Goal: Task Accomplishment & Management: Manage account settings

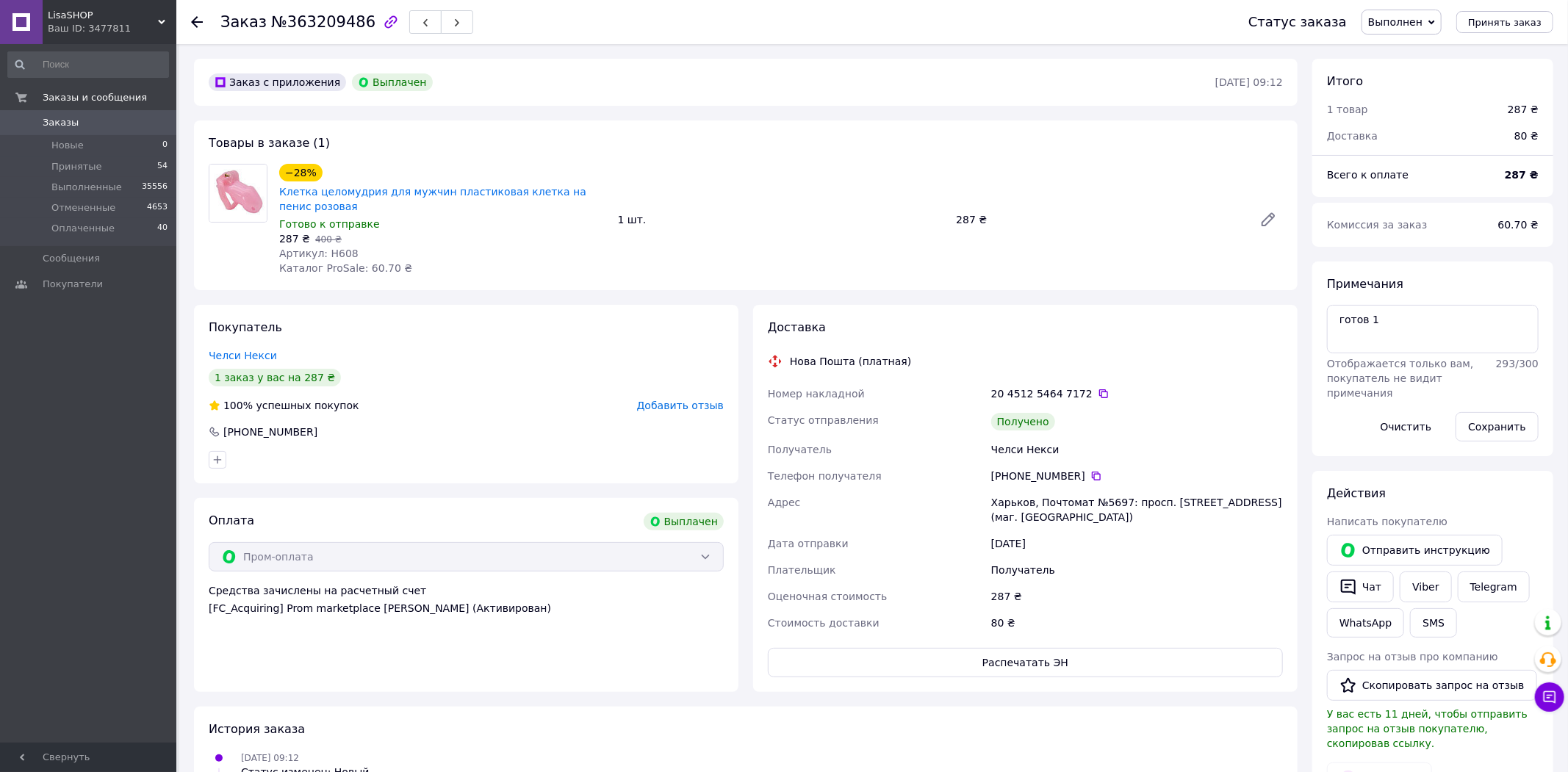
scroll to position [20, 0]
drag, startPoint x: 1082, startPoint y: 478, endPoint x: 1091, endPoint y: 474, distance: 9.8
click at [1091, 477] on icon at bounding box center [1096, 476] width 12 height 12
click at [749, 428] on div "Доставка Нова Пошта (платная) Номер накладной 20 4512 5464 7172   Статус отправ…" at bounding box center [1025, 498] width 559 height 387
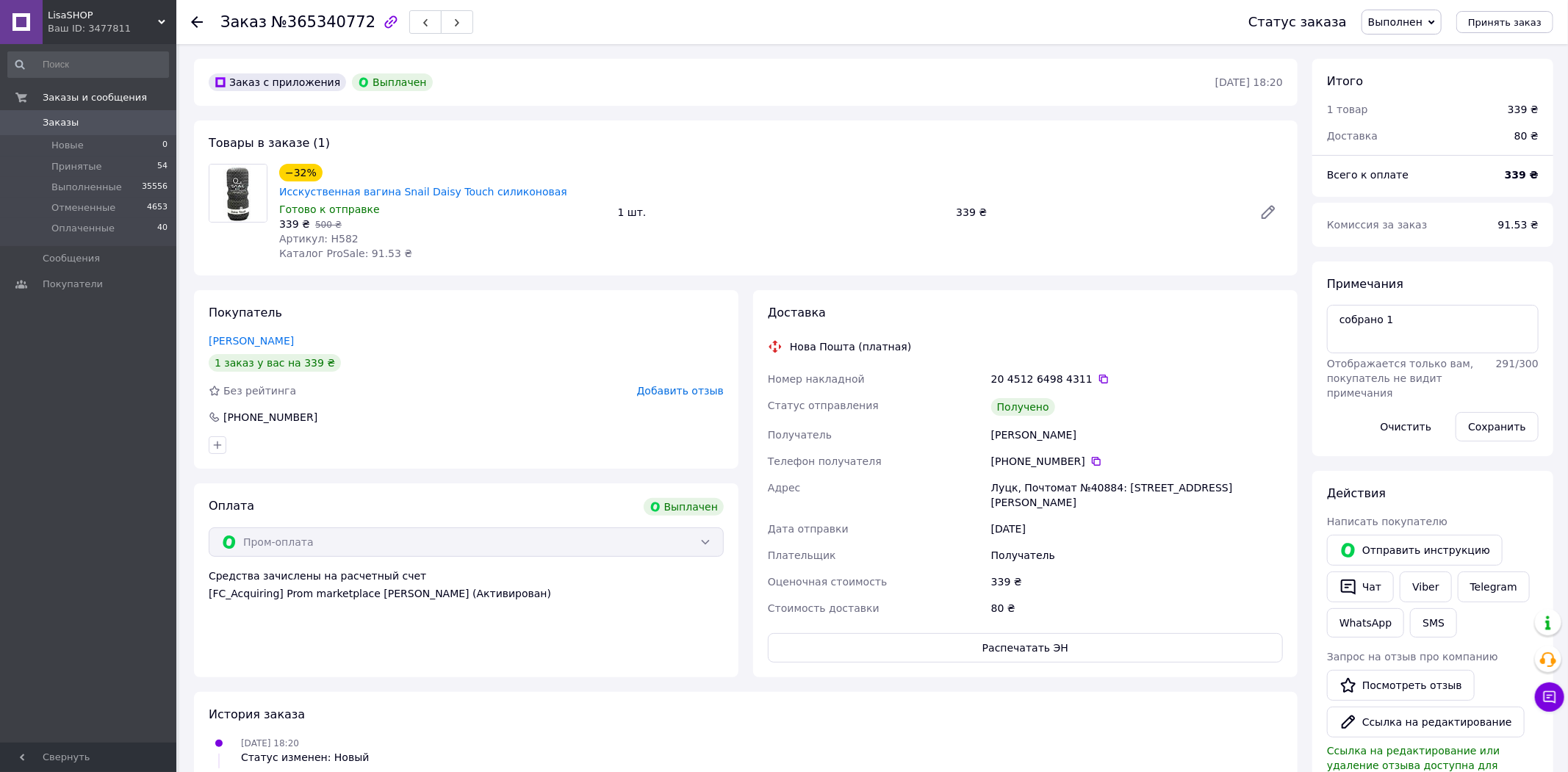
scroll to position [55, 0]
click at [1080, 454] on div "[PHONE_NUMBER]" at bounding box center [1137, 461] width 291 height 15
click at [1091, 456] on icon at bounding box center [1096, 461] width 12 height 12
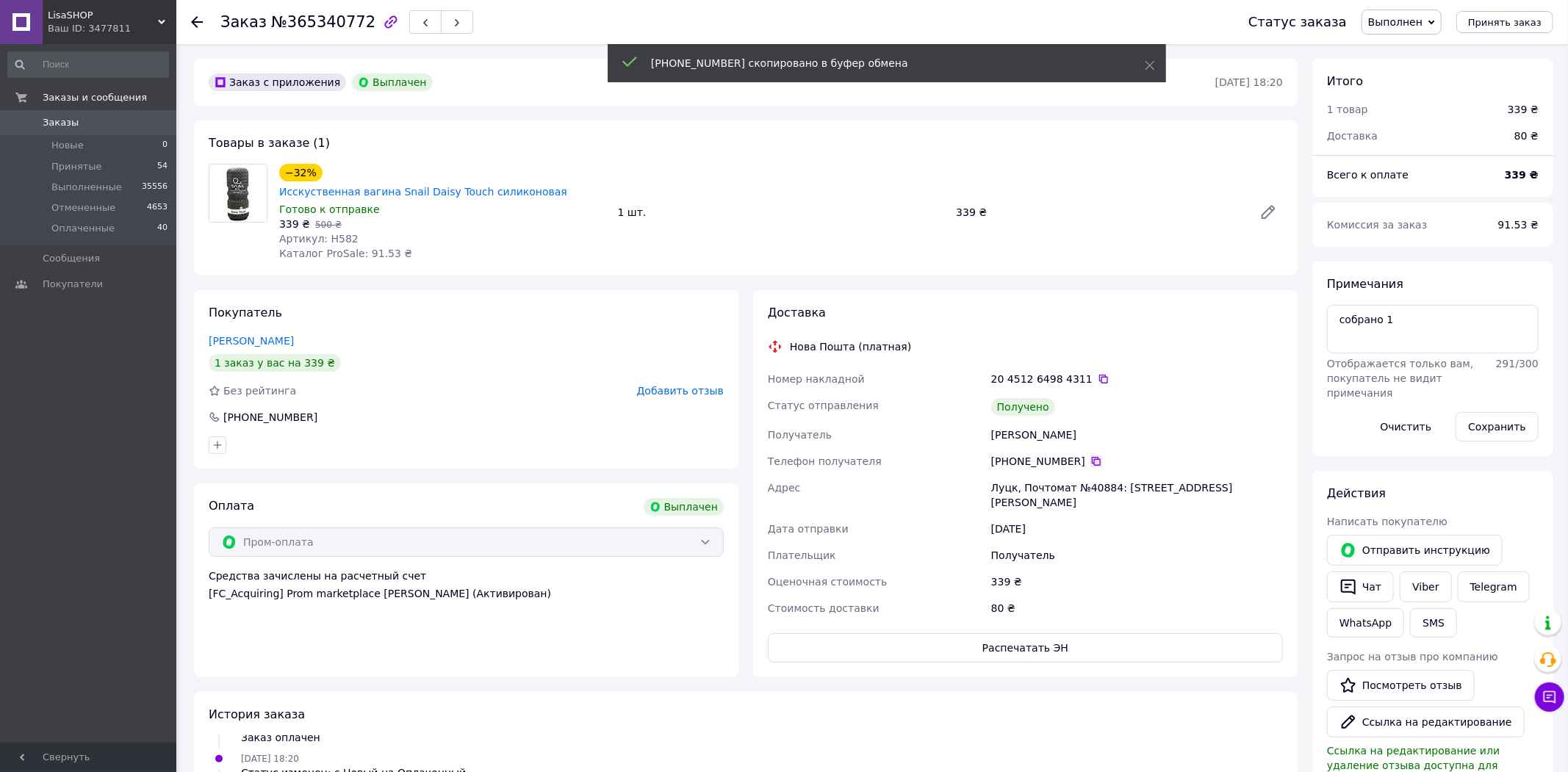
click at [1091, 456] on icon at bounding box center [1096, 461] width 12 height 12
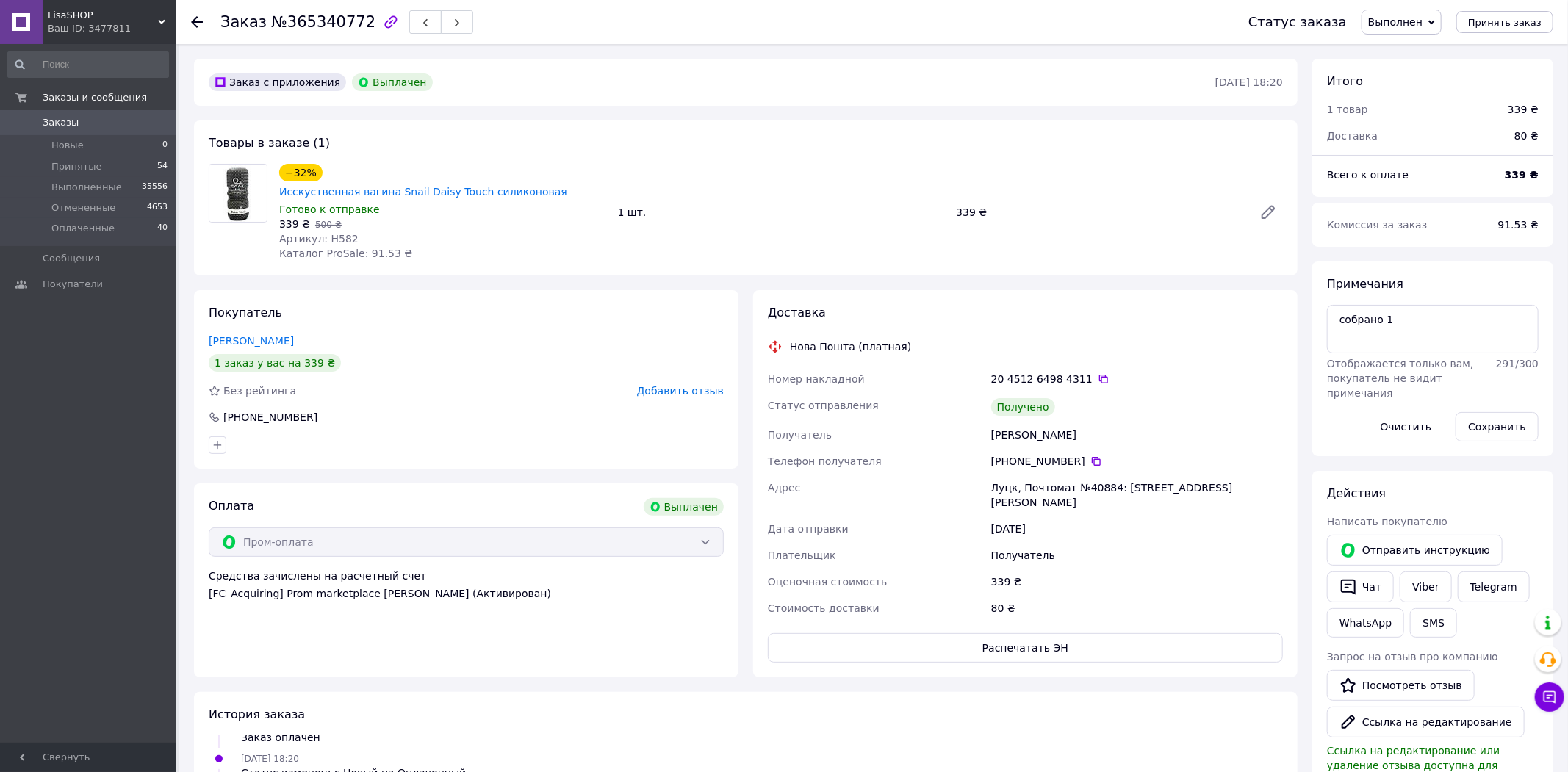
click at [1158, 595] on div "80 ₴" at bounding box center [1137, 608] width 298 height 26
click at [856, 722] on div "06.10.2025 18:20 Заказ оплачен" at bounding box center [745, 729] width 1086 height 29
click at [318, 39] on div "Заказ №365340772" at bounding box center [719, 21] width 998 height 44
copy span "365340772"
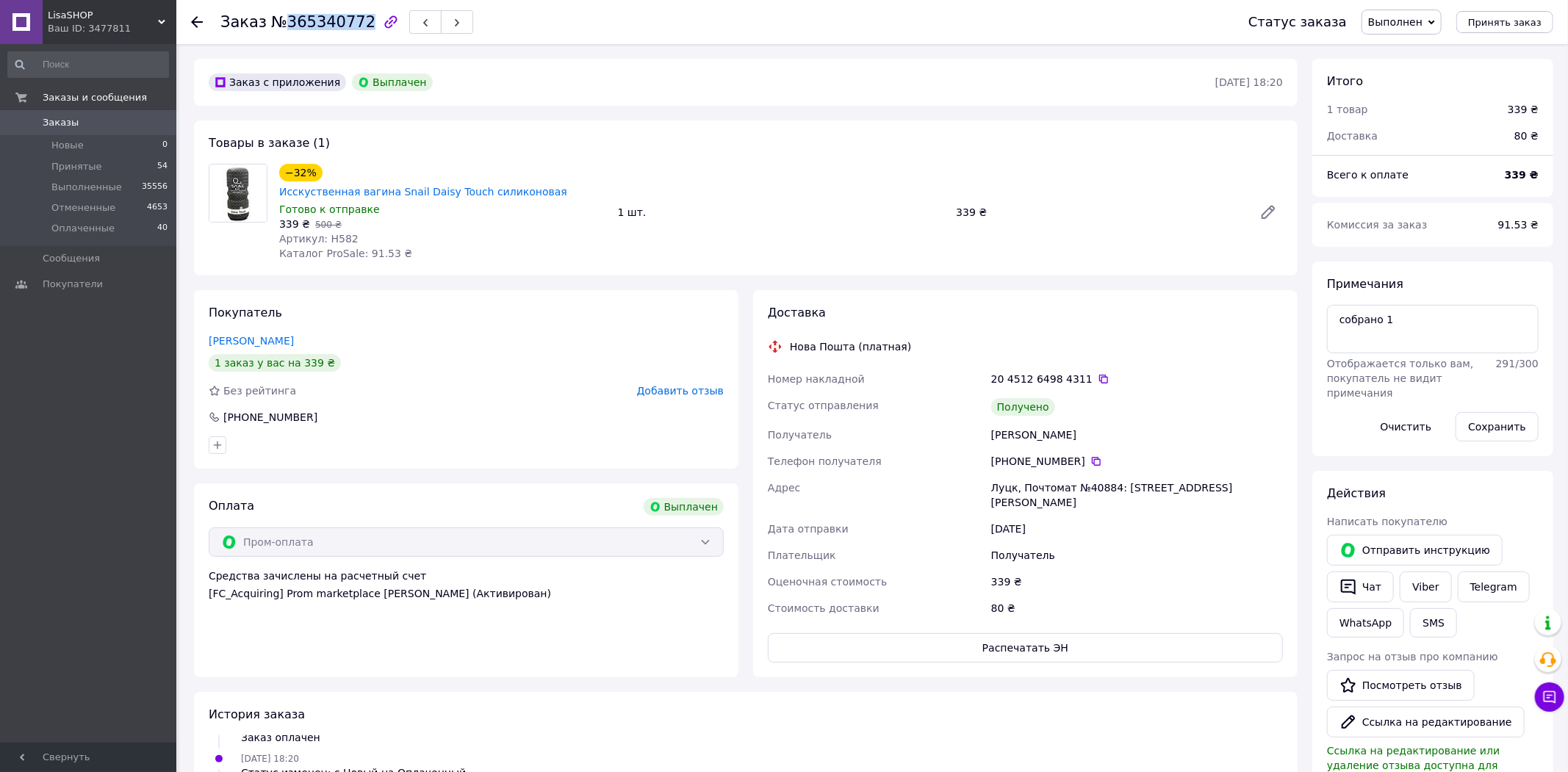
copy span "365340772"
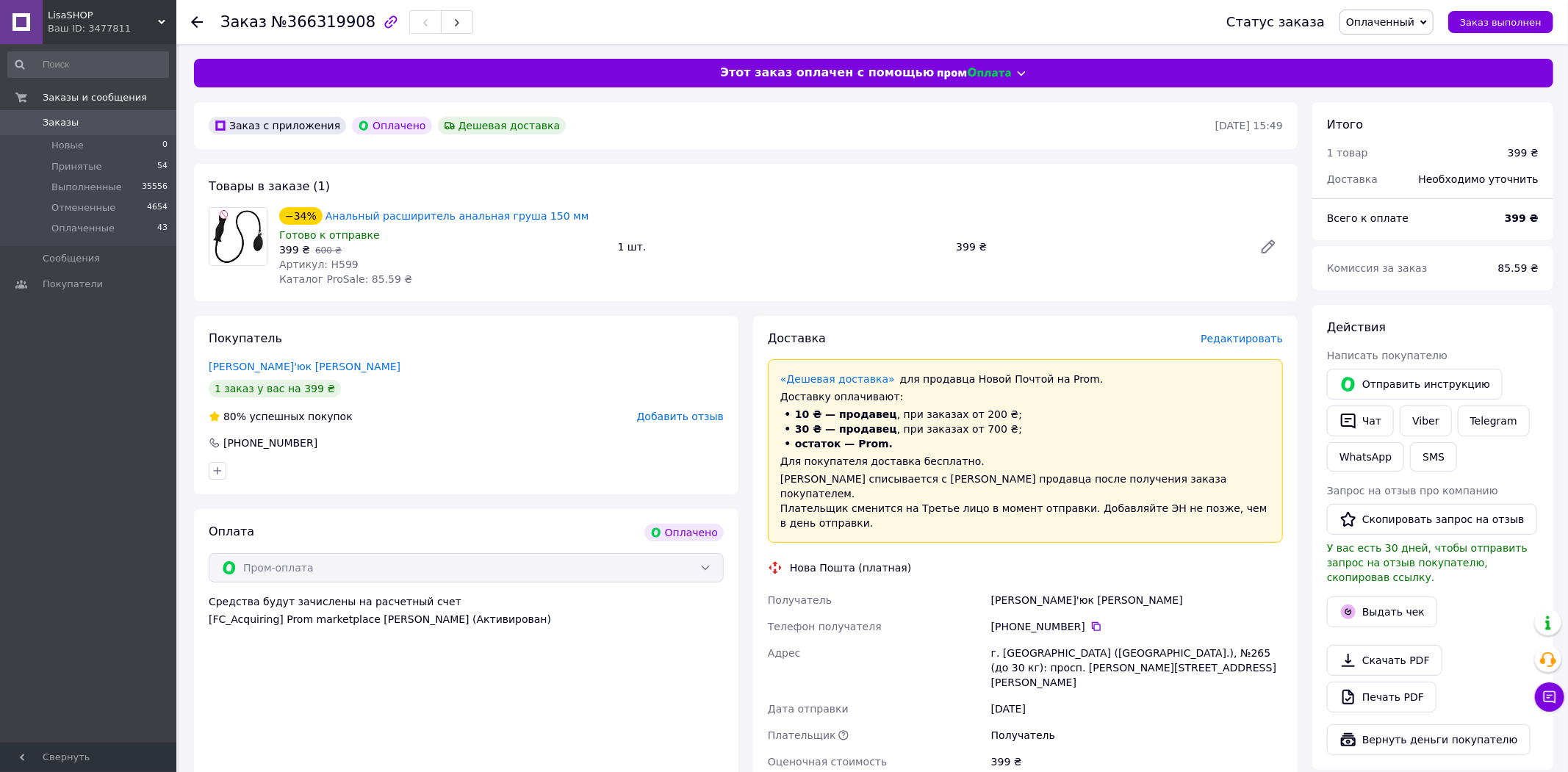
drag, startPoint x: 1242, startPoint y: 347, endPoint x: 1241, endPoint y: 336, distance: 11.0
click at [1242, 344] on div "Редактировать" at bounding box center [1242, 339] width 82 height 15
click at [1241, 337] on span "Редактировать" at bounding box center [1242, 338] width 82 height 12
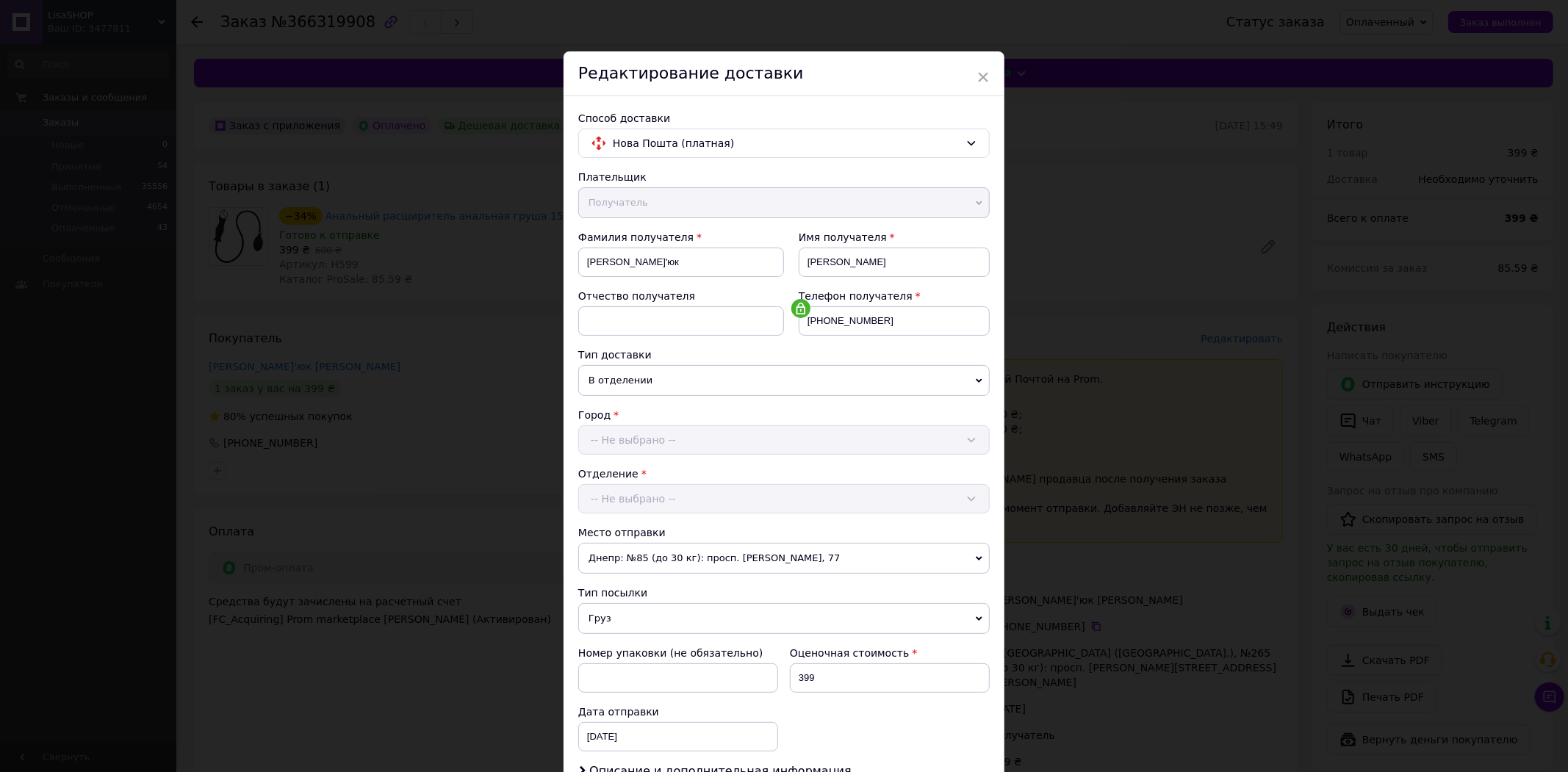
scroll to position [205, 0]
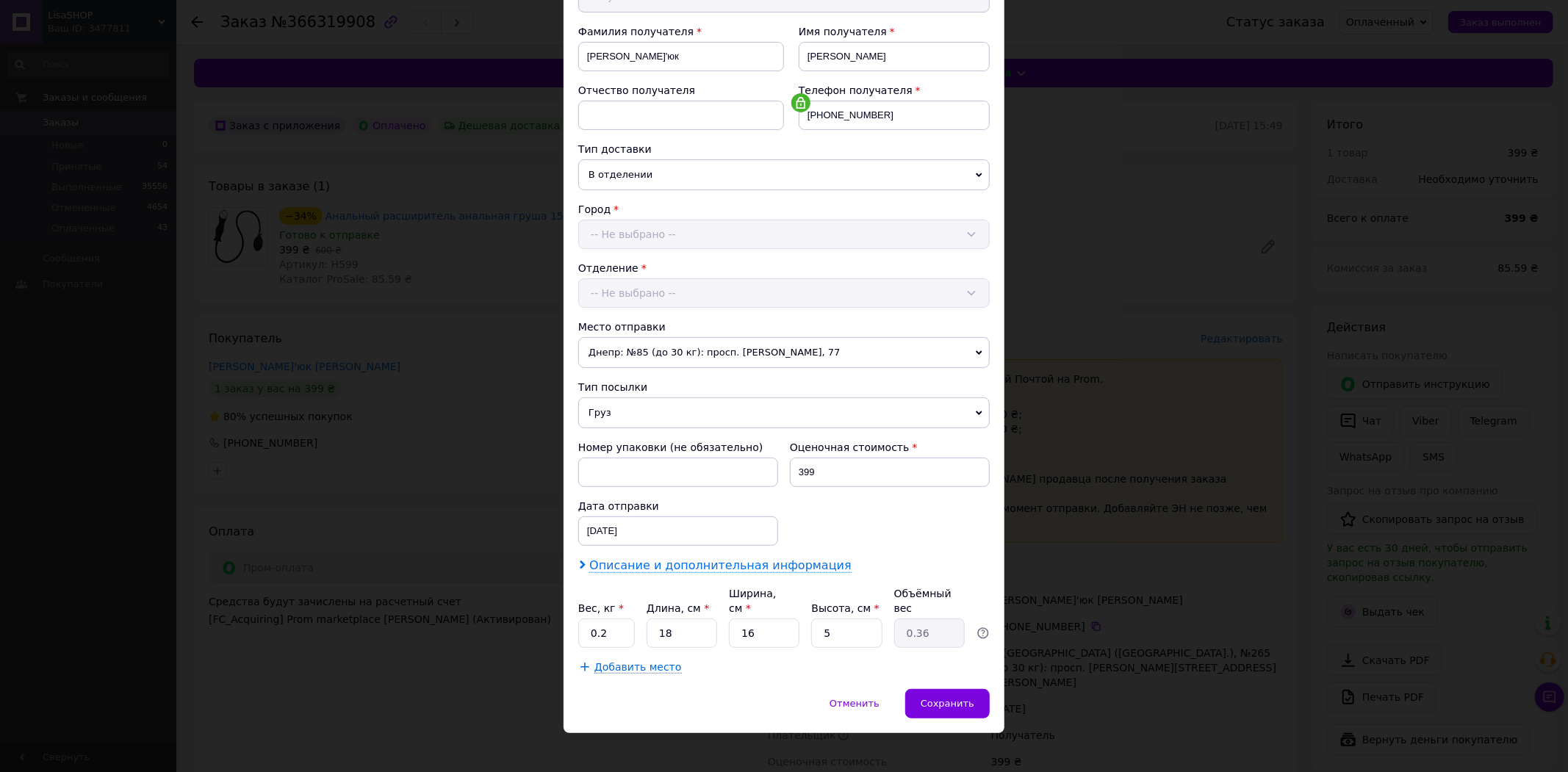
click at [704, 573] on span "Описание и дополнительная информация" at bounding box center [720, 566] width 262 height 15
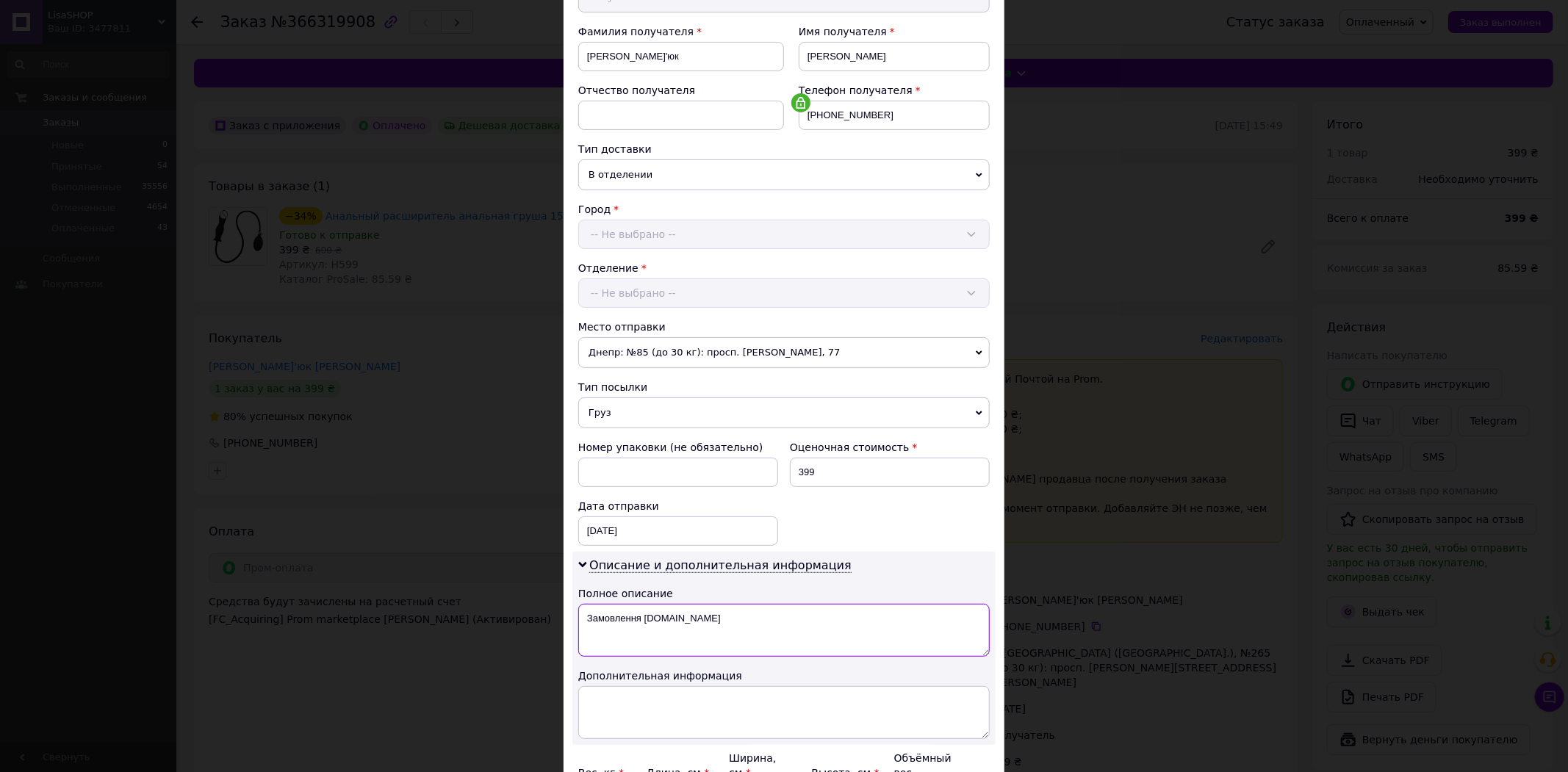
click at [711, 635] on textarea "Замовлення [DOMAIN_NAME]" at bounding box center [784, 630] width 412 height 53
type textarea "товар"
click at [756, 713] on textarea at bounding box center [784, 712] width 412 height 53
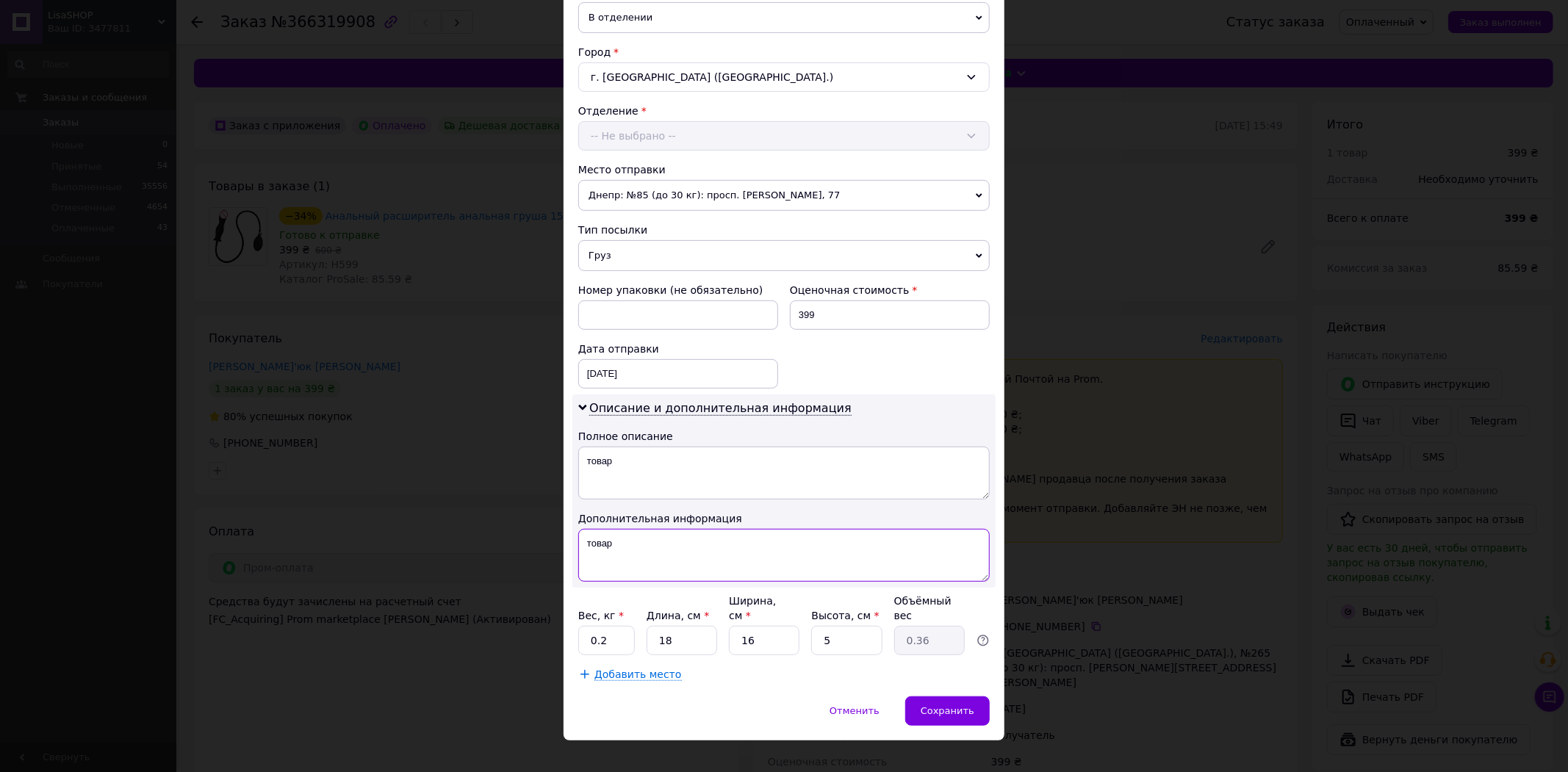
scroll to position [371, 0]
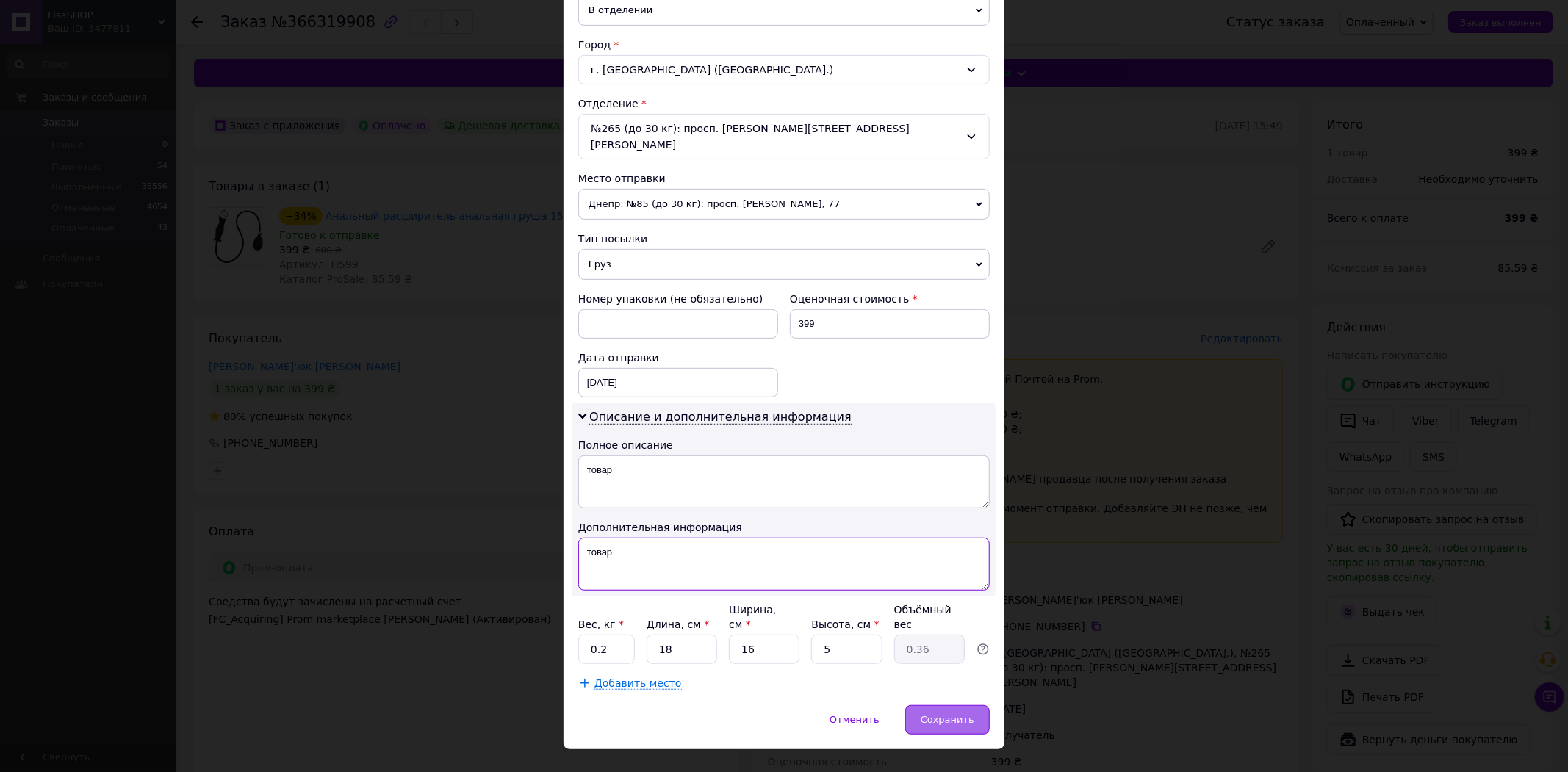
type textarea "товар"
click at [960, 705] on div "Сохранить" at bounding box center [947, 719] width 84 height 29
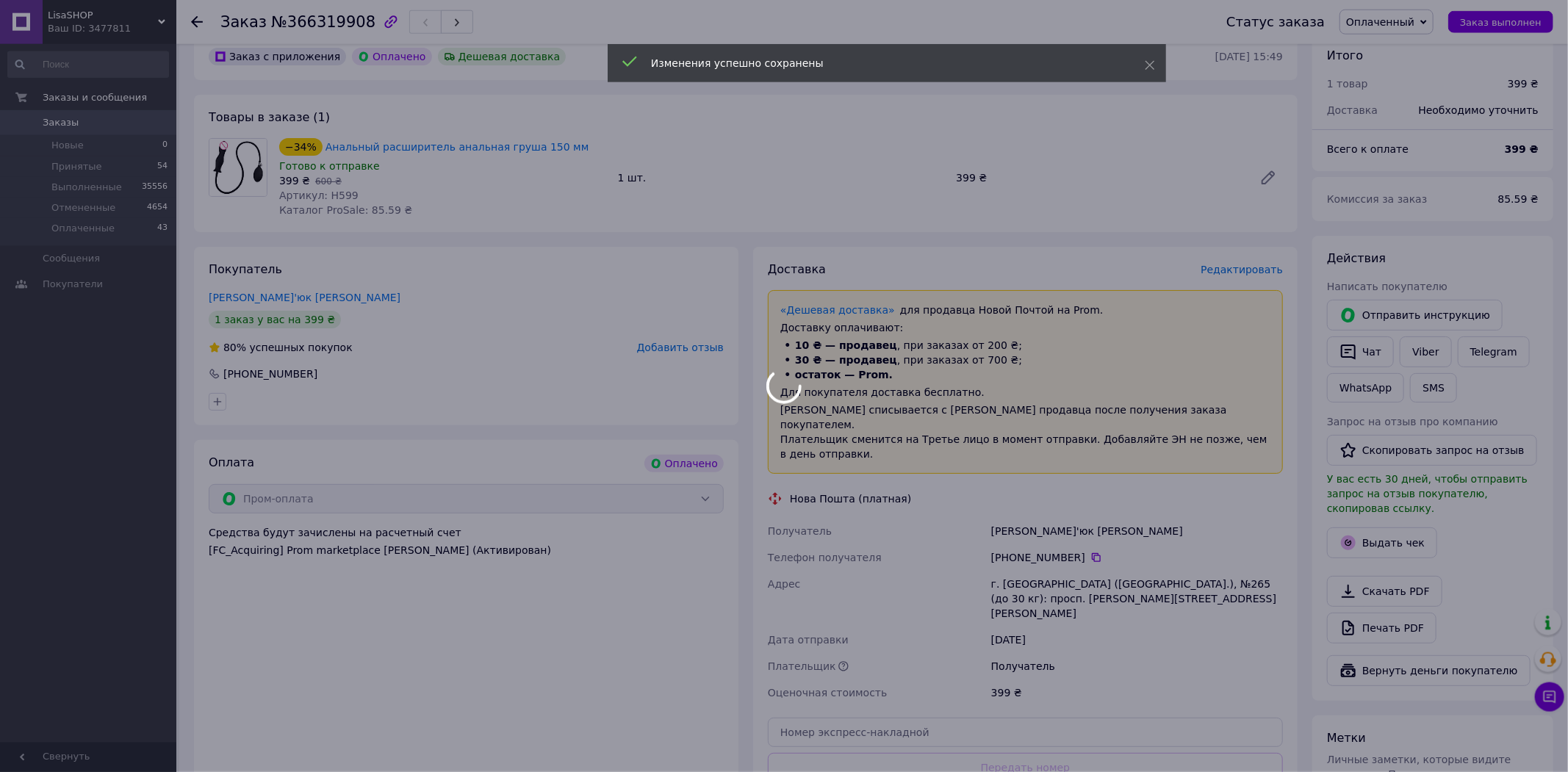
scroll to position [334, 0]
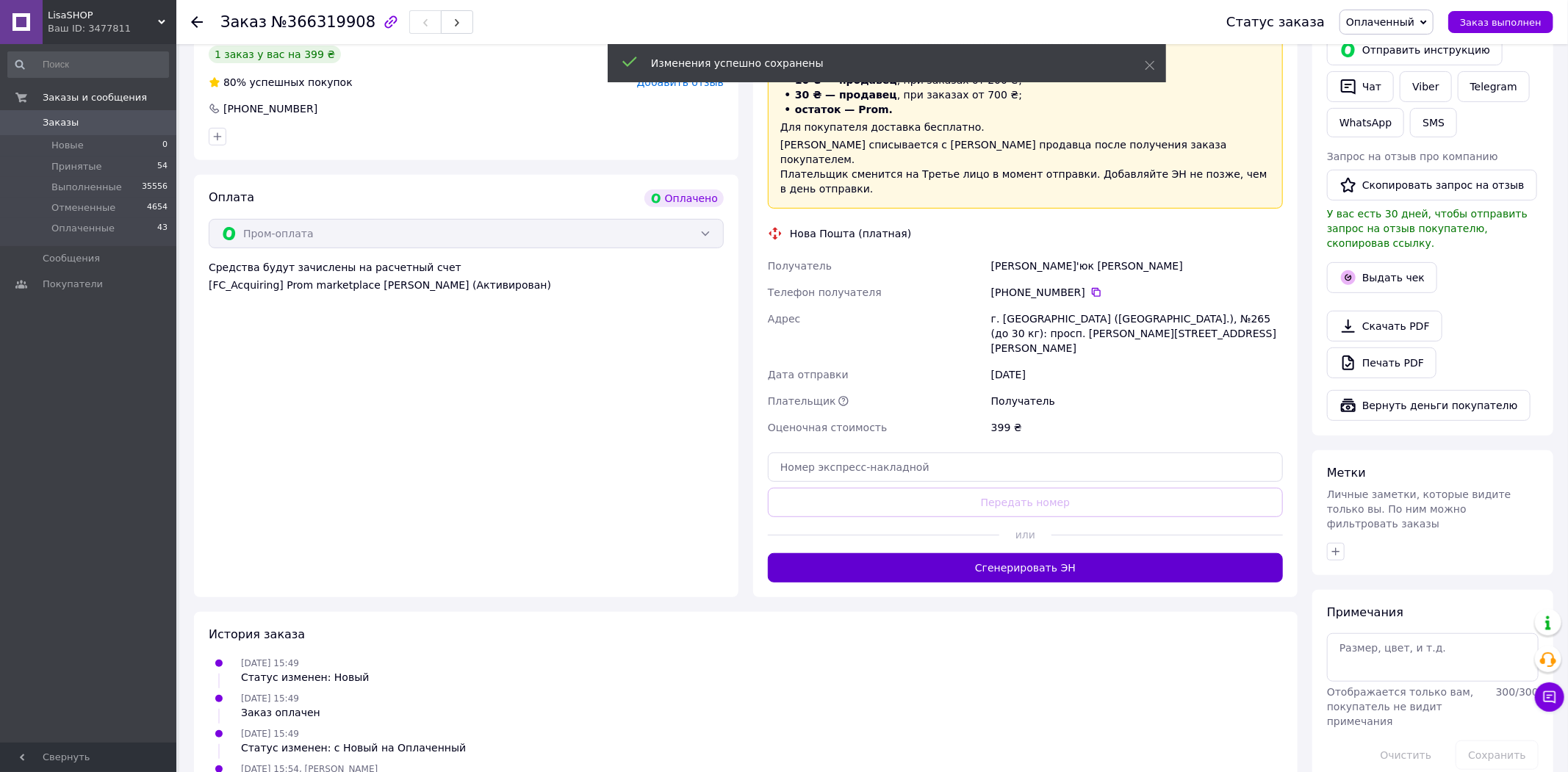
click at [1014, 553] on button "Сгенерировать ЭН" at bounding box center [1025, 567] width 516 height 29
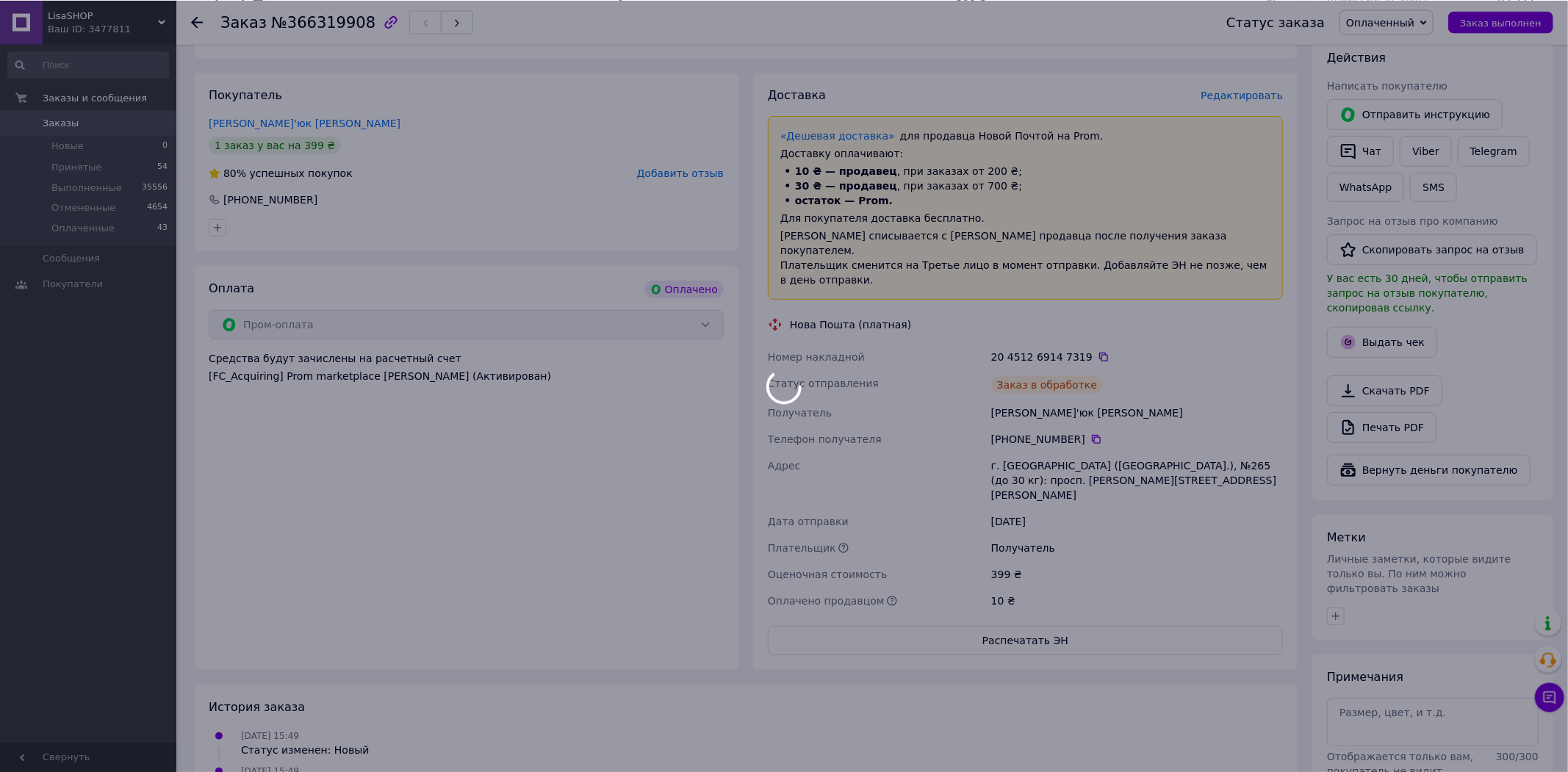
scroll to position [258, 0]
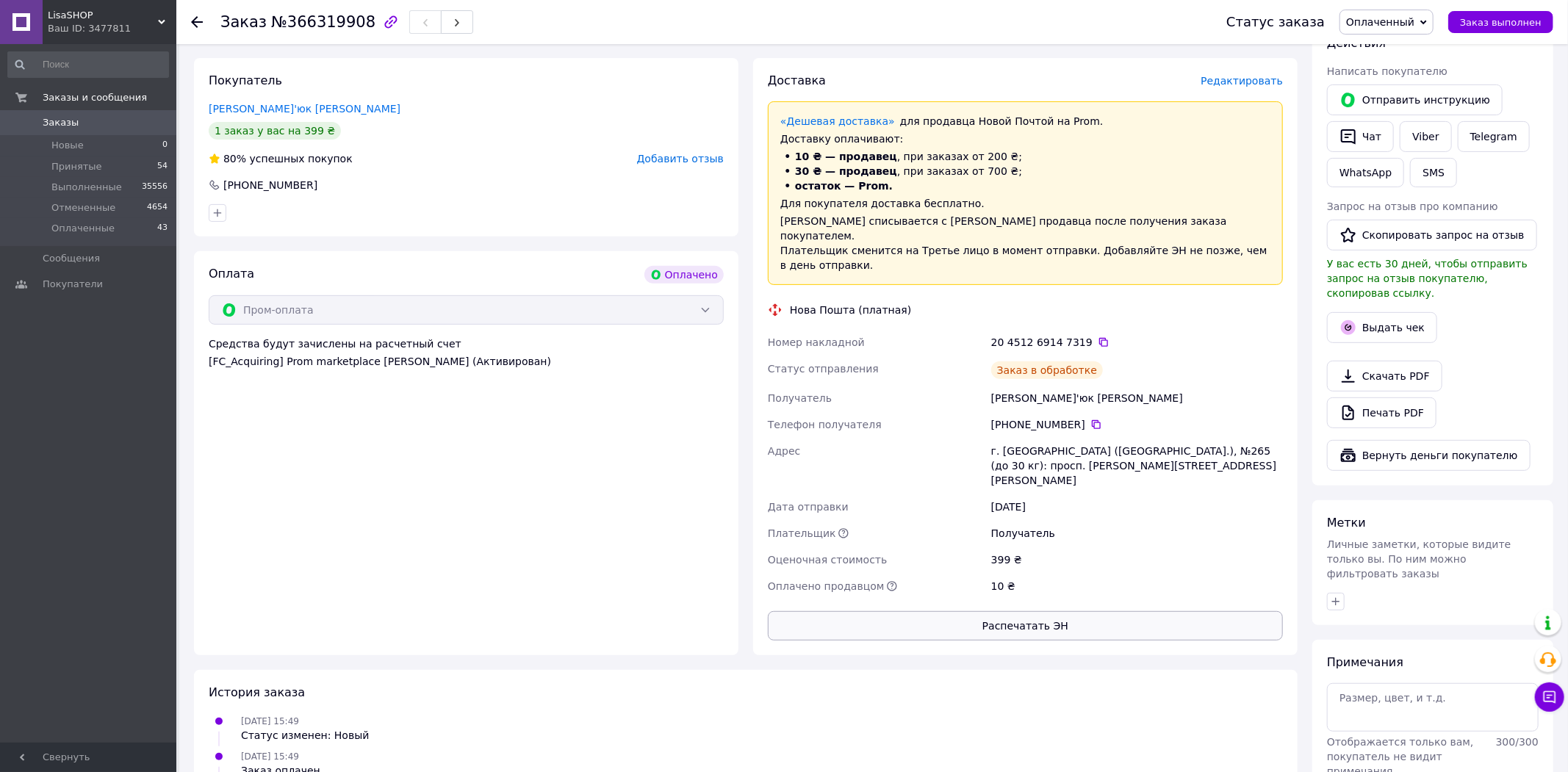
click at [994, 611] on button "Распечатать ЭН" at bounding box center [1025, 625] width 516 height 29
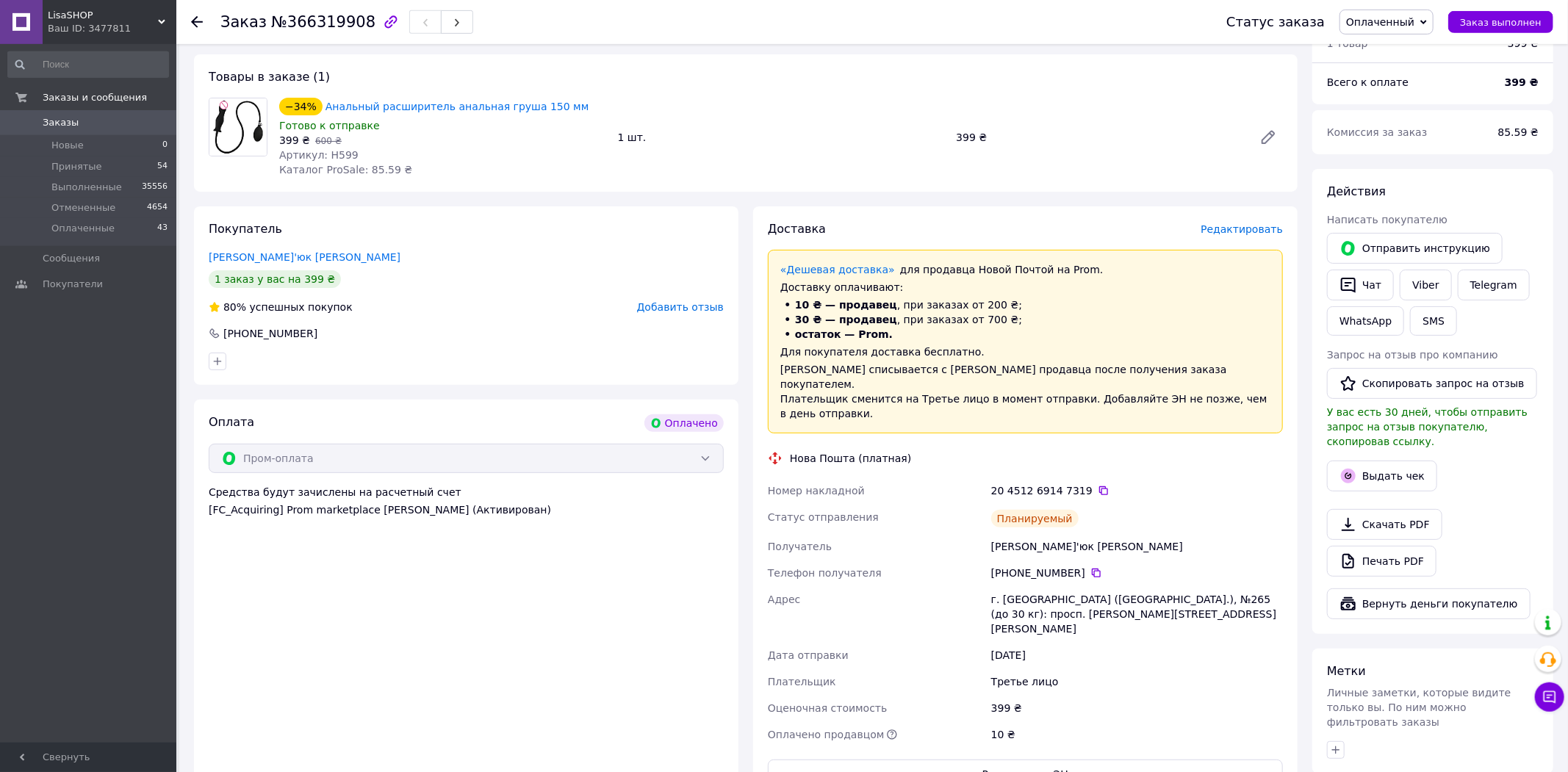
scroll to position [0, 0]
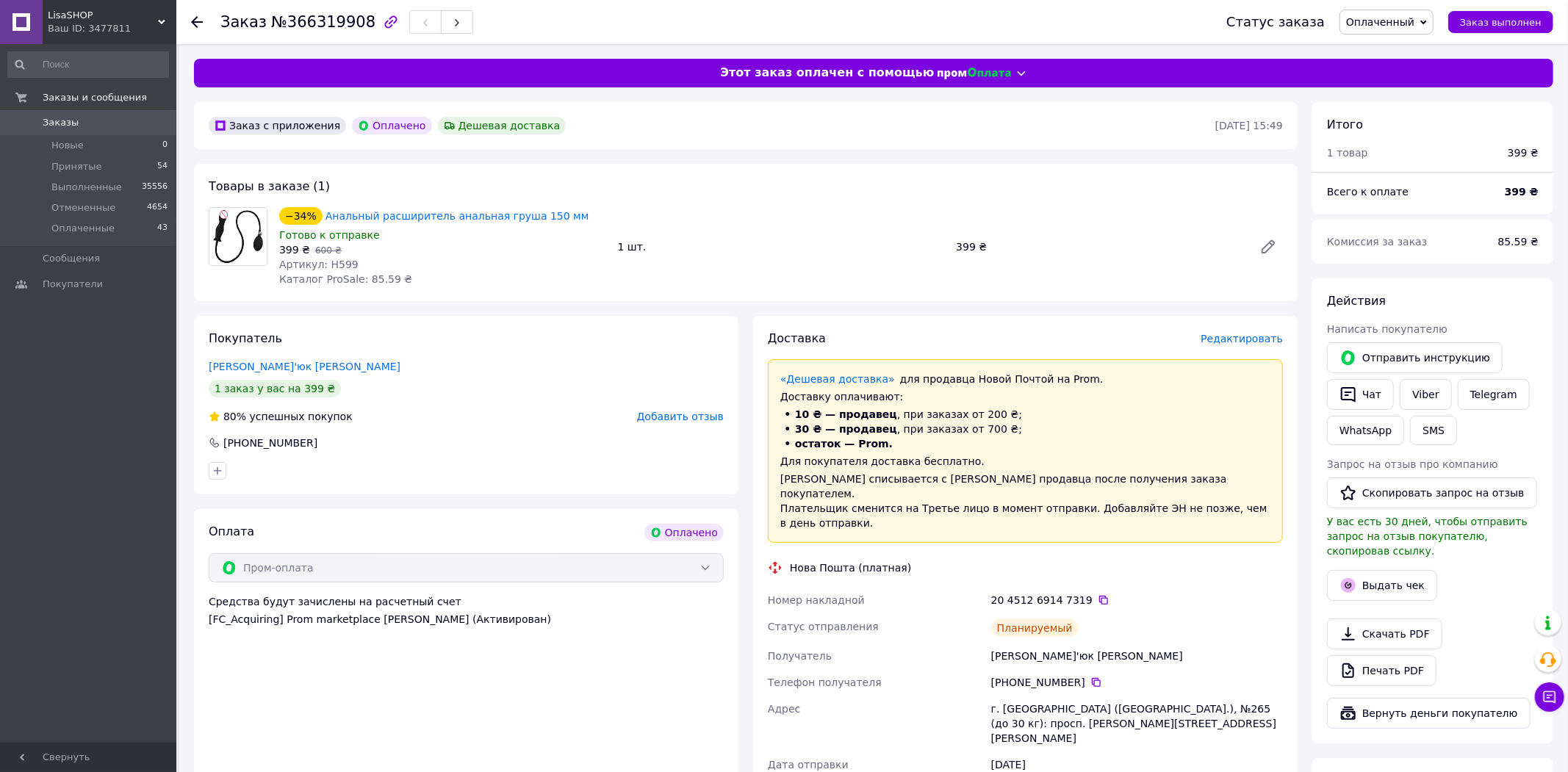
click at [1533, 300] on div "Действия" at bounding box center [1433, 302] width 212 height 17
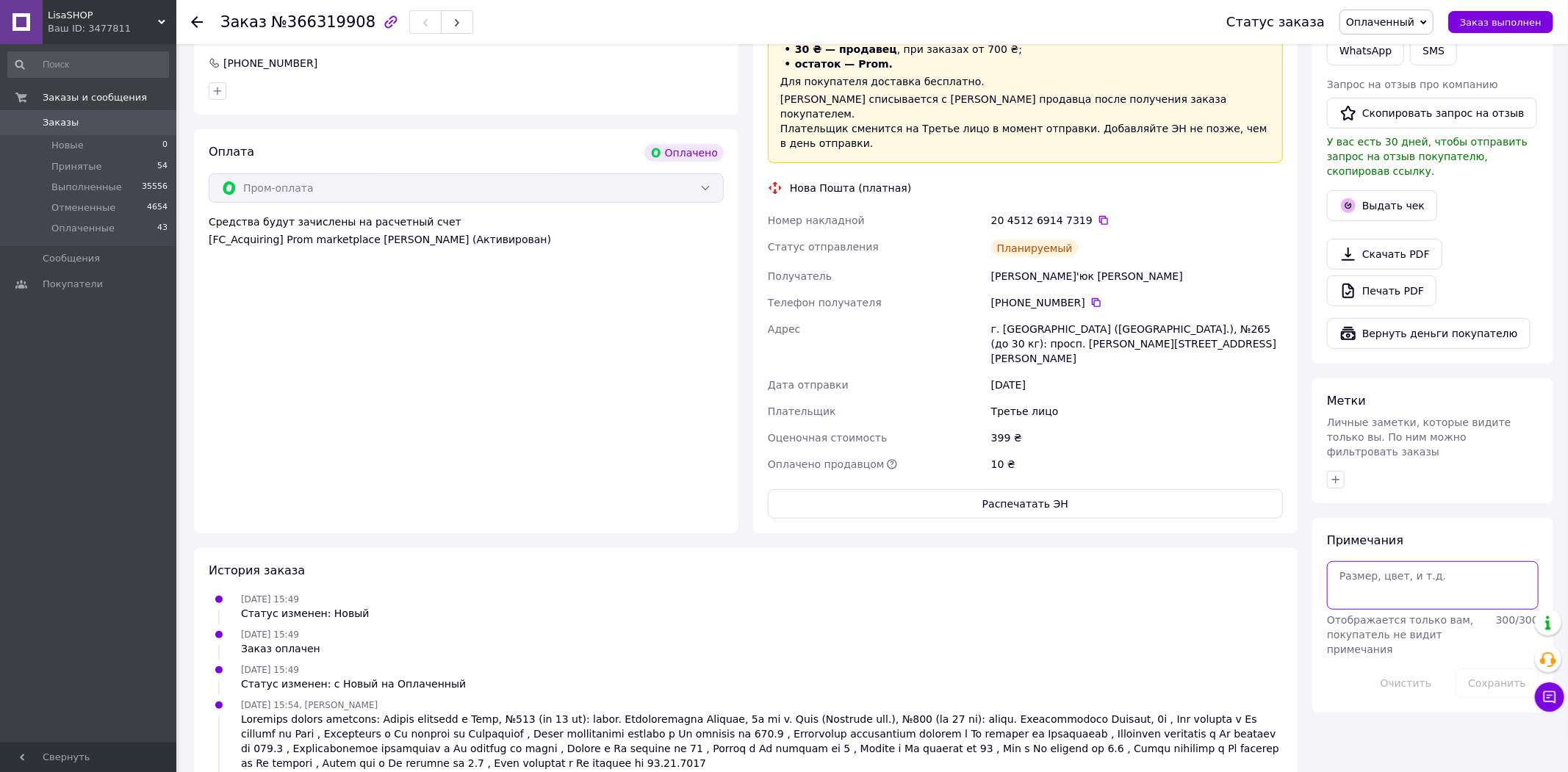
click at [1453, 561] on textarea at bounding box center [1433, 585] width 212 height 49
type textarea "собрано 1"
click at [1489, 668] on button "Сохранить" at bounding box center [1497, 682] width 83 height 29
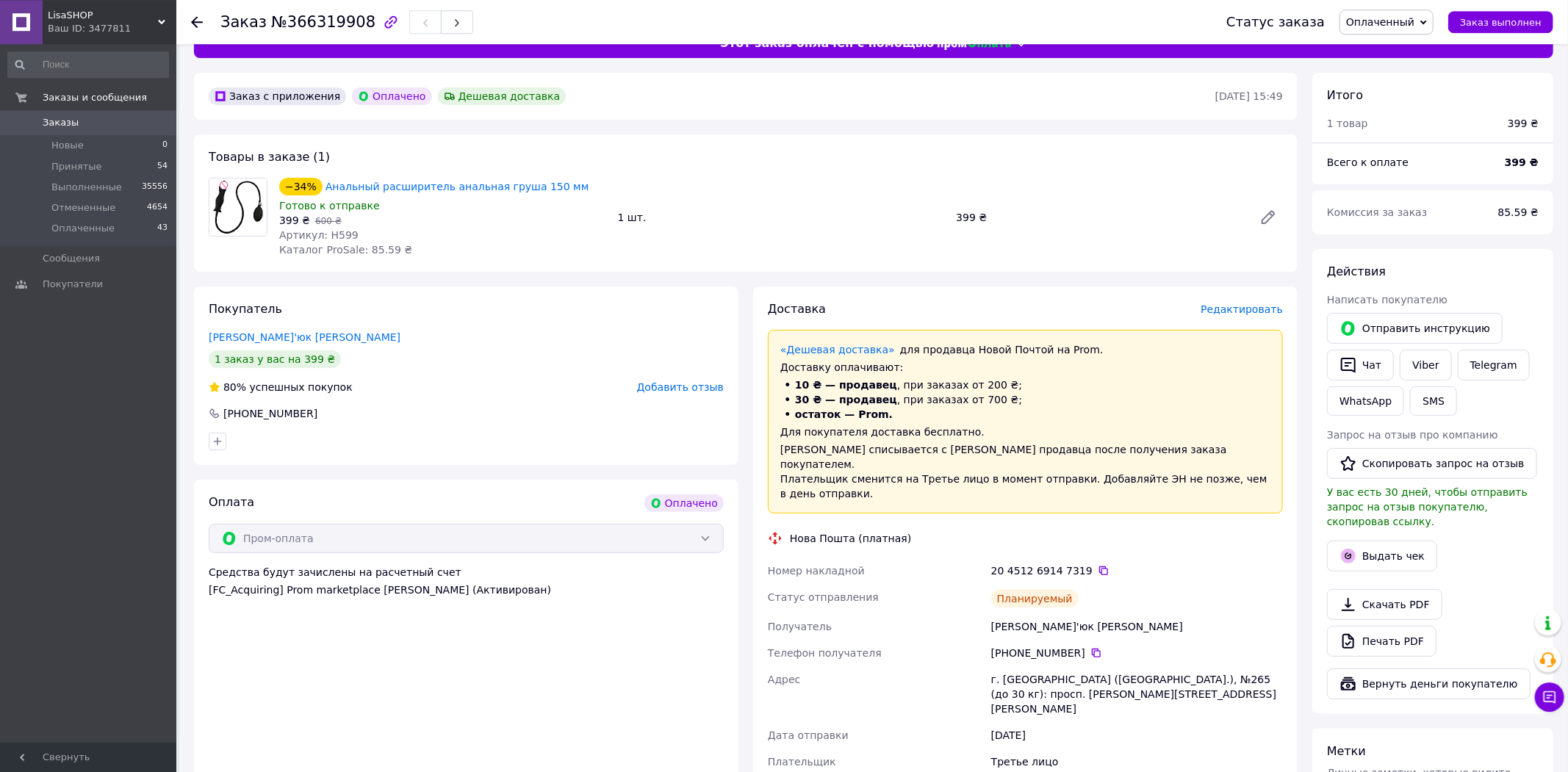
scroll to position [0, 0]
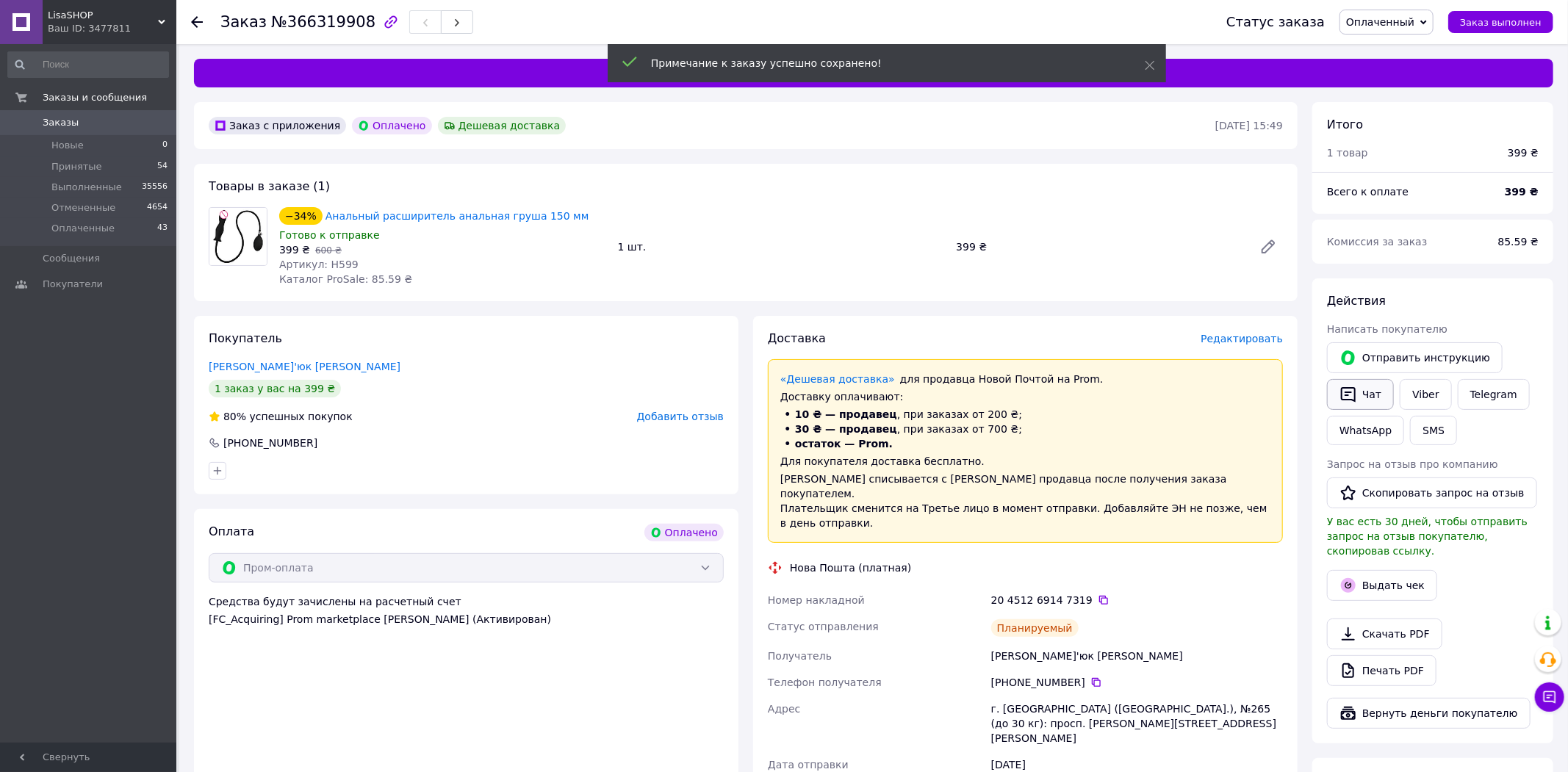
click at [1365, 393] on button "Чат" at bounding box center [1361, 394] width 67 height 31
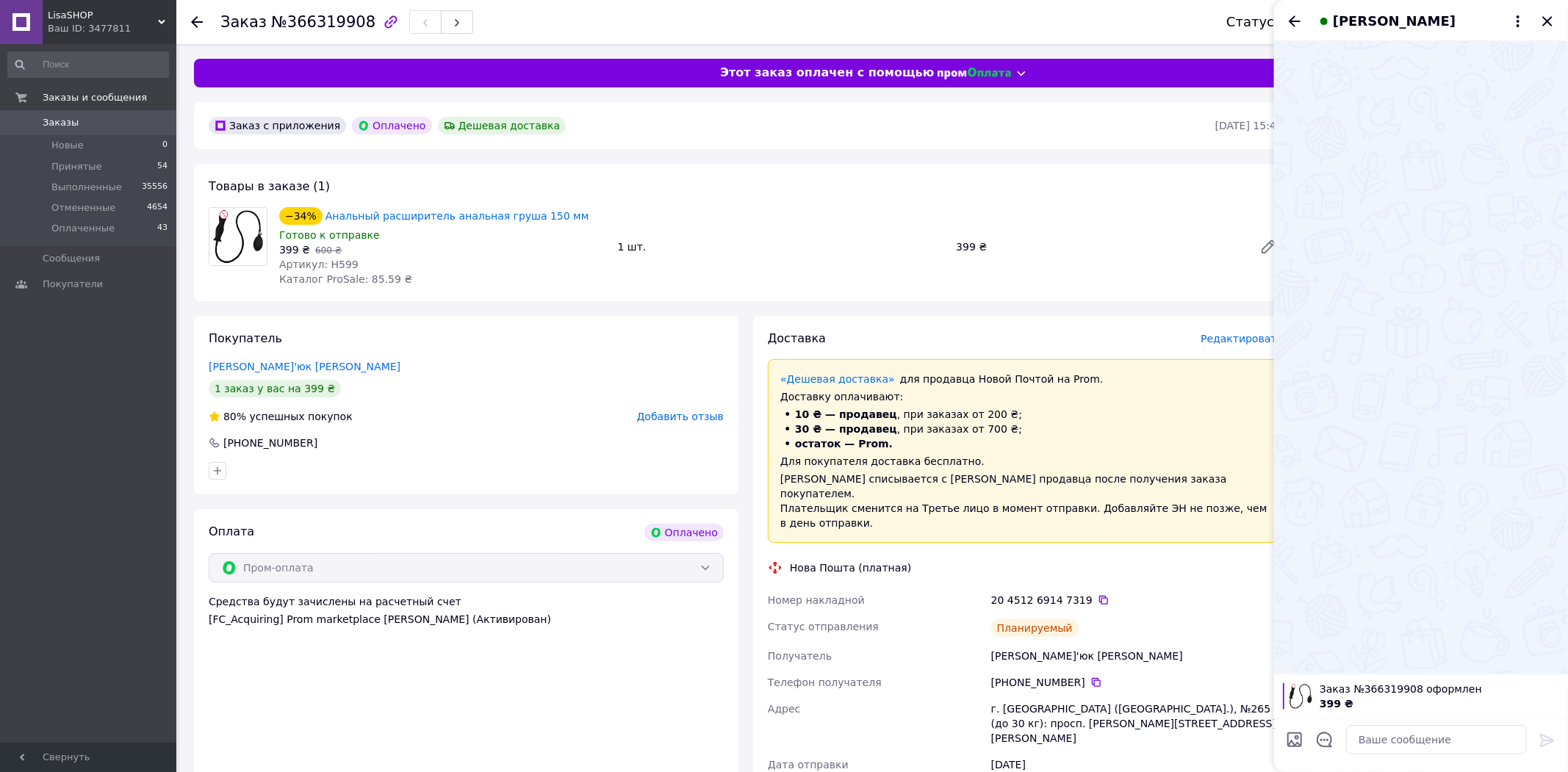
click at [1391, 723] on div at bounding box center [1436, 739] width 192 height 41
click at [1393, 743] on textarea at bounding box center [1436, 739] width 181 height 29
paste textarea "Номер Вашого відправлення Фіскальний чек буде прикріплений до Вашого замовлення…"
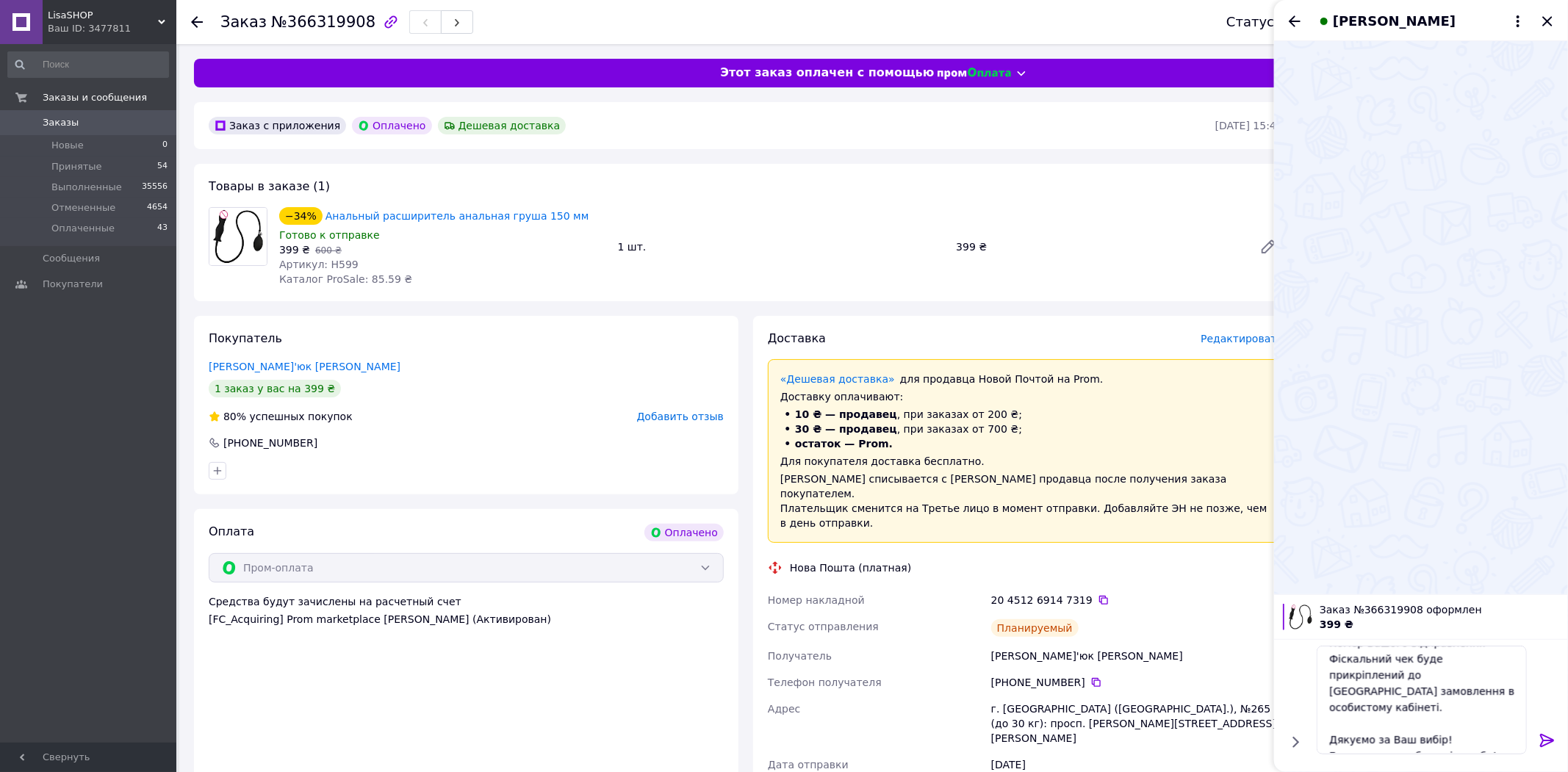
click at [1082, 593] on div "20 4512 6914 7319" at bounding box center [1137, 600] width 291 height 15
click at [1097, 594] on icon at bounding box center [1103, 599] width 12 height 12
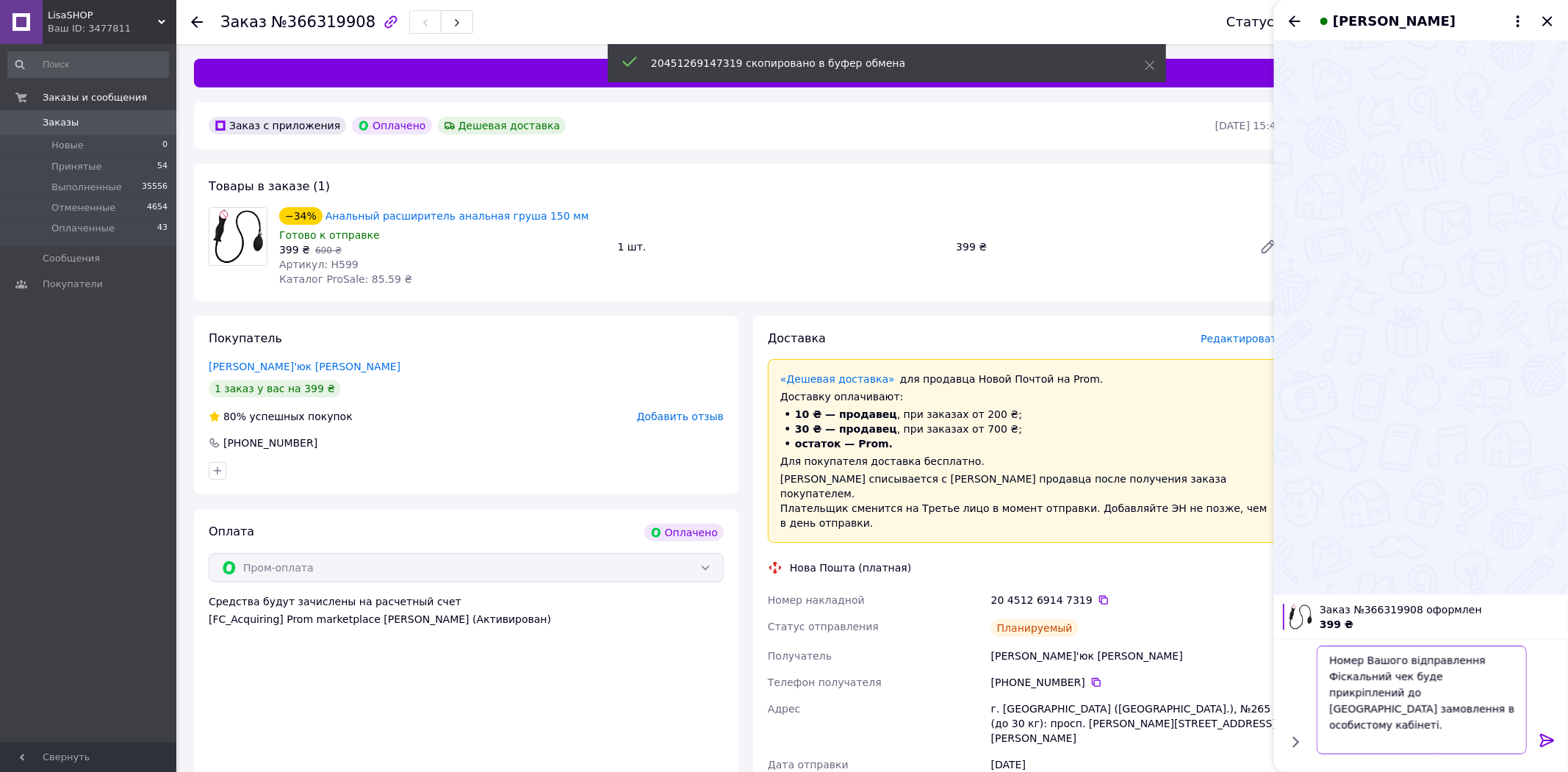
click at [1492, 653] on textarea "Номер Вашого відправлення Фіскальний чек буде прикріплений до Вашого замовлення…" at bounding box center [1421, 700] width 210 height 108
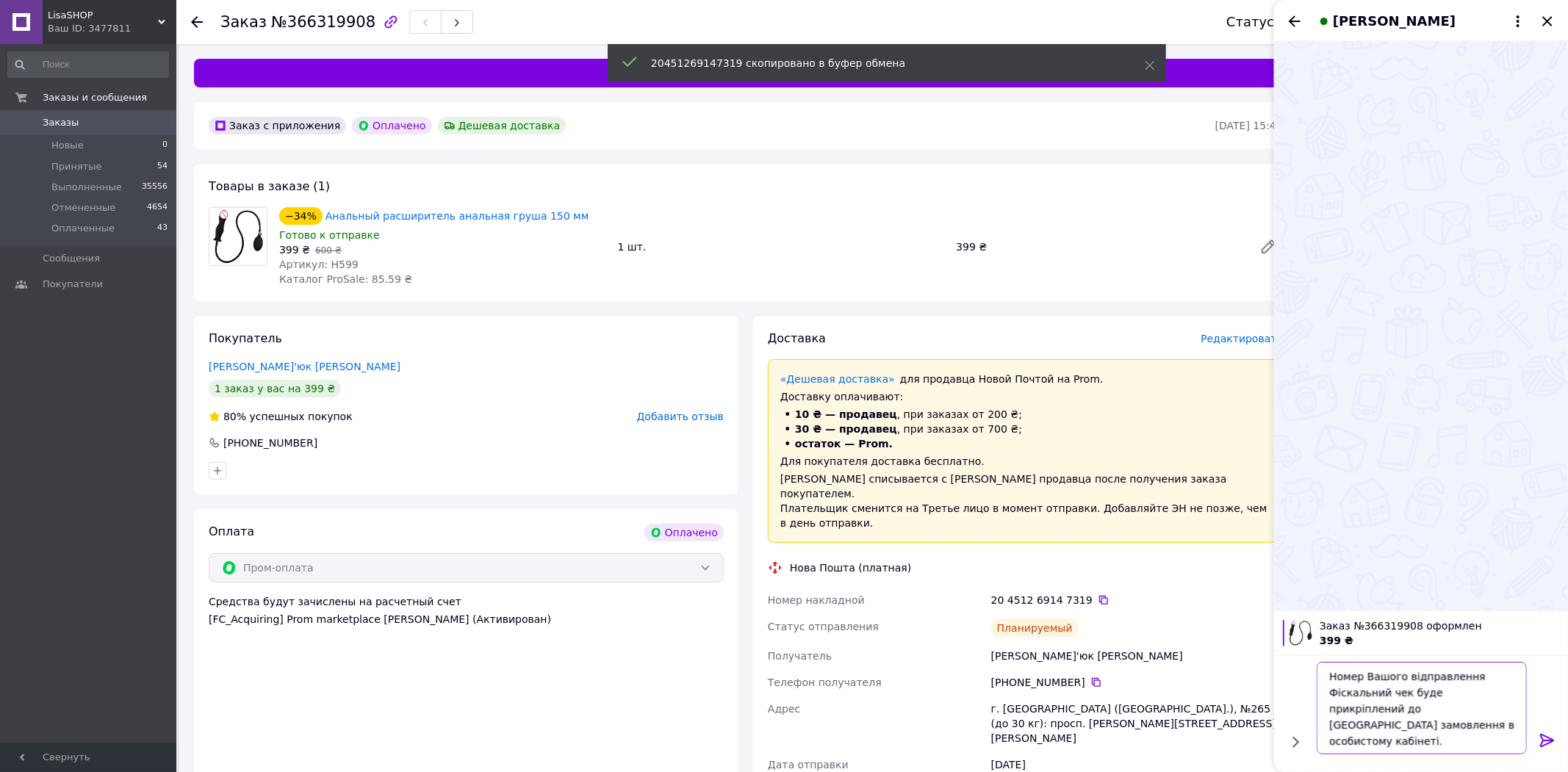
paste textarea "20451269147319"
type textarea "Номер Вашого відправлення 20451269147319 Фіскальний чек буде прикріплений до Ва…"
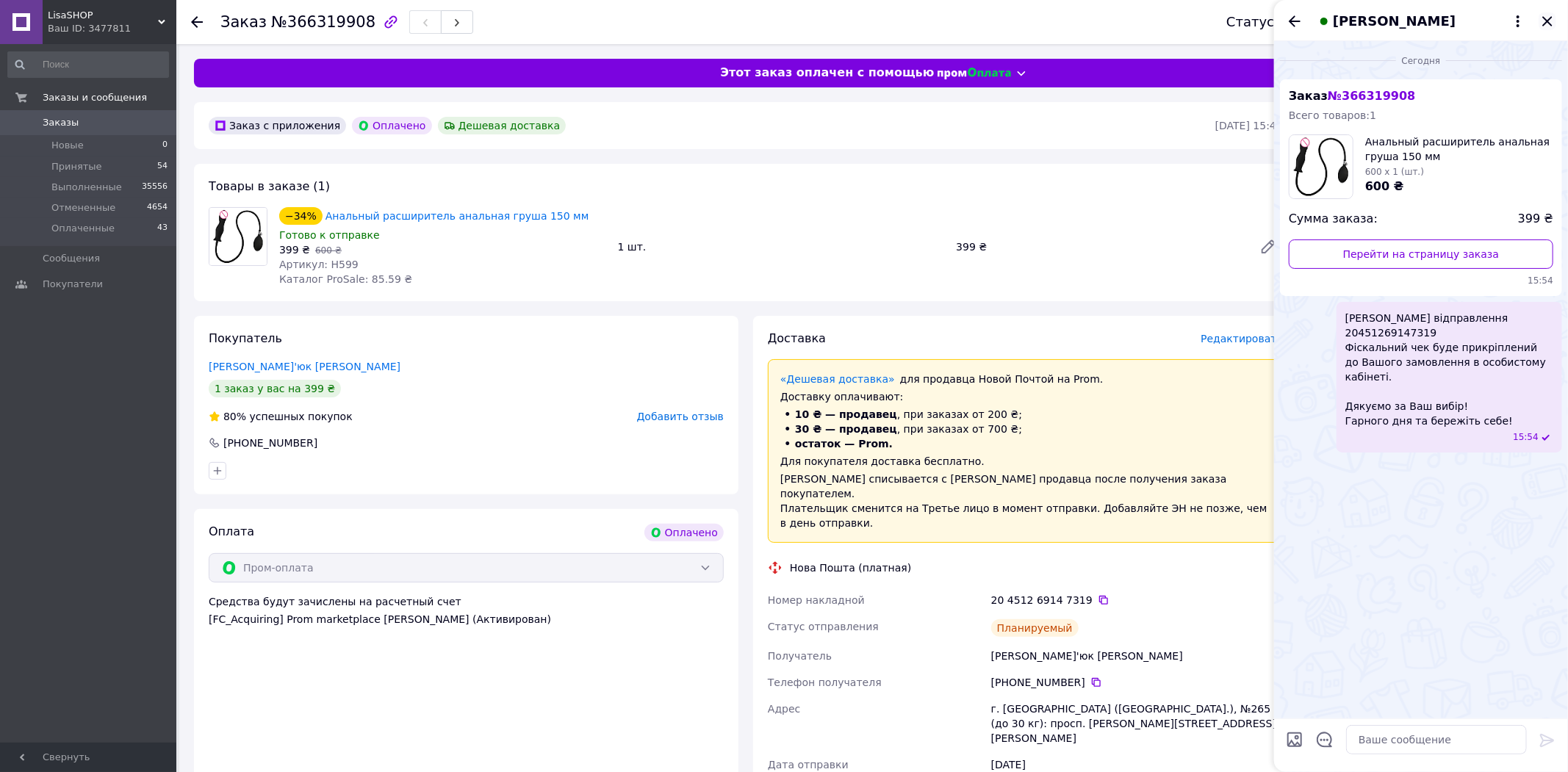
click at [1546, 16] on icon "Закрыть" at bounding box center [1547, 21] width 18 height 18
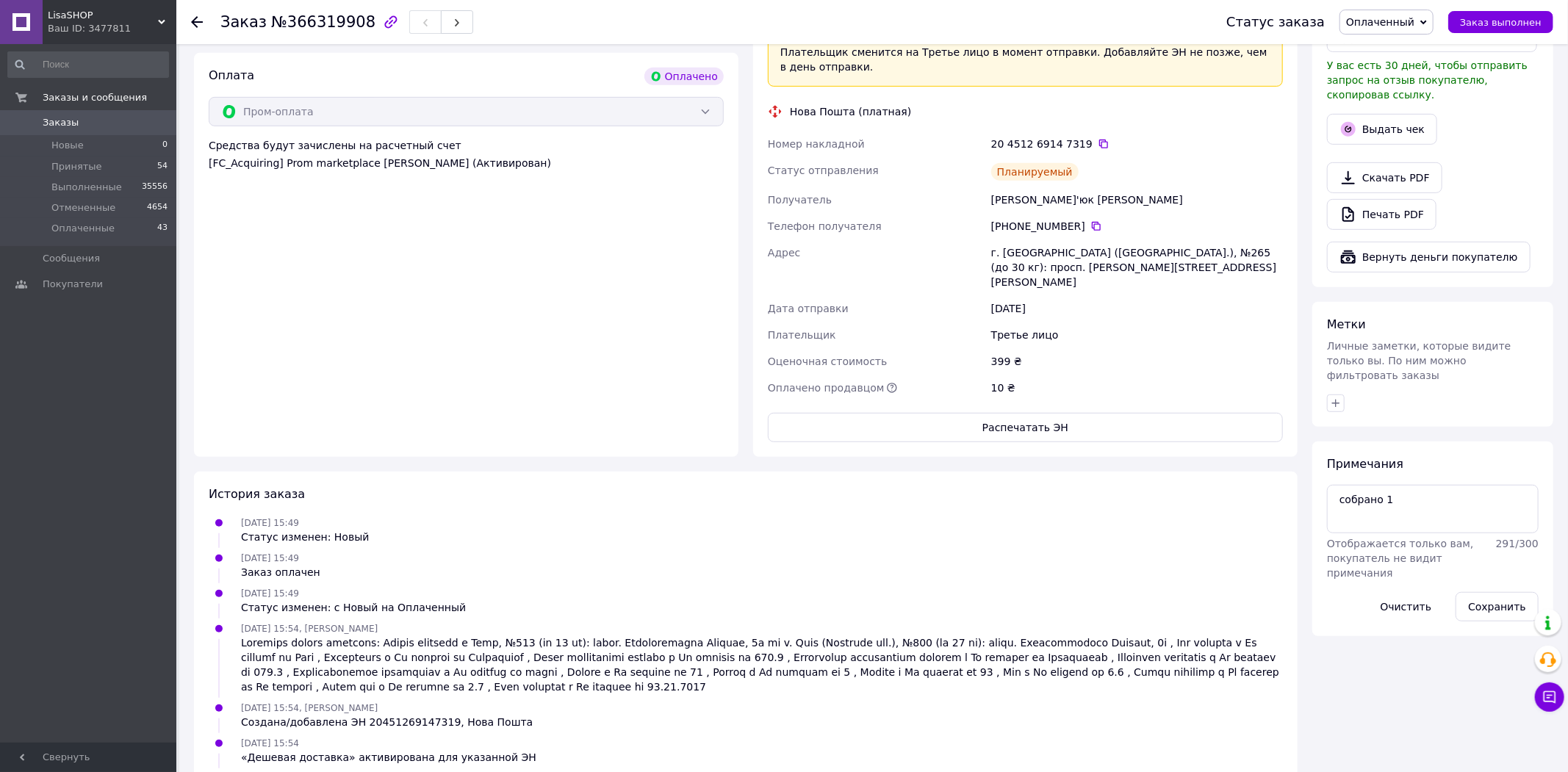
scroll to position [152, 0]
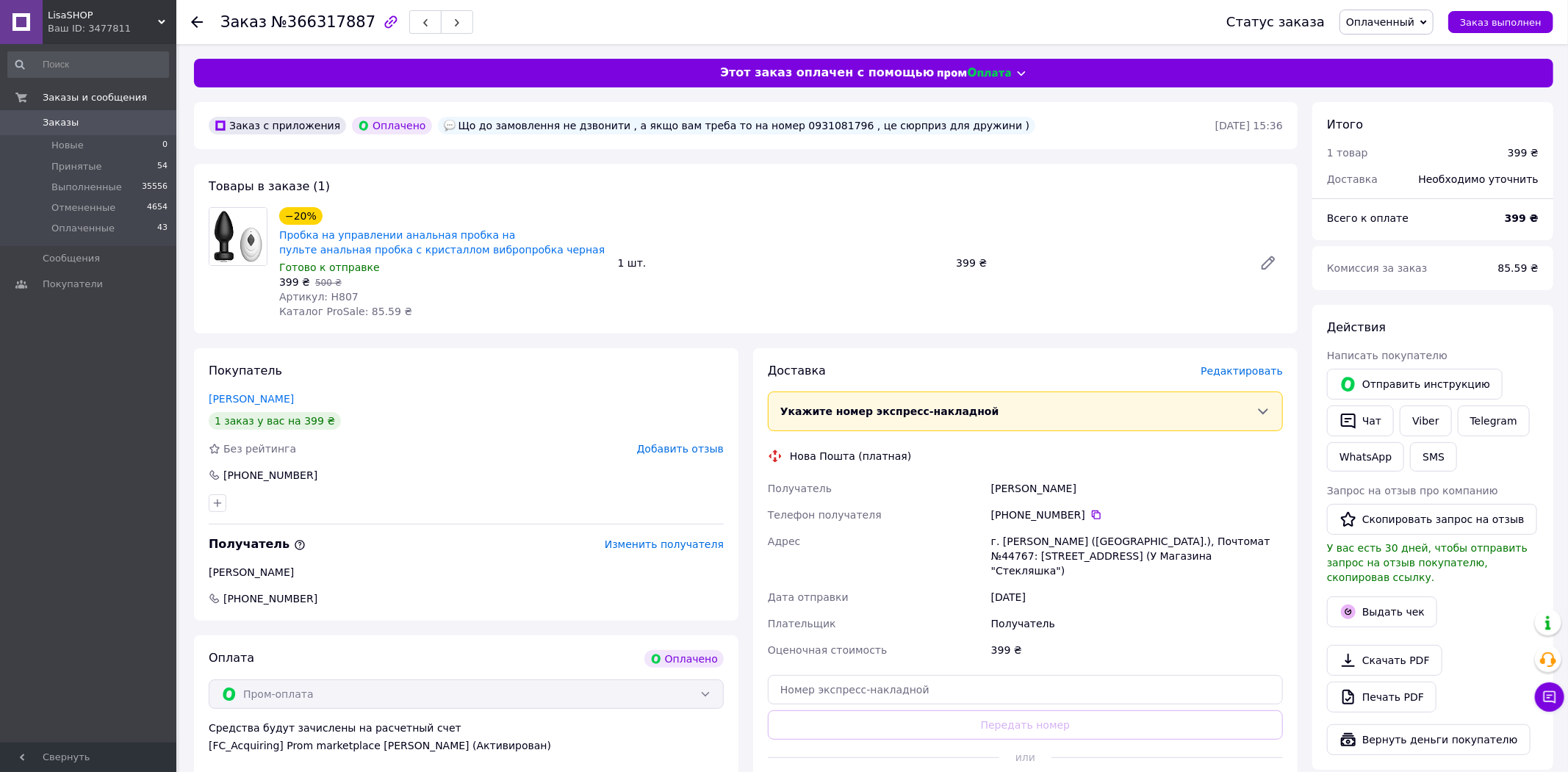
click at [1247, 372] on span "Редактировать" at bounding box center [1242, 371] width 82 height 12
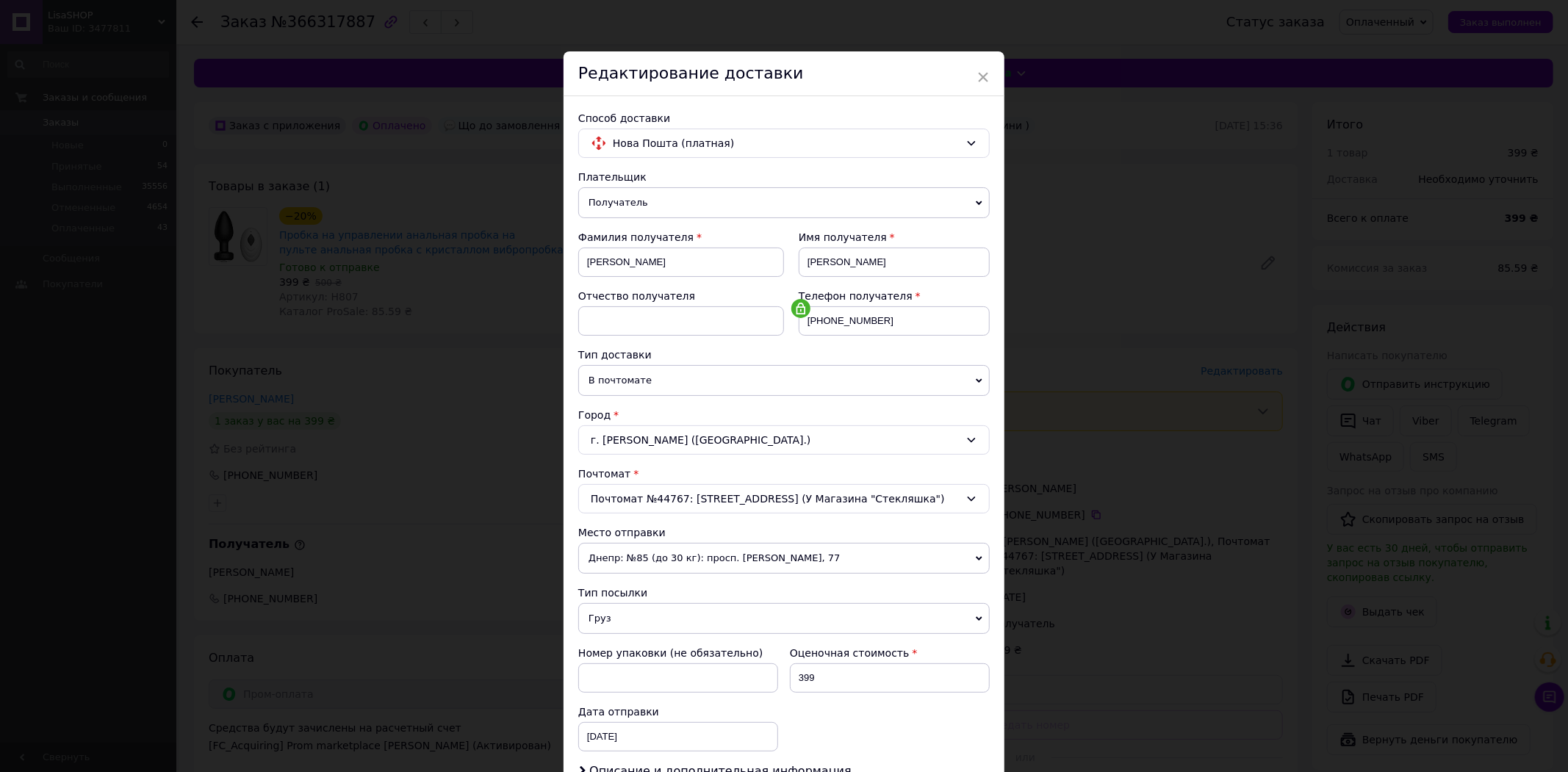
click at [1168, 415] on div "× Редактирование доставки Способ доставки Нова Пошта (платная) Плательщик Получ…" at bounding box center [784, 386] width 1568 height 772
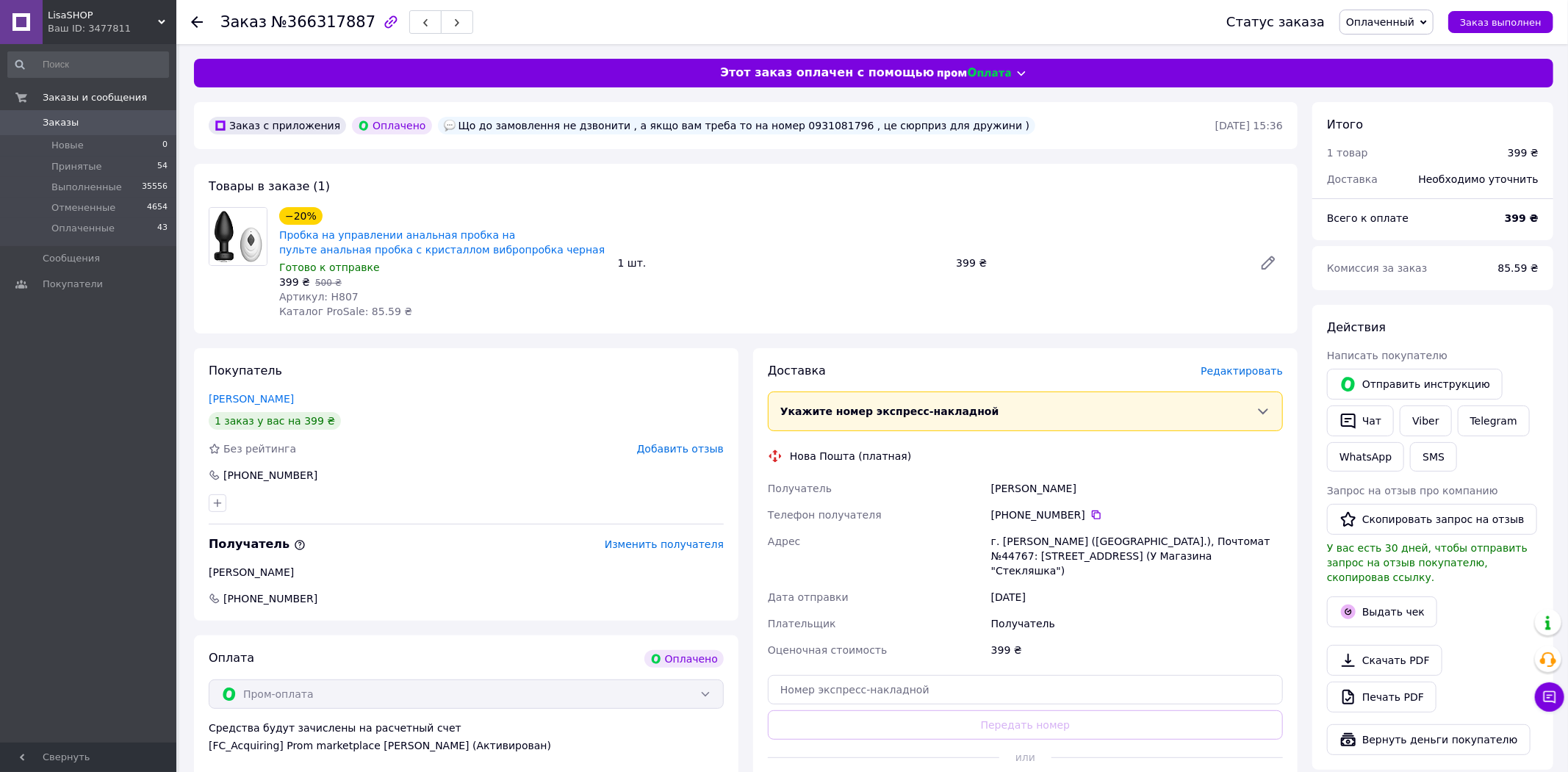
click at [1238, 372] on span "Редактировать" at bounding box center [1242, 371] width 82 height 12
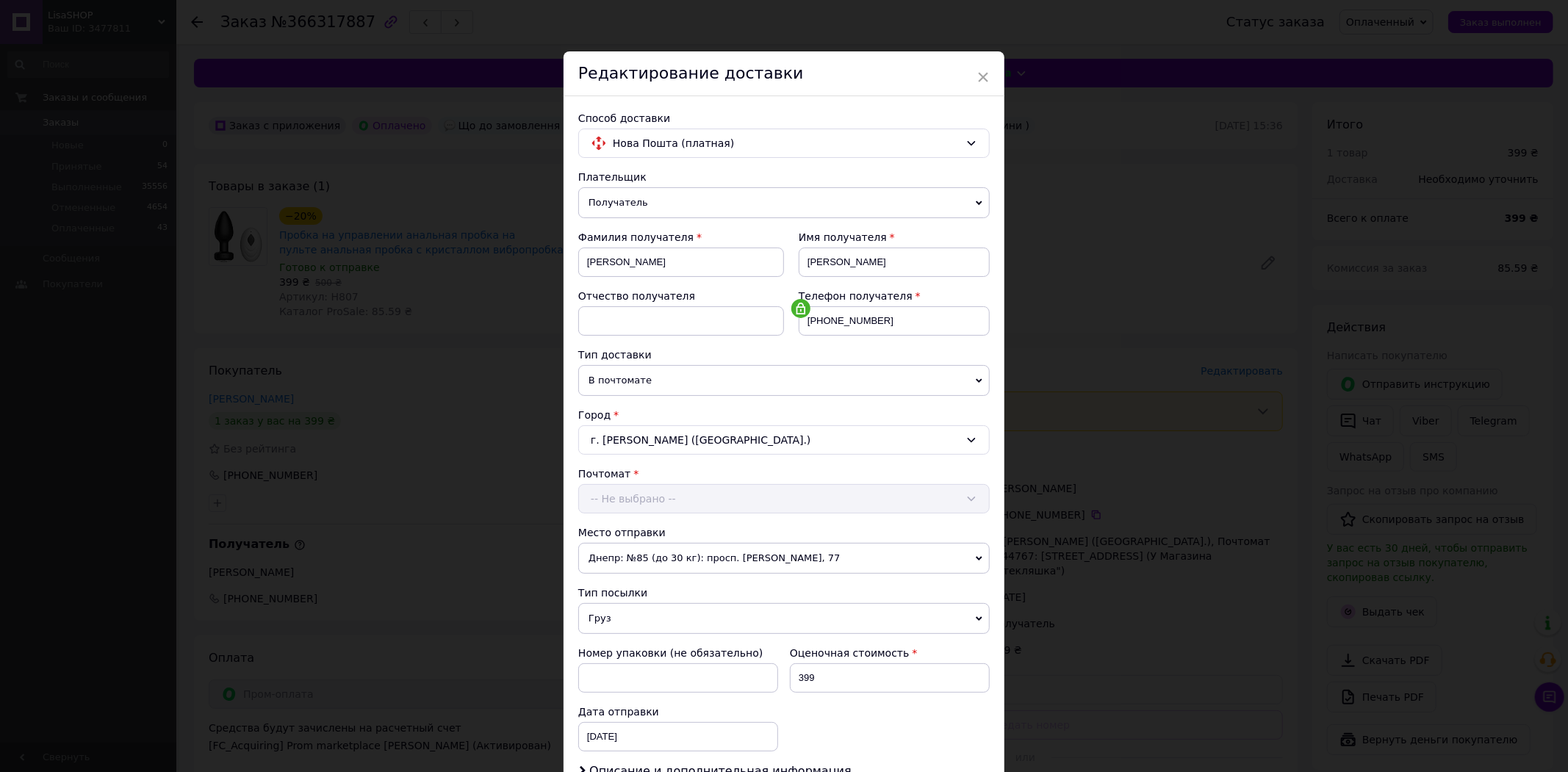
scroll to position [205, 0]
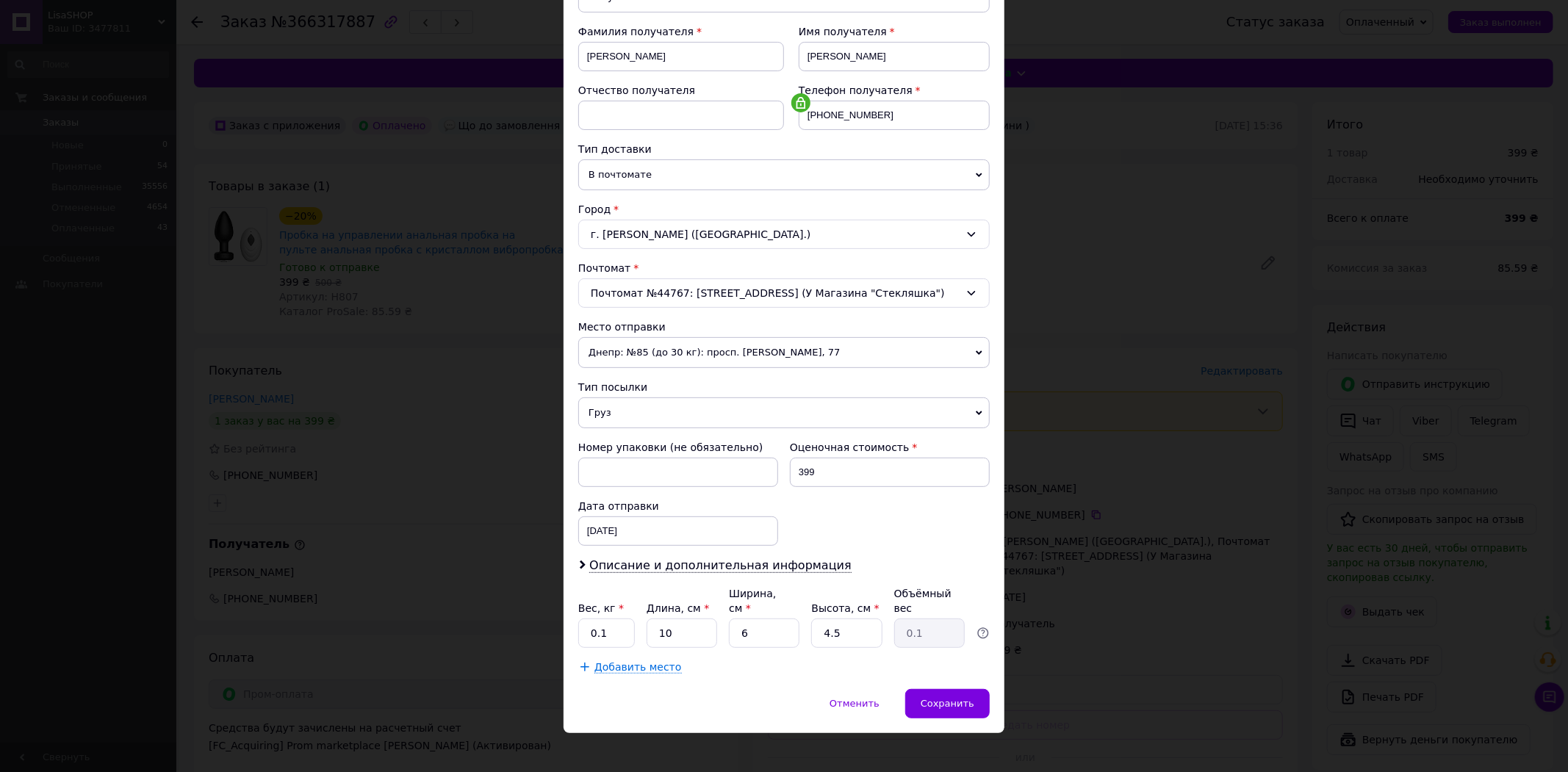
click at [767, 577] on div "Плательщик Получатель Отправитель Фамилия получателя Михайлова Имя получателя Г…" at bounding box center [784, 318] width 412 height 710
click at [753, 564] on span "Описание и дополнительная информация" at bounding box center [720, 566] width 262 height 15
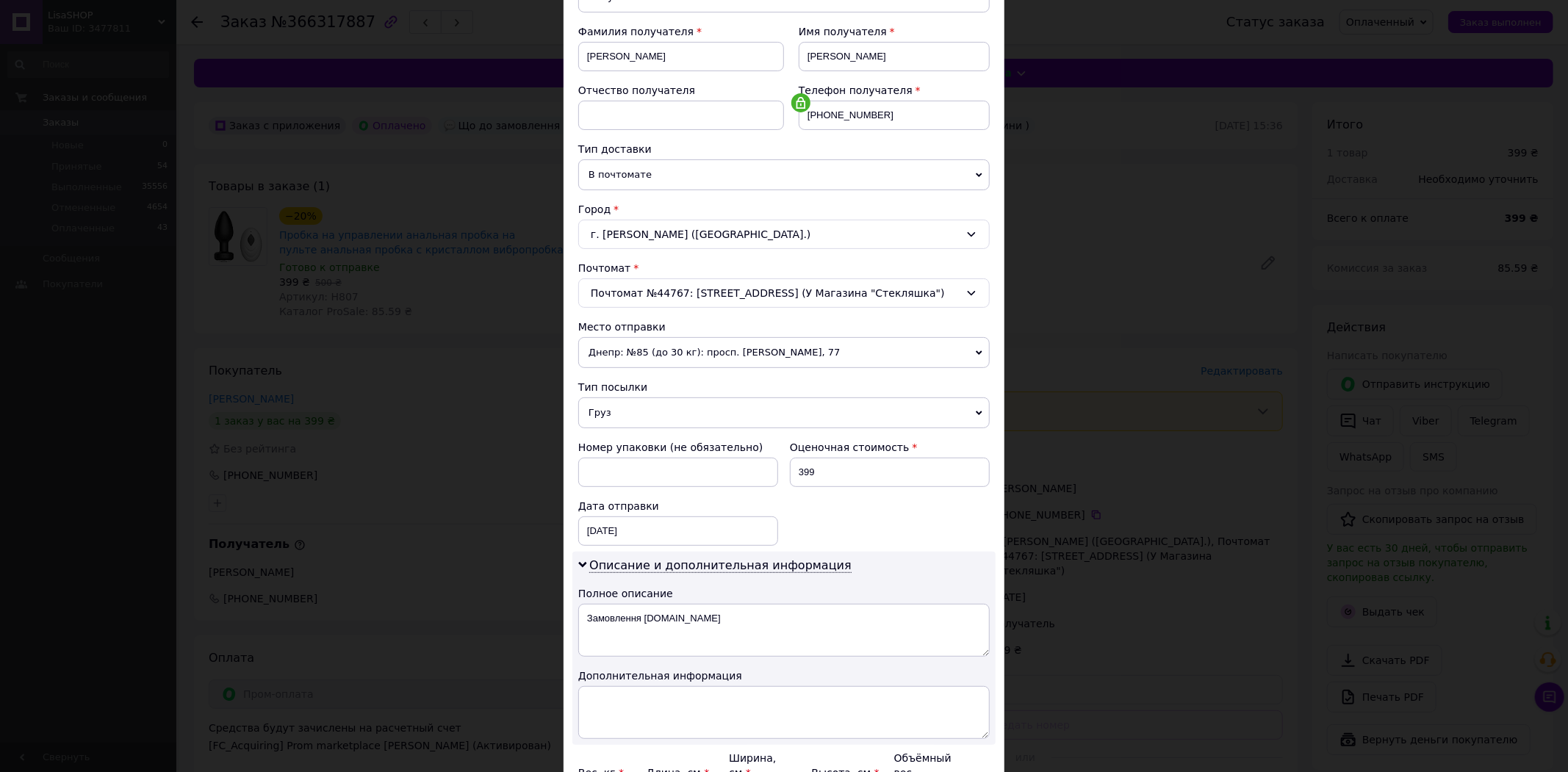
click at [756, 605] on div "Описание и дополнительная информация Полное описание Замовлення Prom.ua Дополни…" at bounding box center [784, 648] width 423 height 193
click at [756, 605] on div "Описание и дополнительная информация Полное описание Замовлення [DOMAIN_NAME] Д…" at bounding box center [784, 648] width 423 height 193
click at [765, 619] on textarea "Замовлення [DOMAIN_NAME]" at bounding box center [784, 630] width 412 height 53
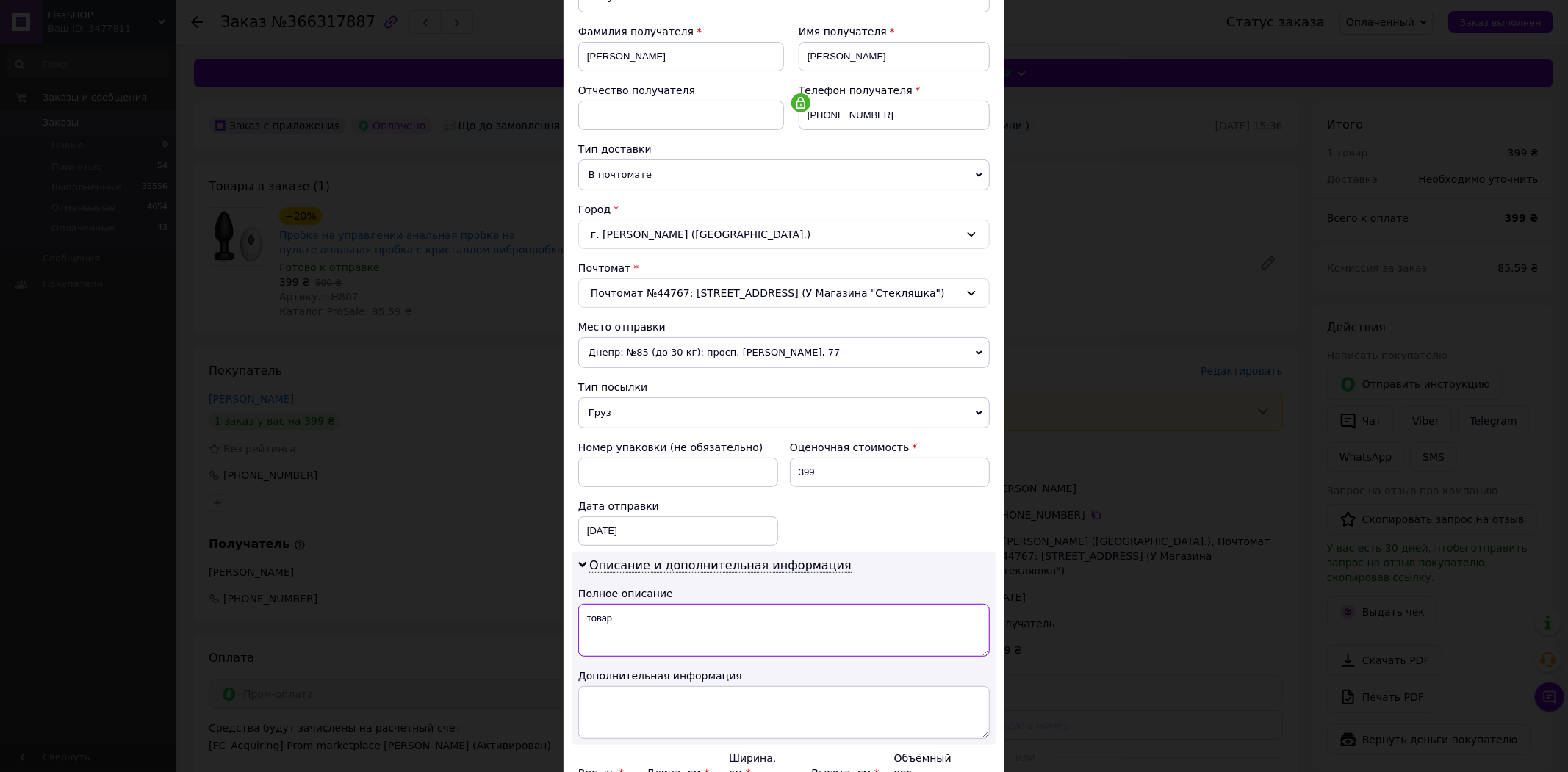
type textarea "товар"
click at [782, 725] on textarea at bounding box center [784, 712] width 412 height 53
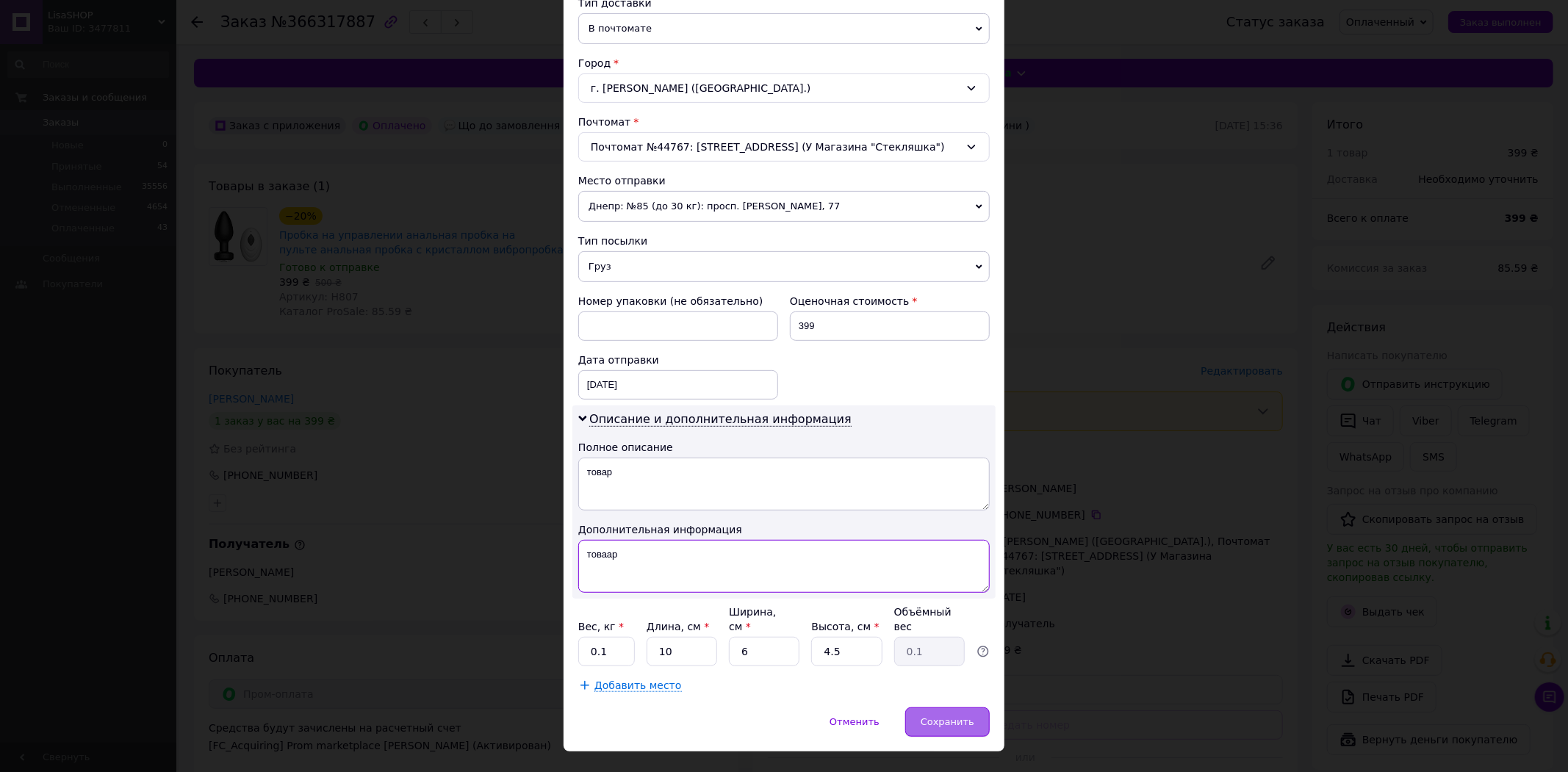
scroll to position [371, 0]
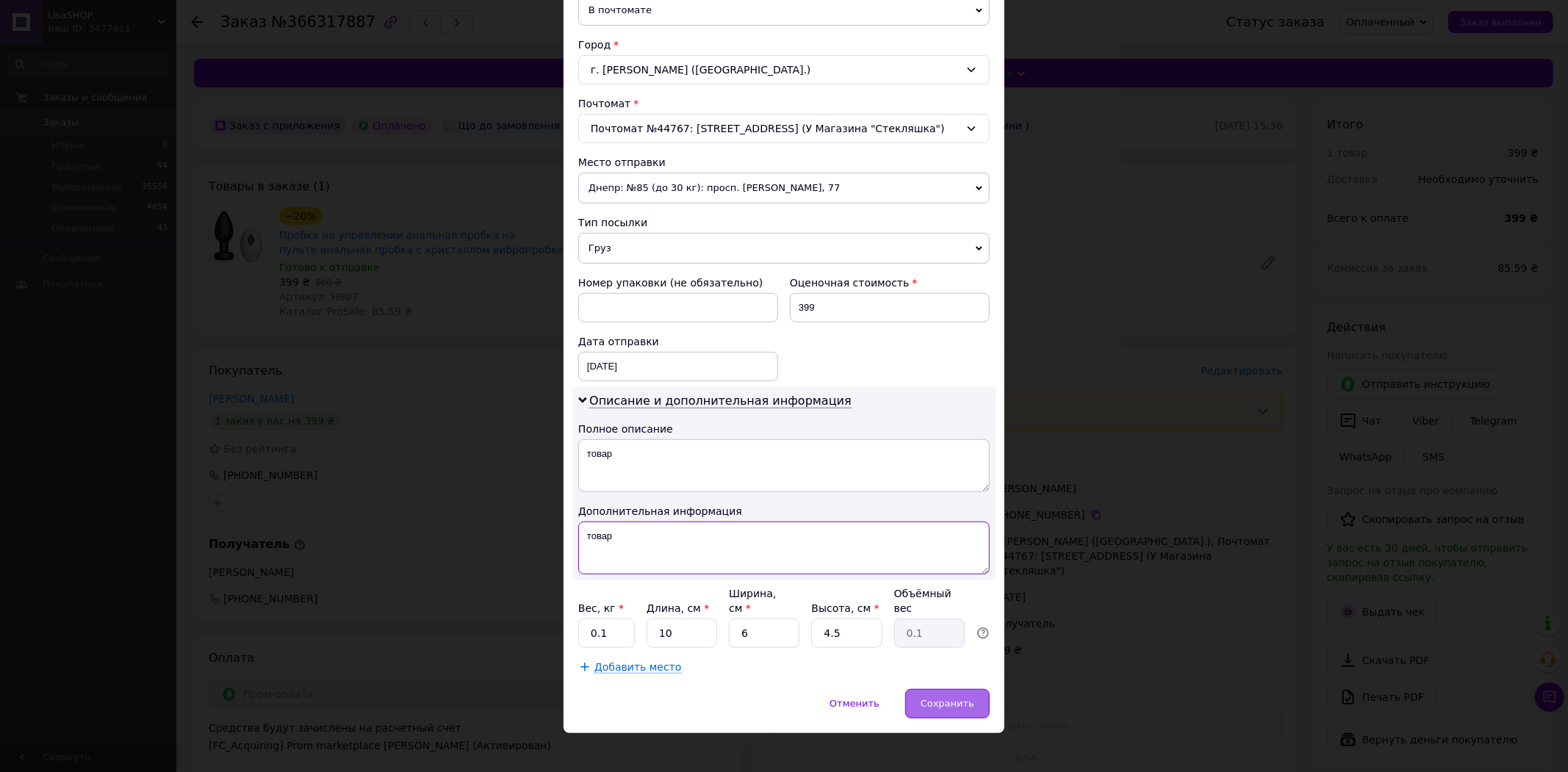
type textarea "товар"
click at [974, 697] on span "Сохранить" at bounding box center [947, 703] width 53 height 11
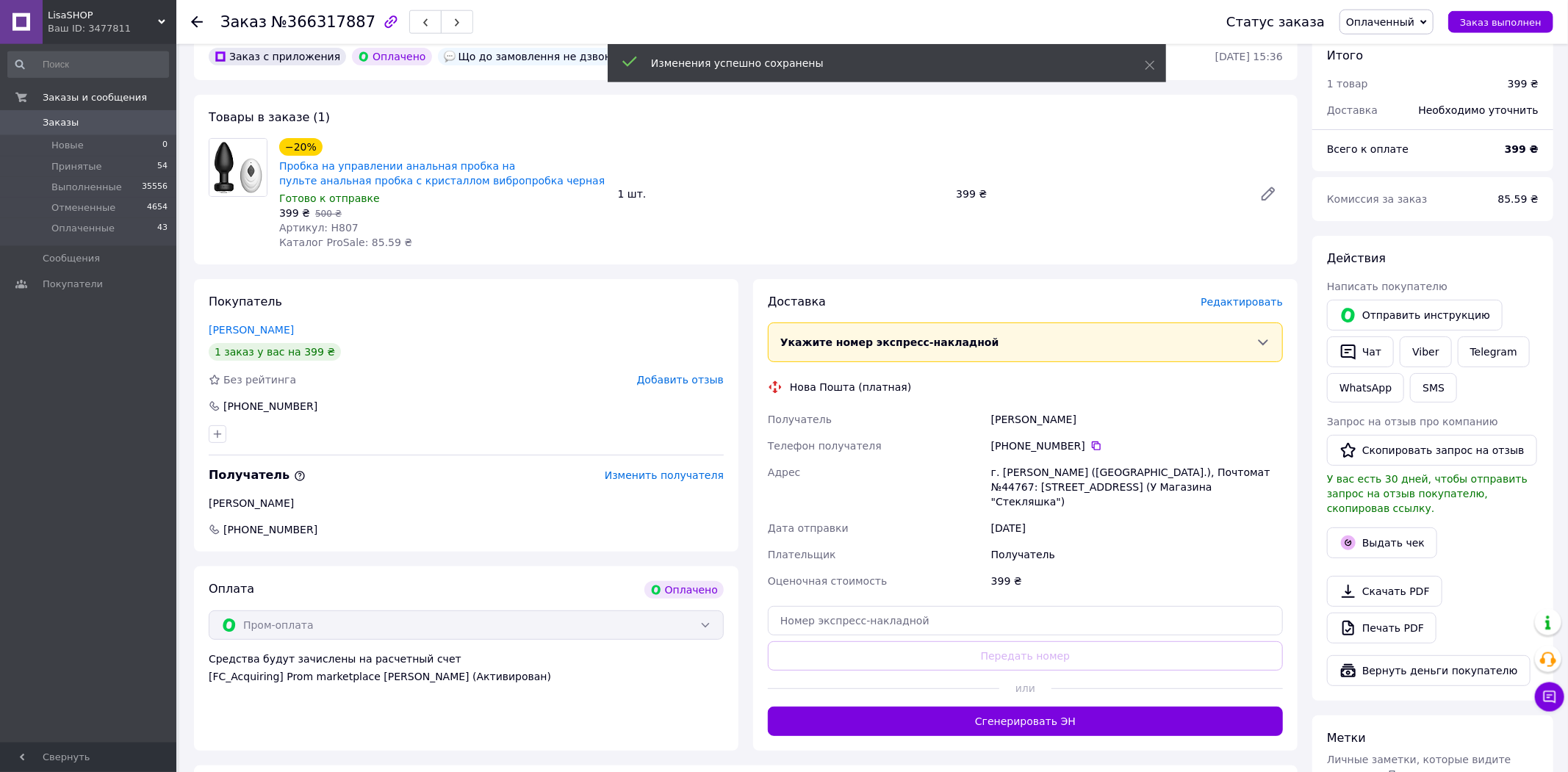
scroll to position [76, 0]
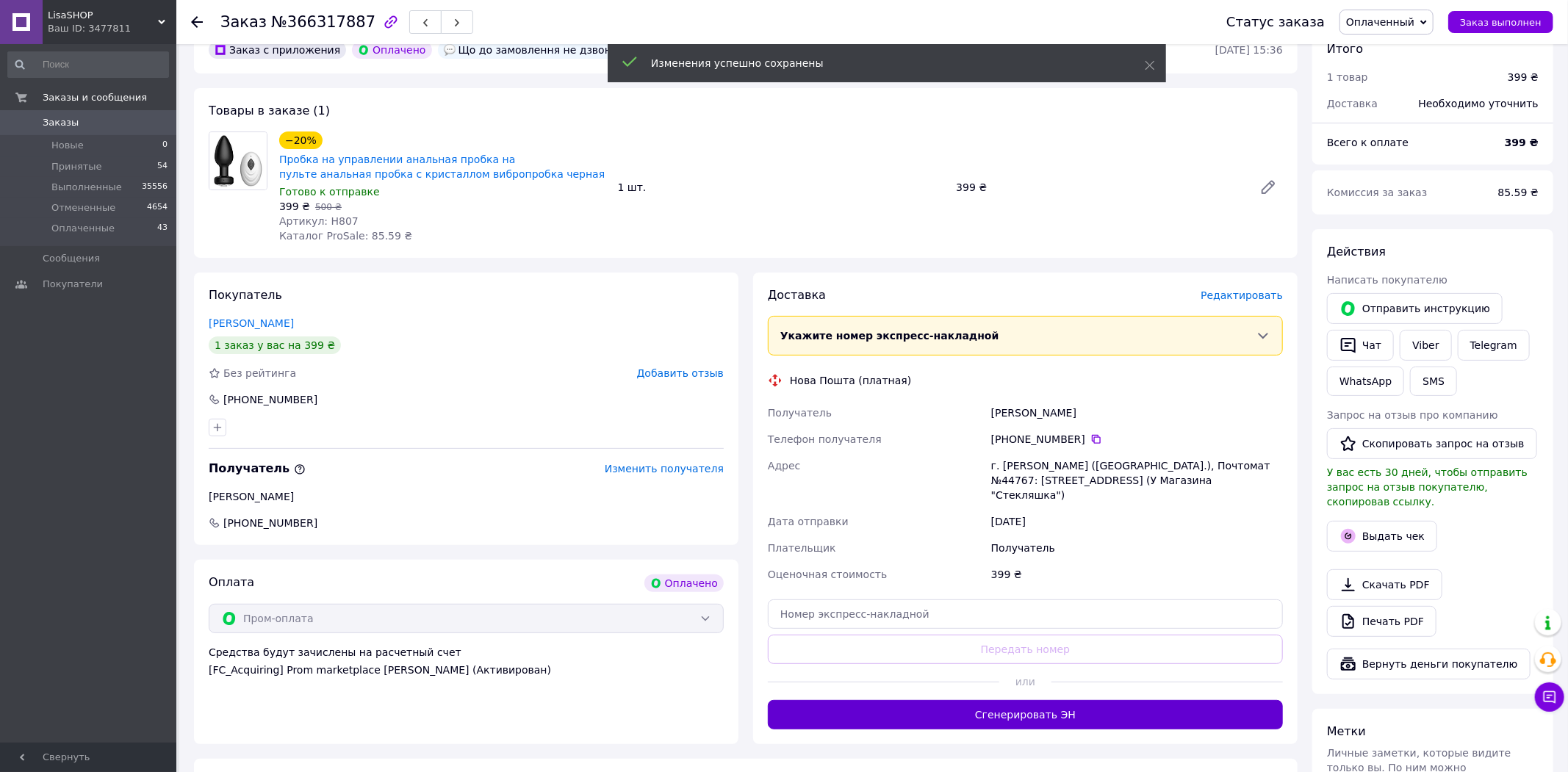
click at [1115, 700] on button "Сгенерировать ЭН" at bounding box center [1025, 714] width 516 height 29
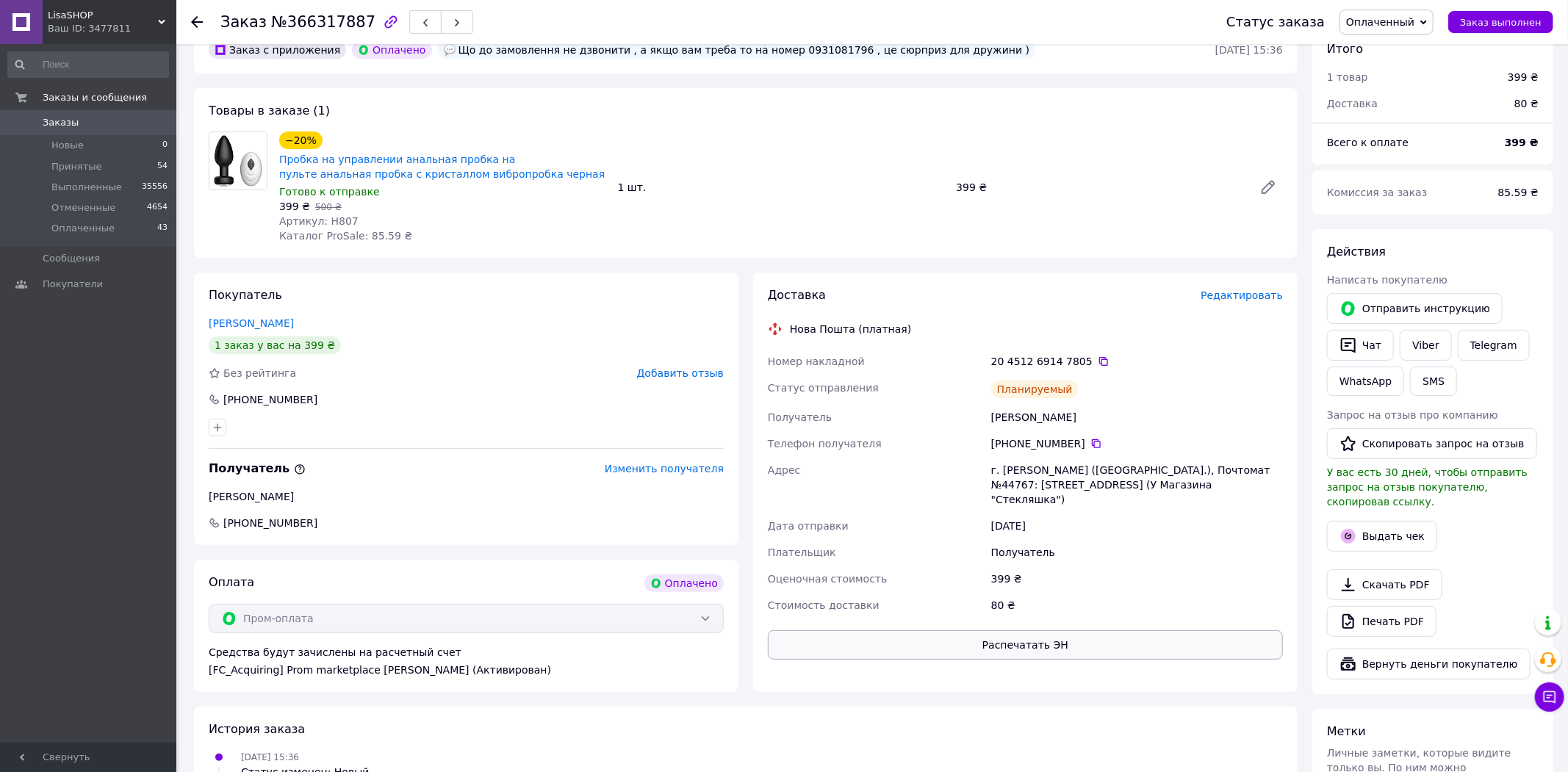
click at [1111, 631] on button "Распечатать ЭН" at bounding box center [1025, 644] width 516 height 29
click at [1533, 255] on div "Действия" at bounding box center [1433, 252] width 212 height 17
click at [1091, 449] on icon at bounding box center [1096, 443] width 12 height 12
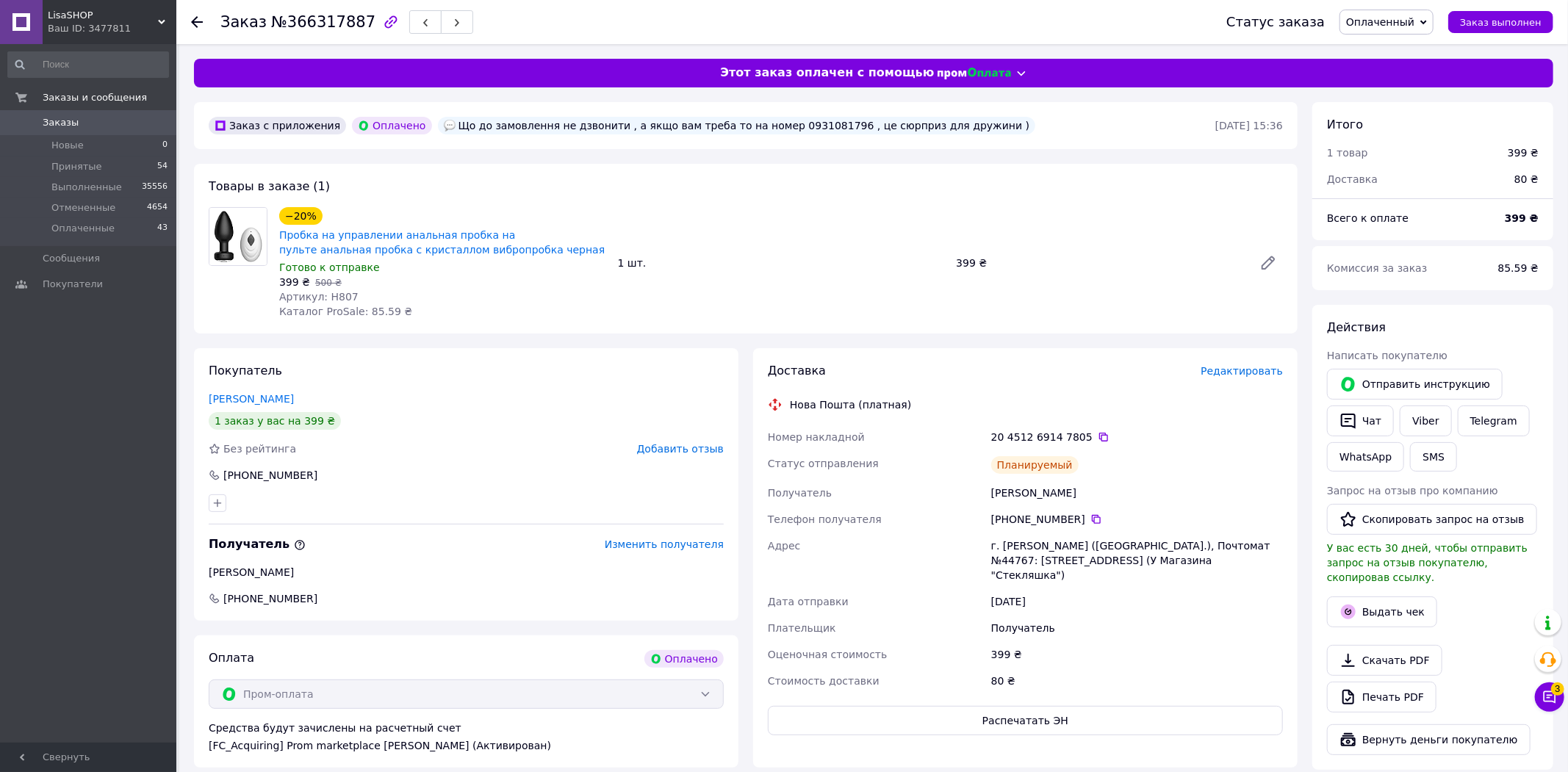
scroll to position [334, 0]
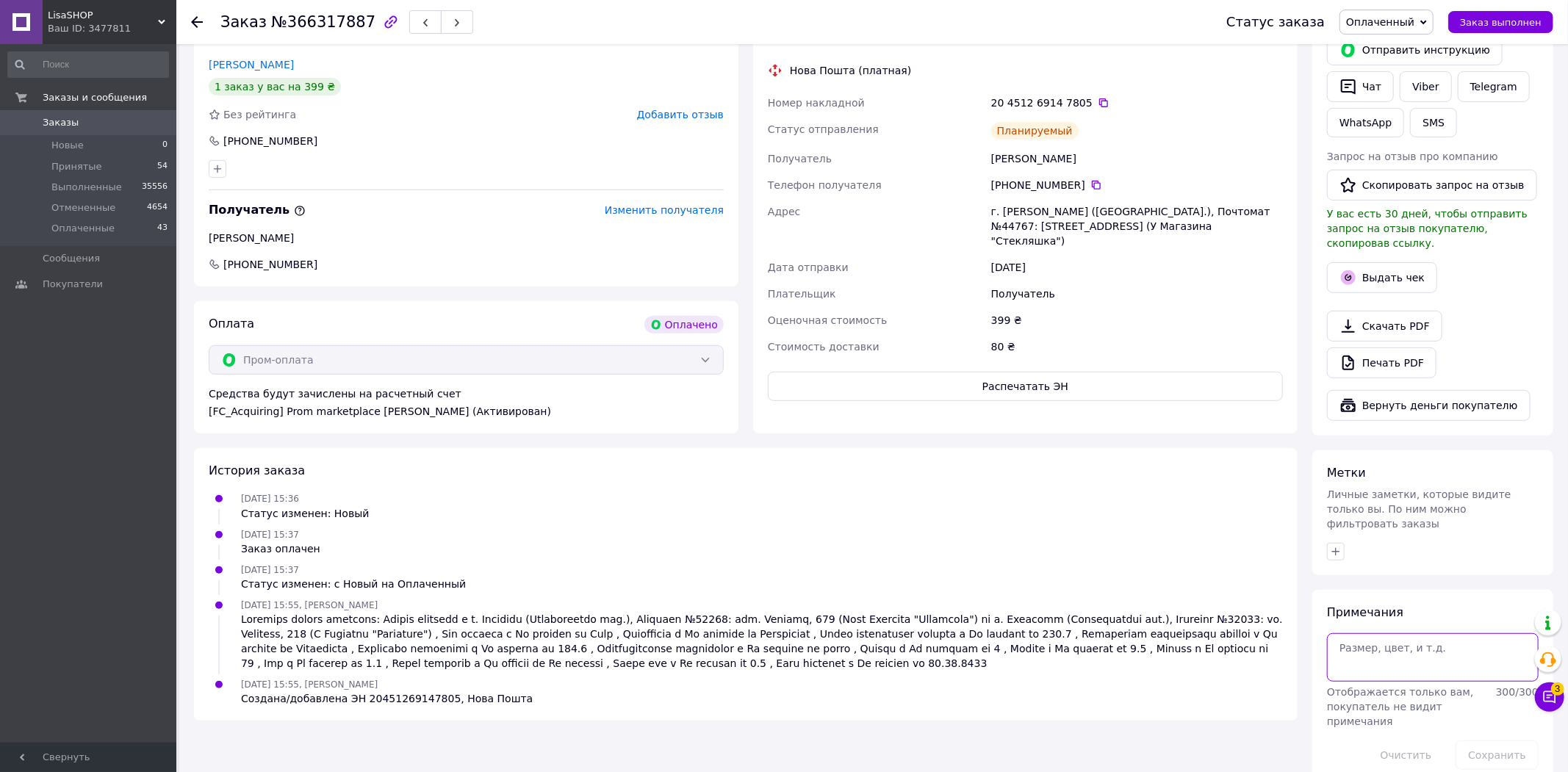
click at [1498, 656] on textarea at bounding box center [1433, 657] width 212 height 49
type textarea "собрано 1"
click at [1489, 740] on button "Сохранить" at bounding box center [1497, 754] width 83 height 29
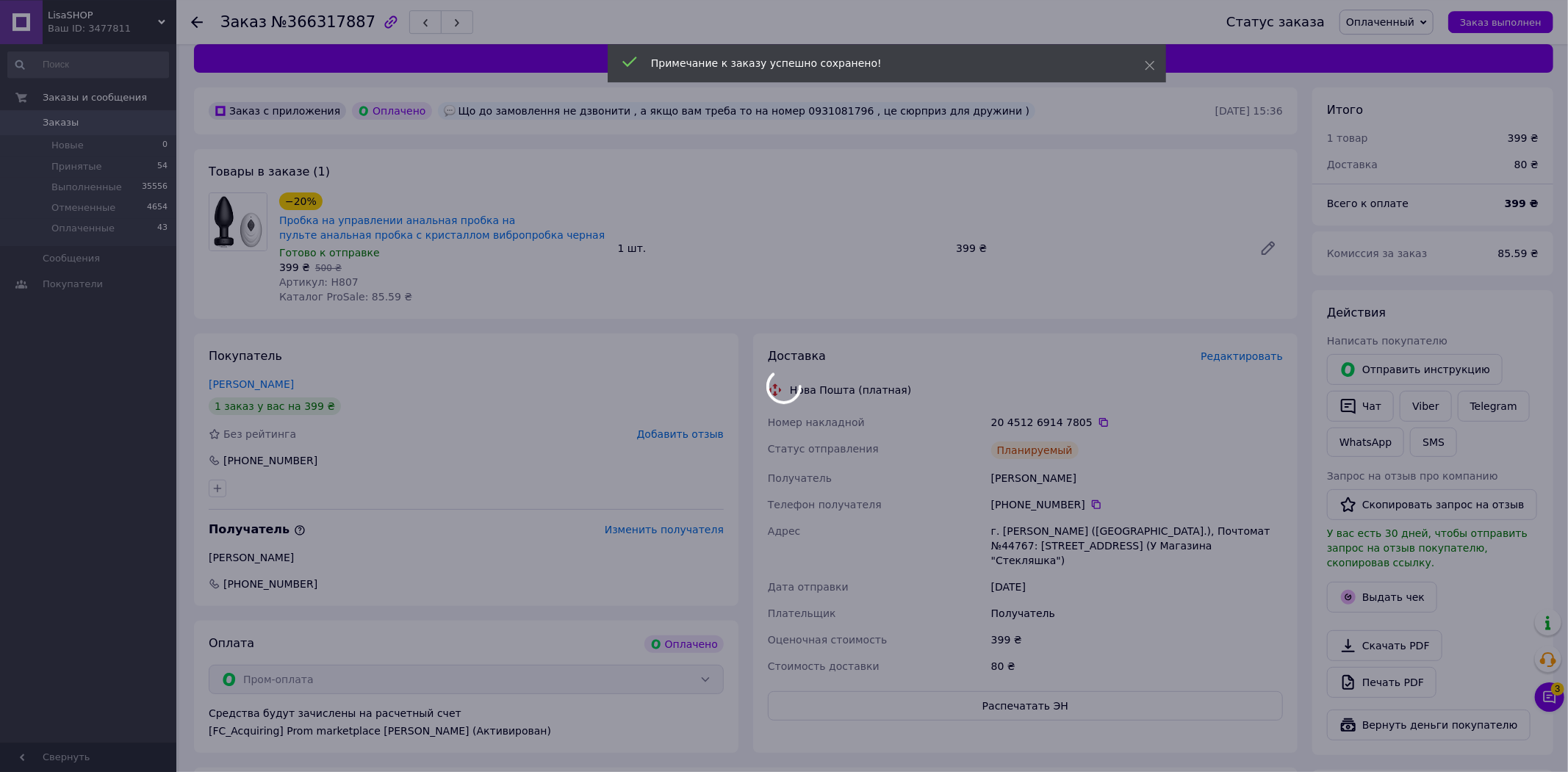
scroll to position [0, 0]
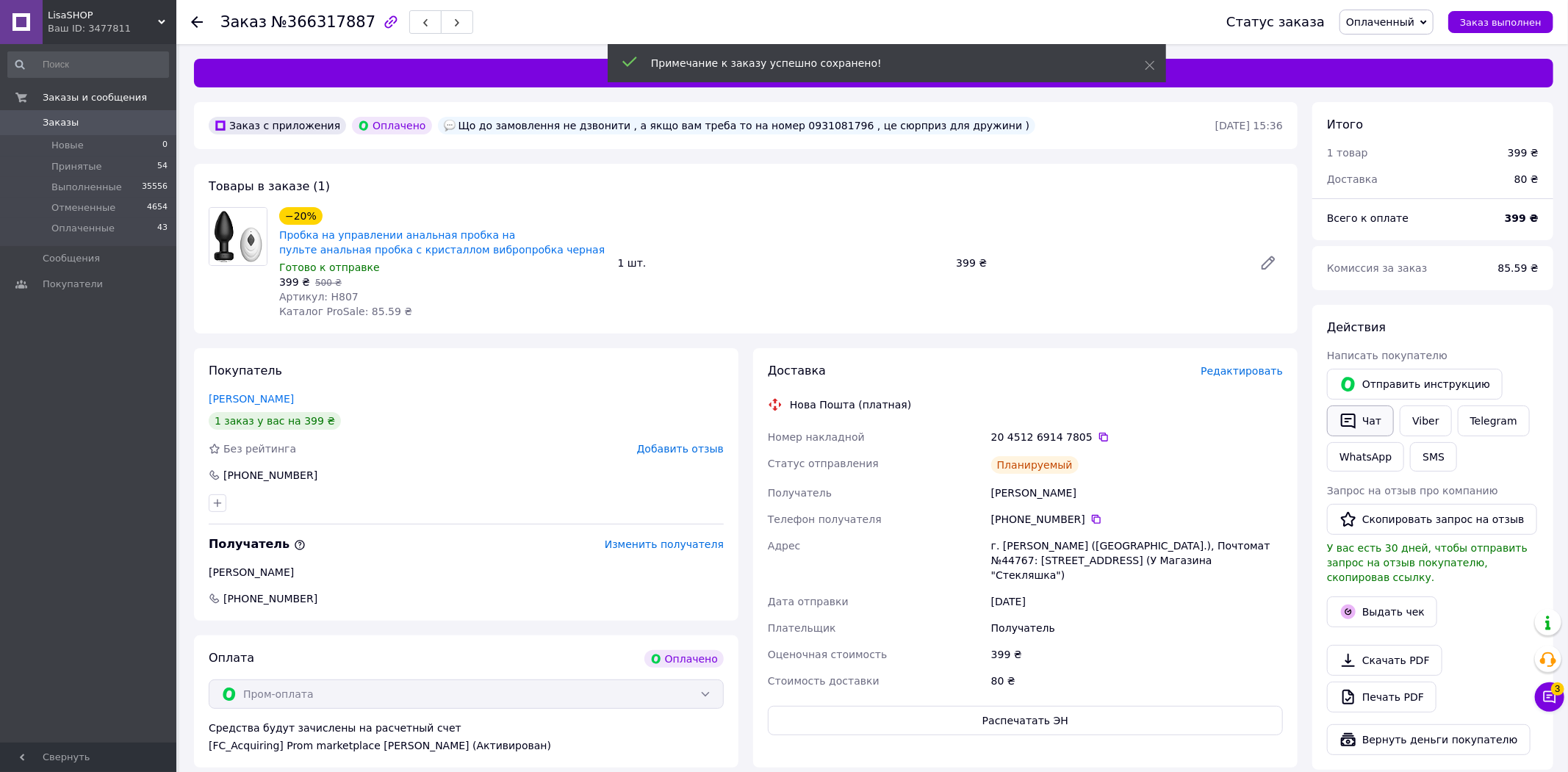
click at [1360, 421] on button "Чат" at bounding box center [1361, 420] width 67 height 31
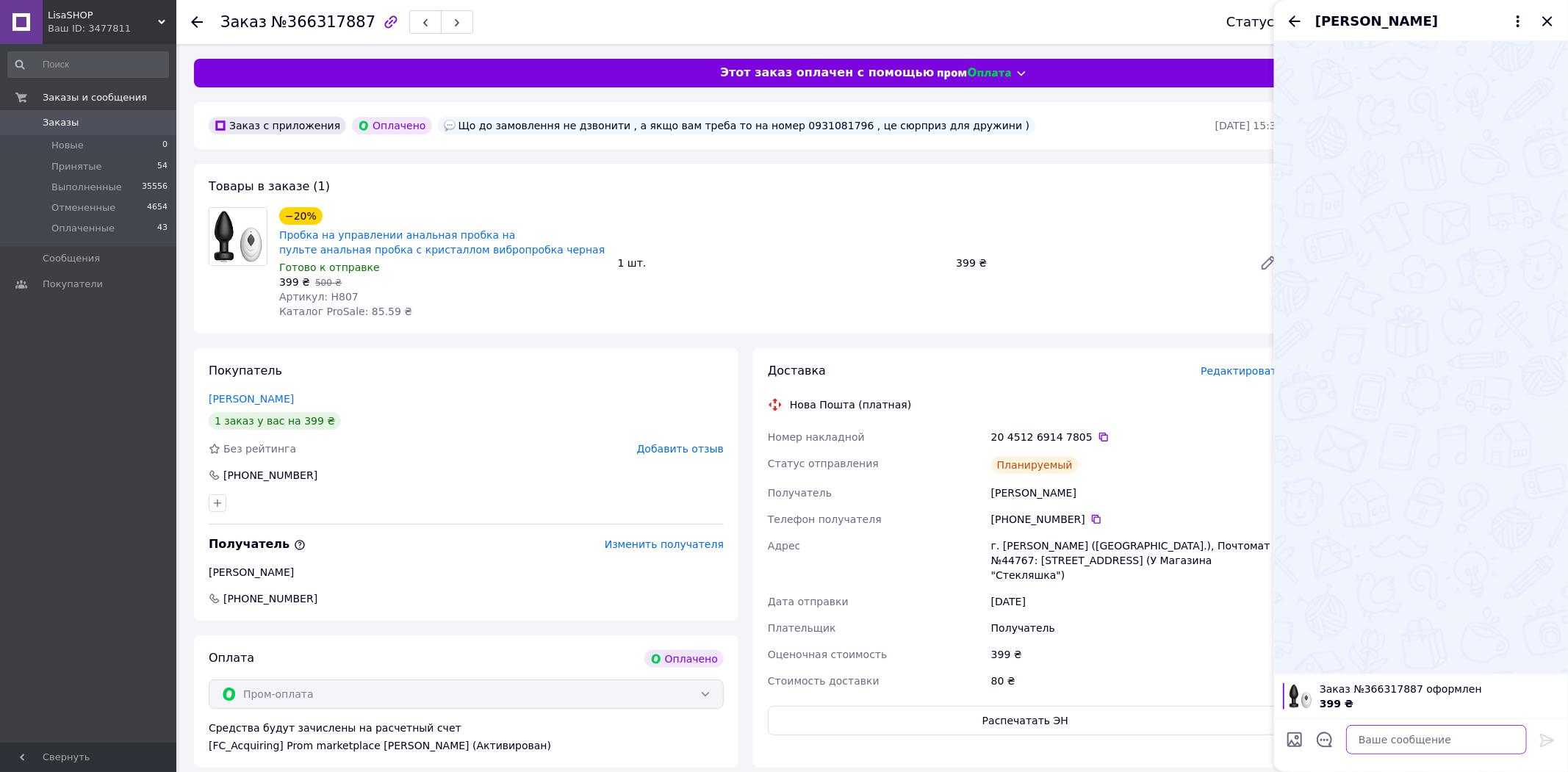
click at [1446, 728] on textarea at bounding box center [1436, 739] width 181 height 29
paste textarea "Номер Вашого відправлення Фіскальний чек буде прикріплений до Вашого замовлення…"
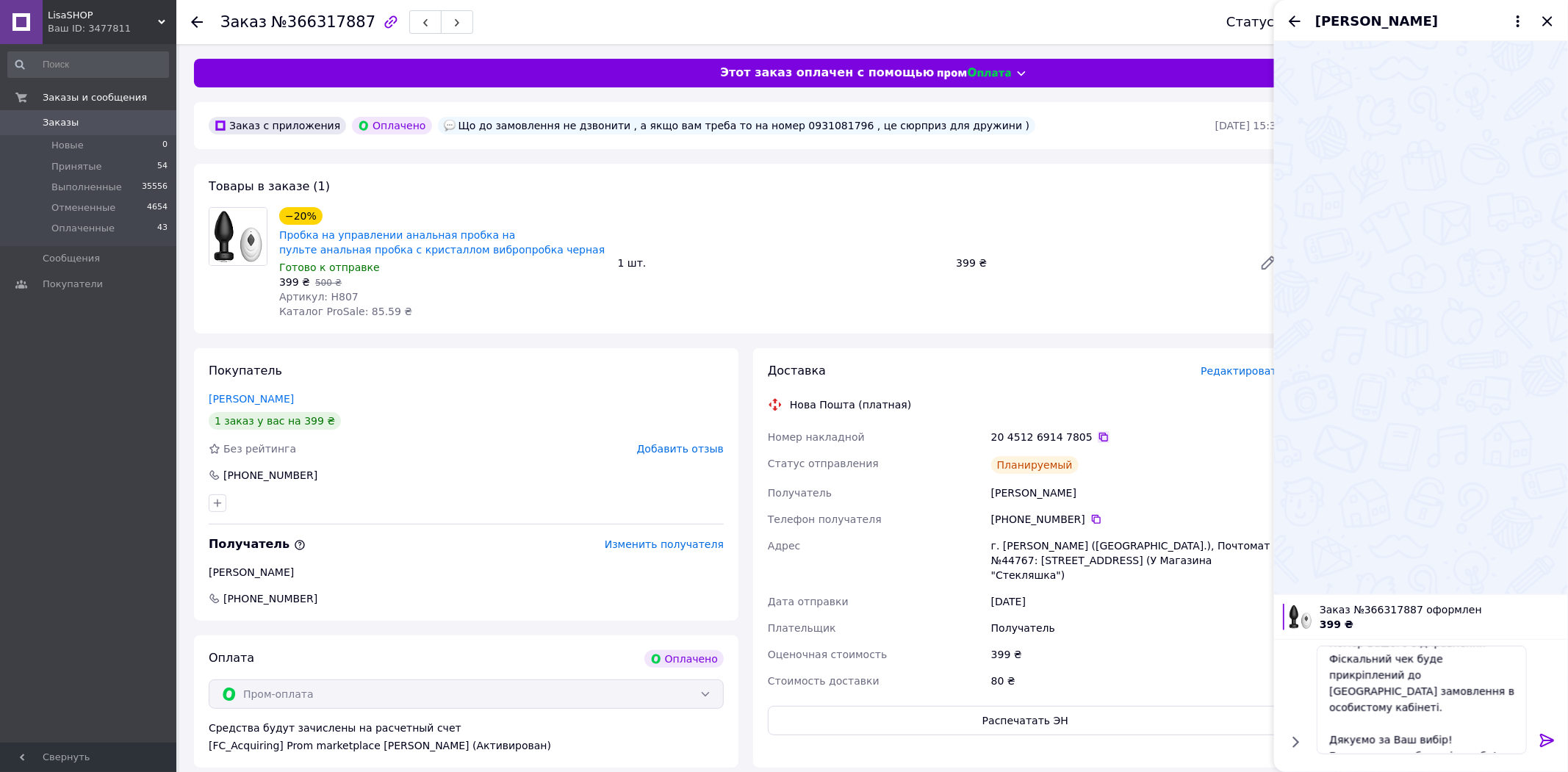
click at [1099, 436] on icon at bounding box center [1103, 436] width 8 height 8
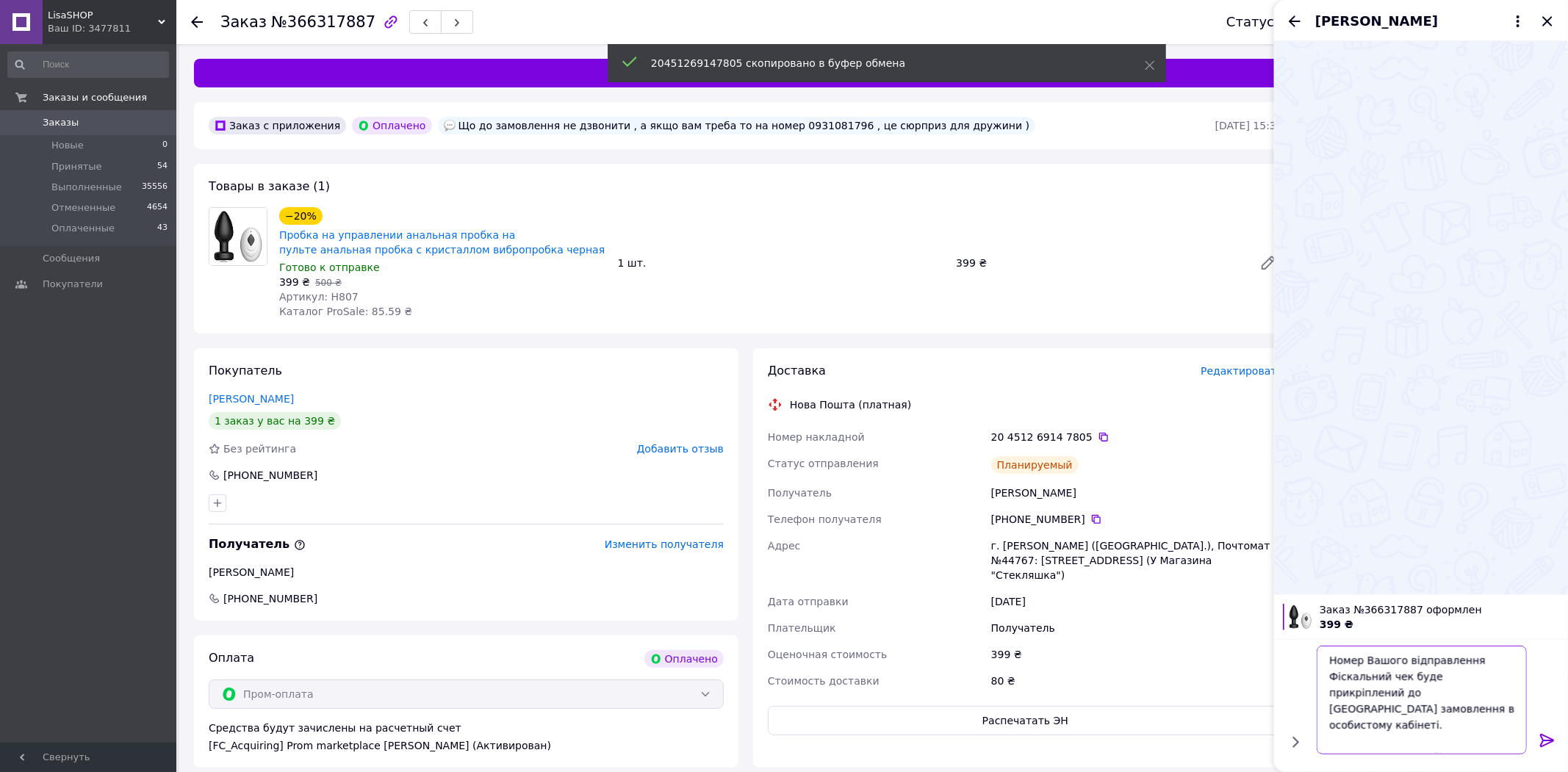
click at [1465, 666] on textarea "Номер Вашого відправлення Фіскальний чек буде прикріплений до Вашого замовлення…" at bounding box center [1421, 700] width 210 height 108
click at [1479, 664] on textarea "Номер Вашого відправлення Фіскальний чек буде прикріплений до Вашого замовлення…" at bounding box center [1421, 700] width 210 height 108
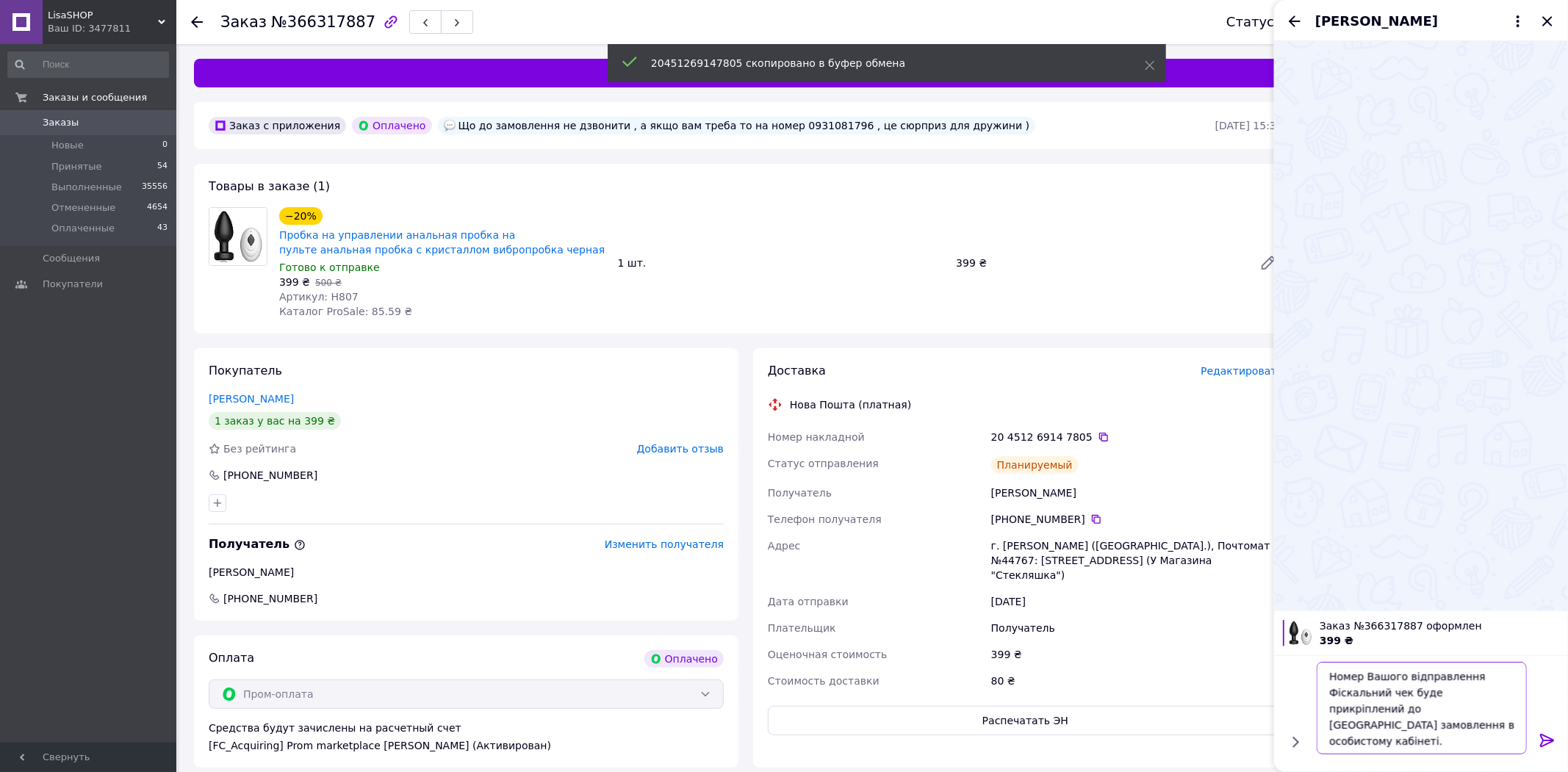
paste textarea "20451269147805"
type textarea "Номер Вашого відправлення 20451269147805 Фіскальний чек буде прикріплений до Ва…"
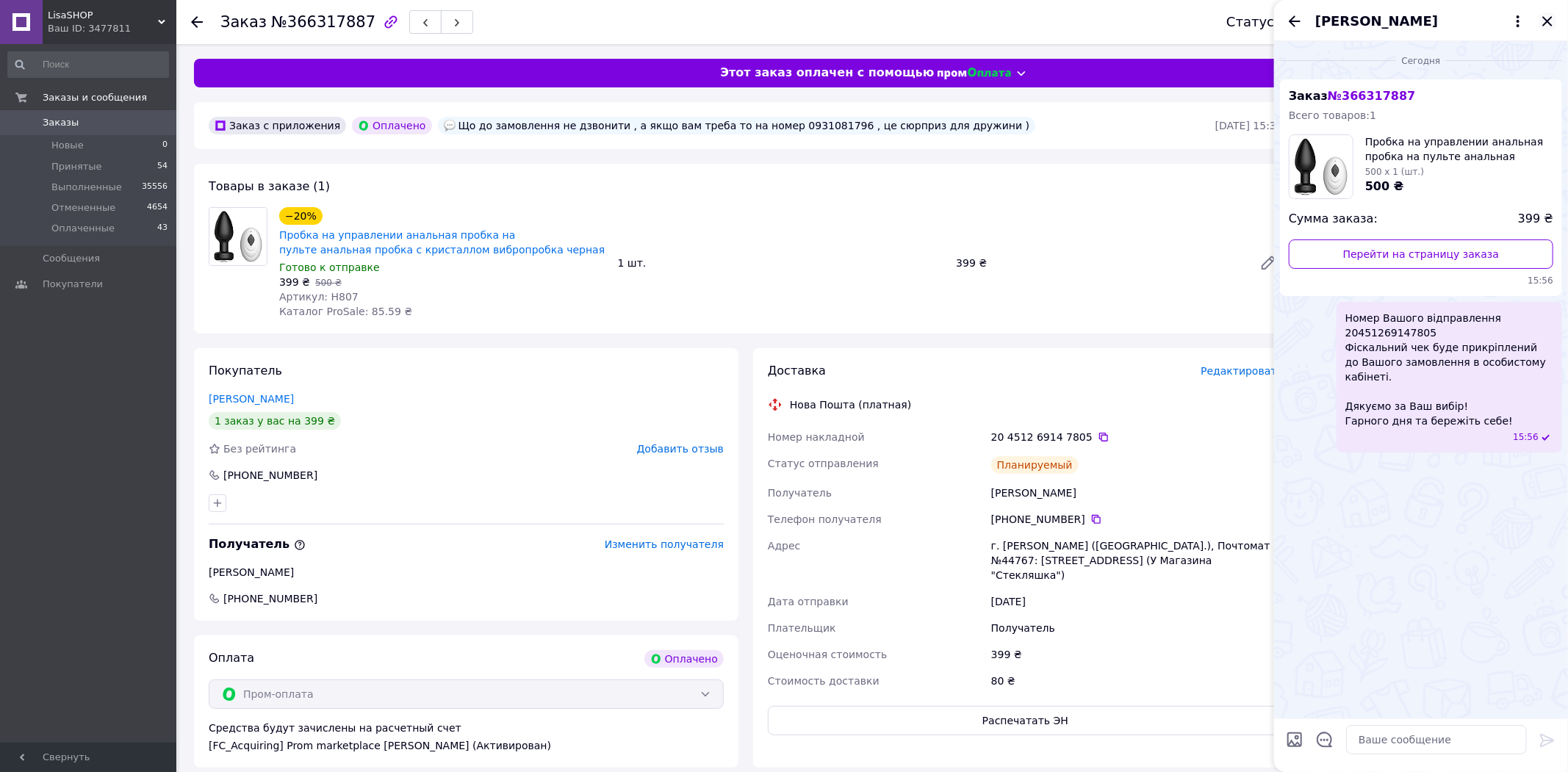
click at [1540, 19] on icon "Закрыть" at bounding box center [1547, 21] width 18 height 18
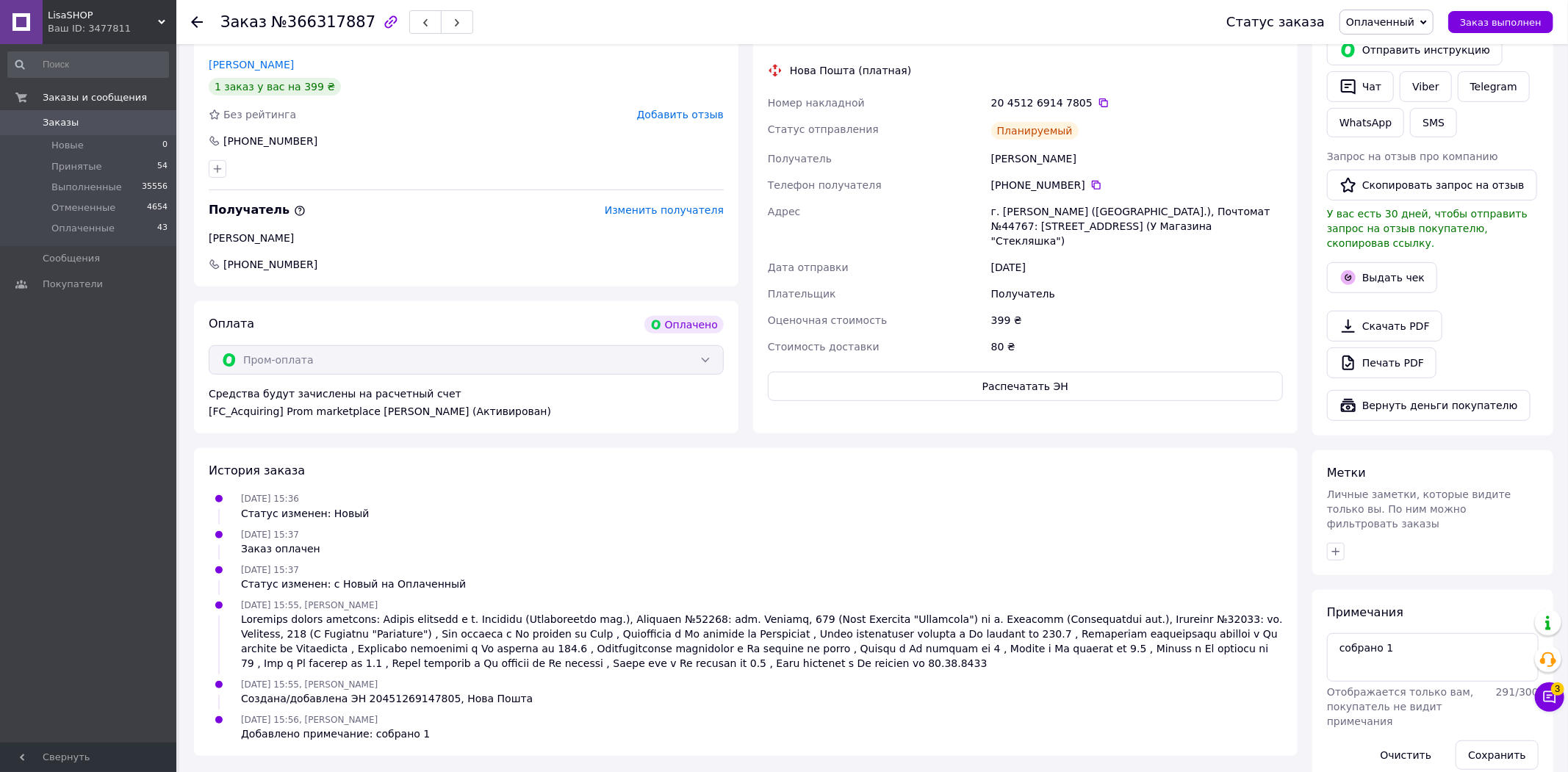
scroll to position [30, 0]
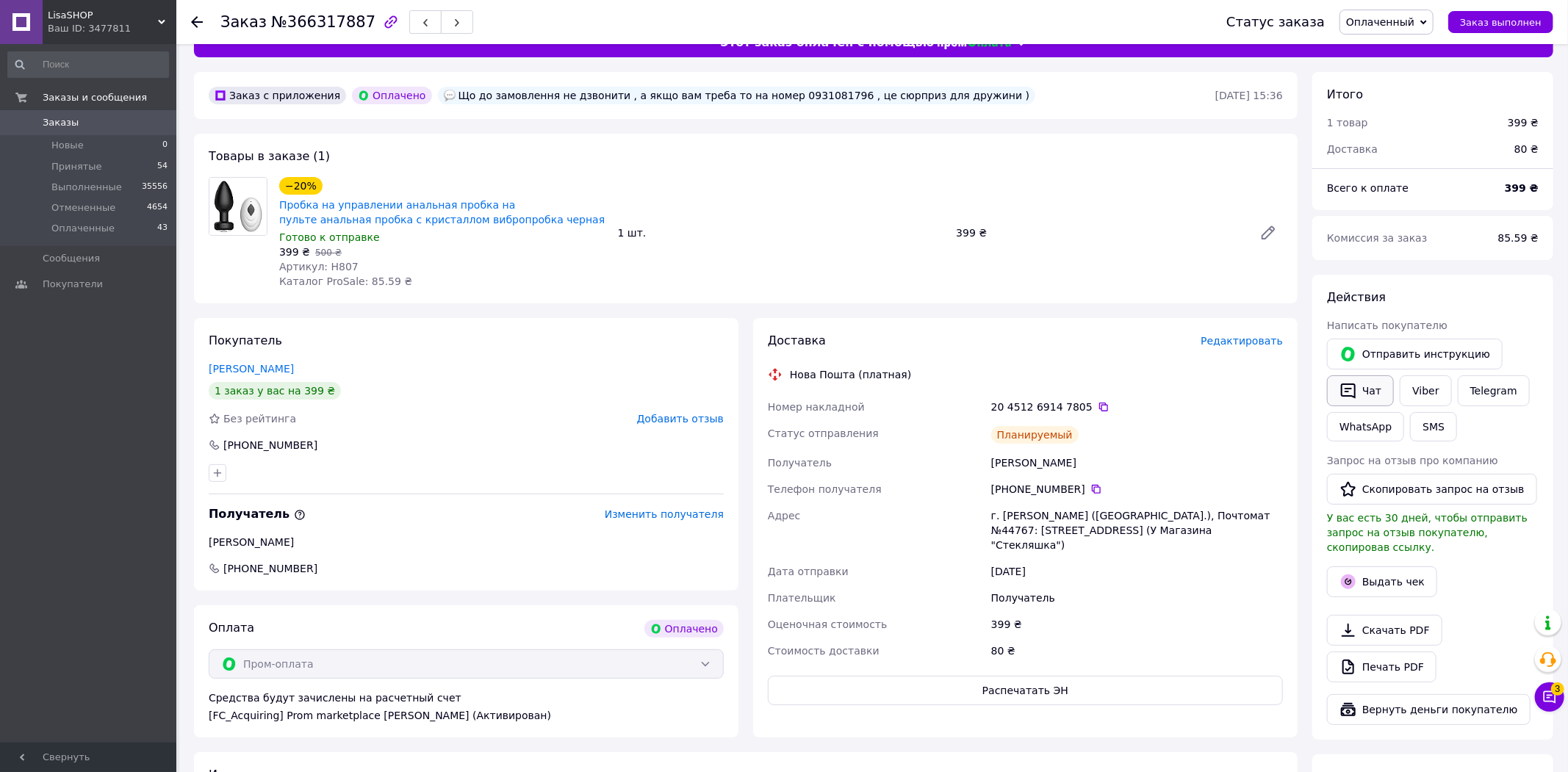
click at [1356, 391] on icon "button" at bounding box center [1348, 390] width 18 height 18
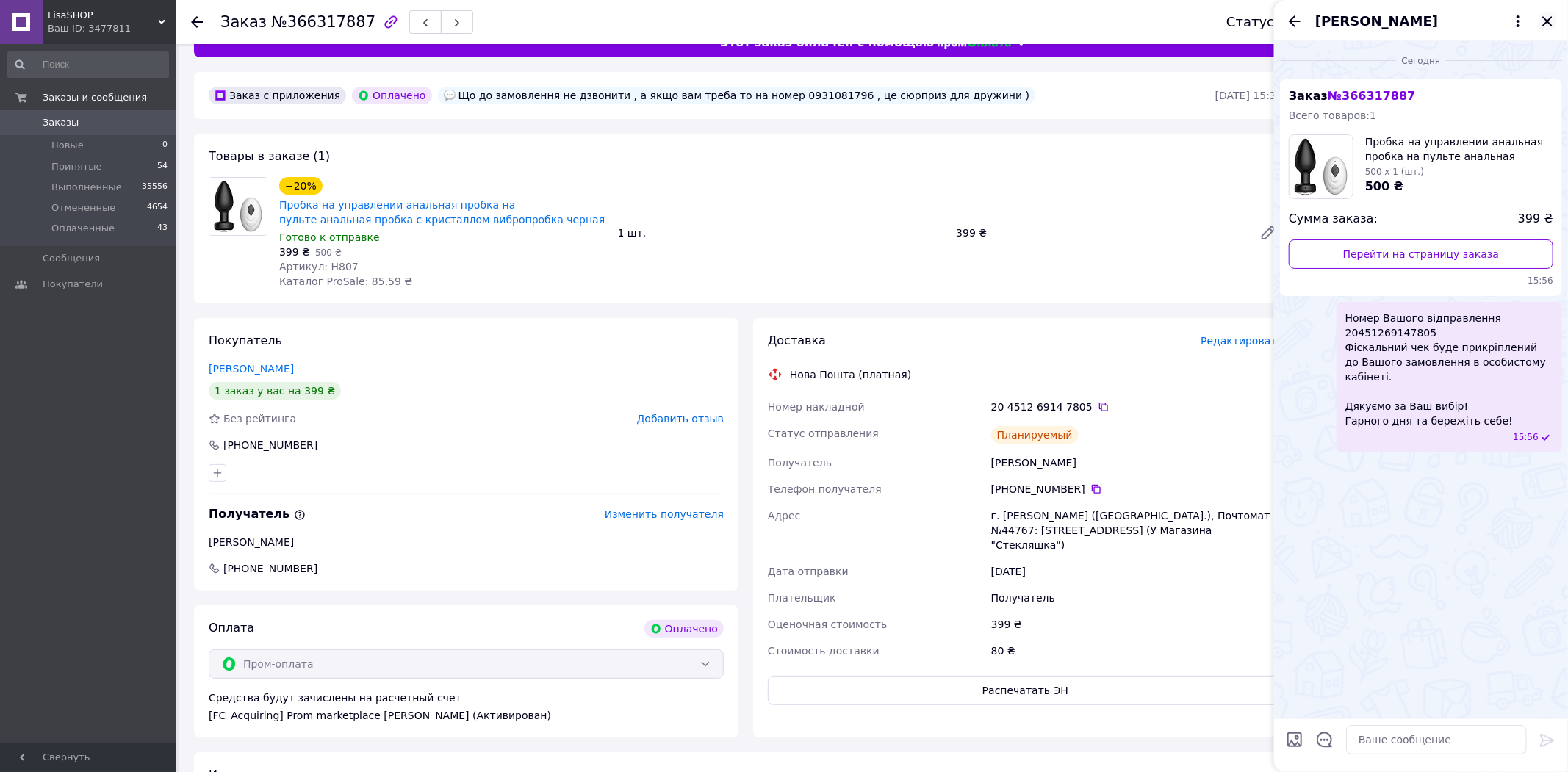
click at [1548, 24] on icon "Закрыть" at bounding box center [1547, 21] width 18 height 18
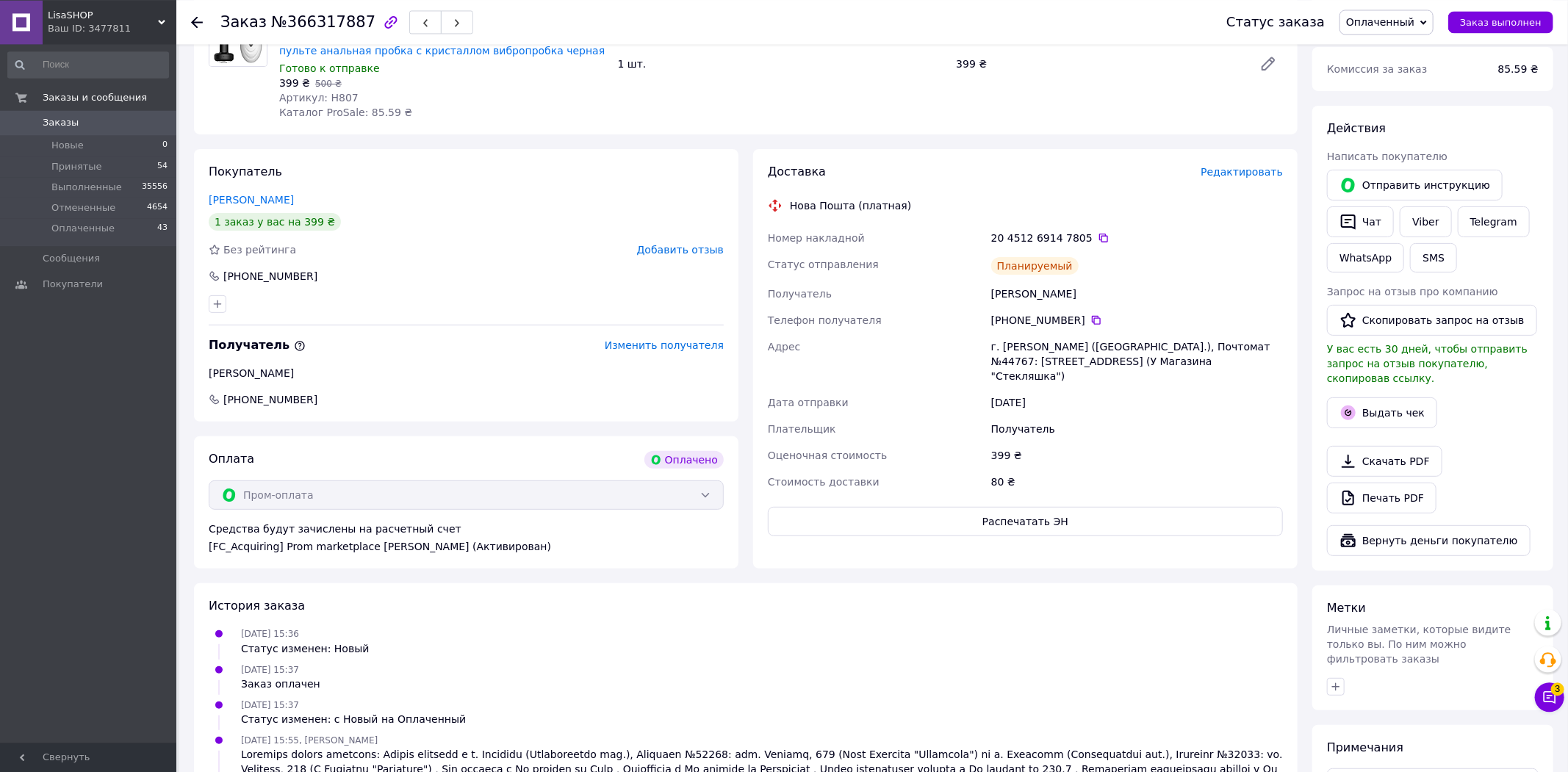
scroll to position [304, 0]
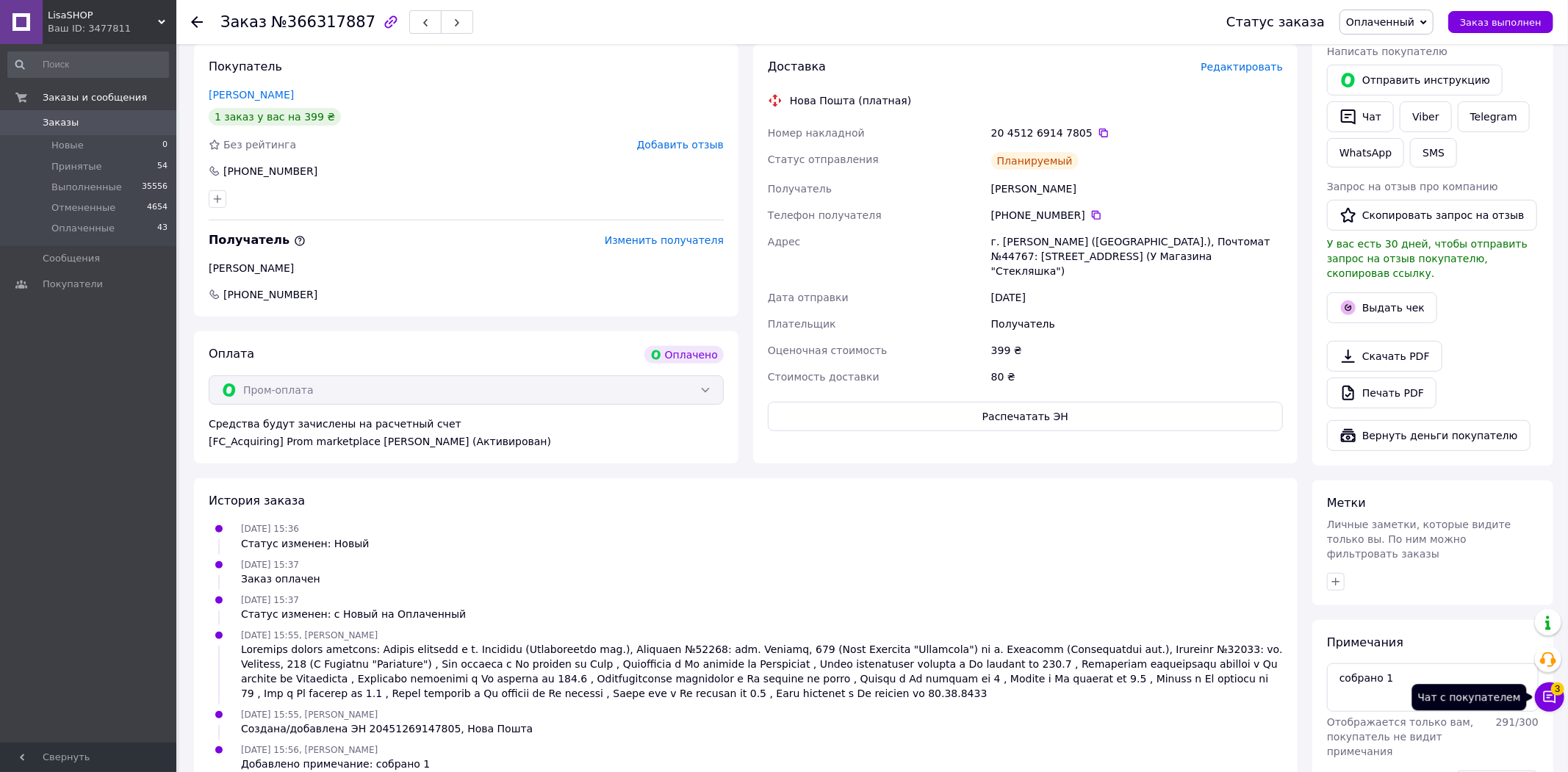
click at [1551, 696] on icon at bounding box center [1549, 696] width 12 height 12
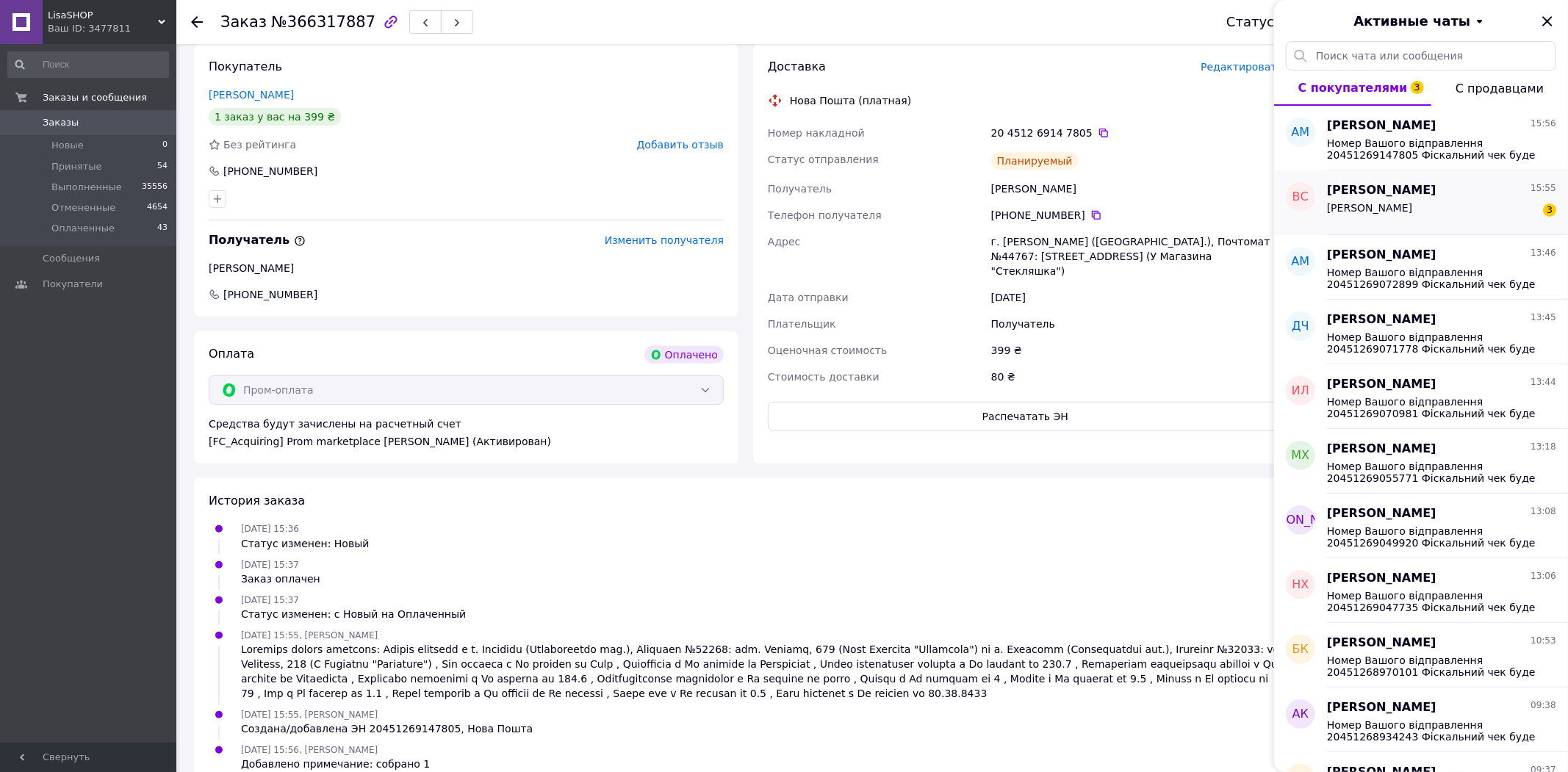
click at [1418, 201] on div "Я 3" at bounding box center [1441, 210] width 229 height 23
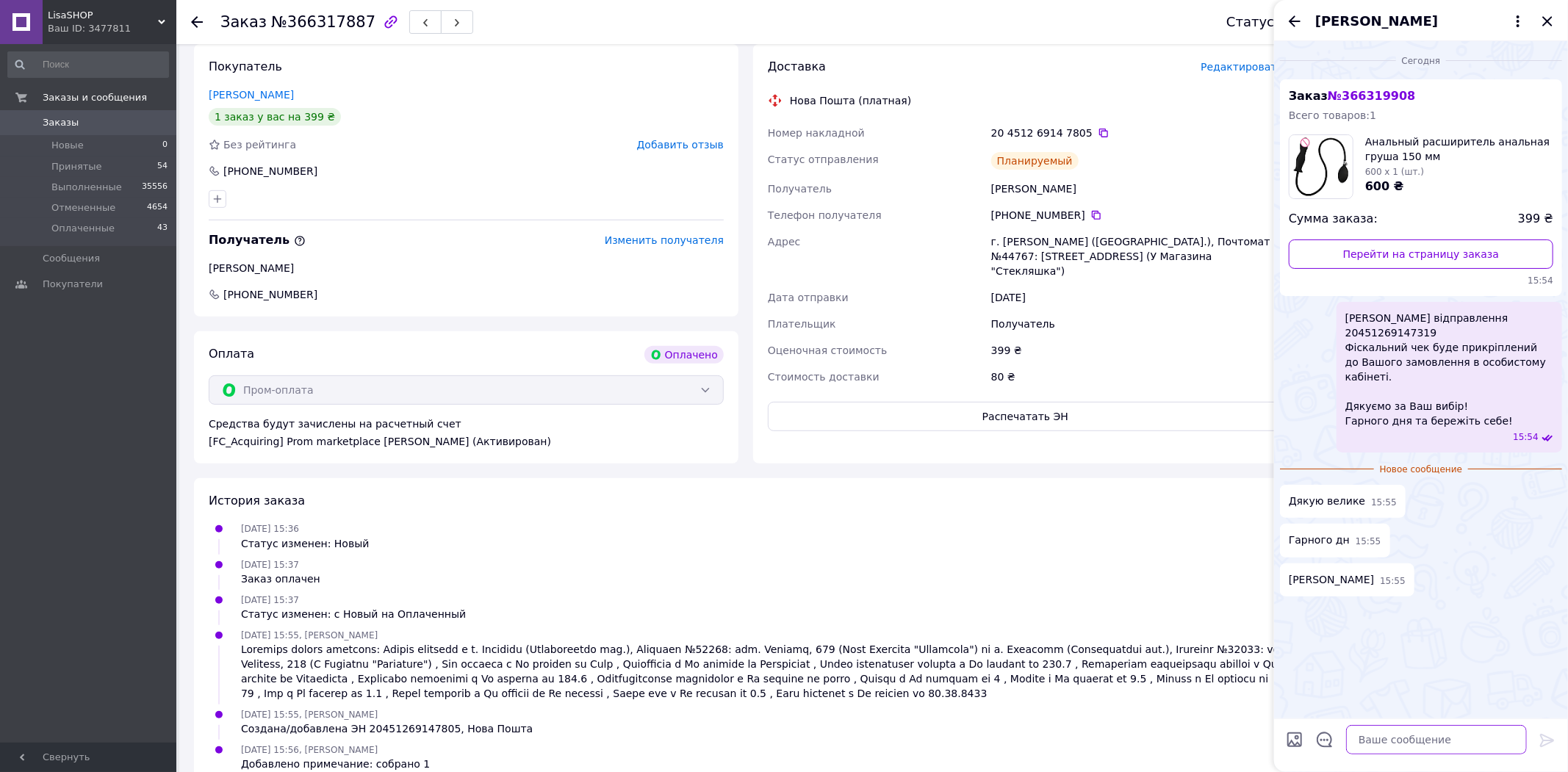
drag, startPoint x: 1419, startPoint y: 736, endPoint x: 1406, endPoint y: 723, distance: 18.4
click at [1416, 736] on textarea at bounding box center [1436, 739] width 181 height 29
type textarea "Навзайм!"
click at [1546, 23] on icon "Закрыть" at bounding box center [1547, 21] width 9 height 9
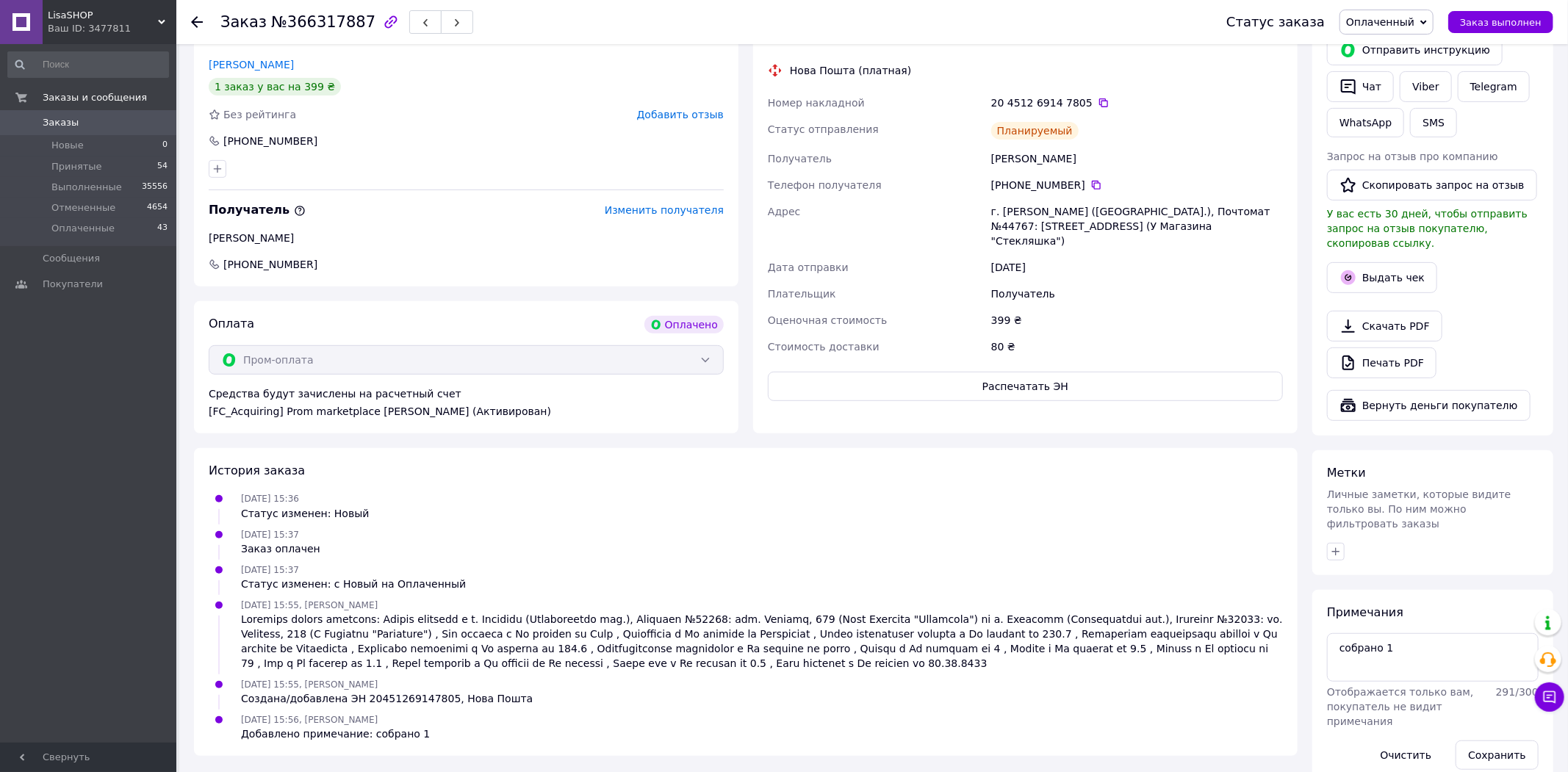
scroll to position [30, 0]
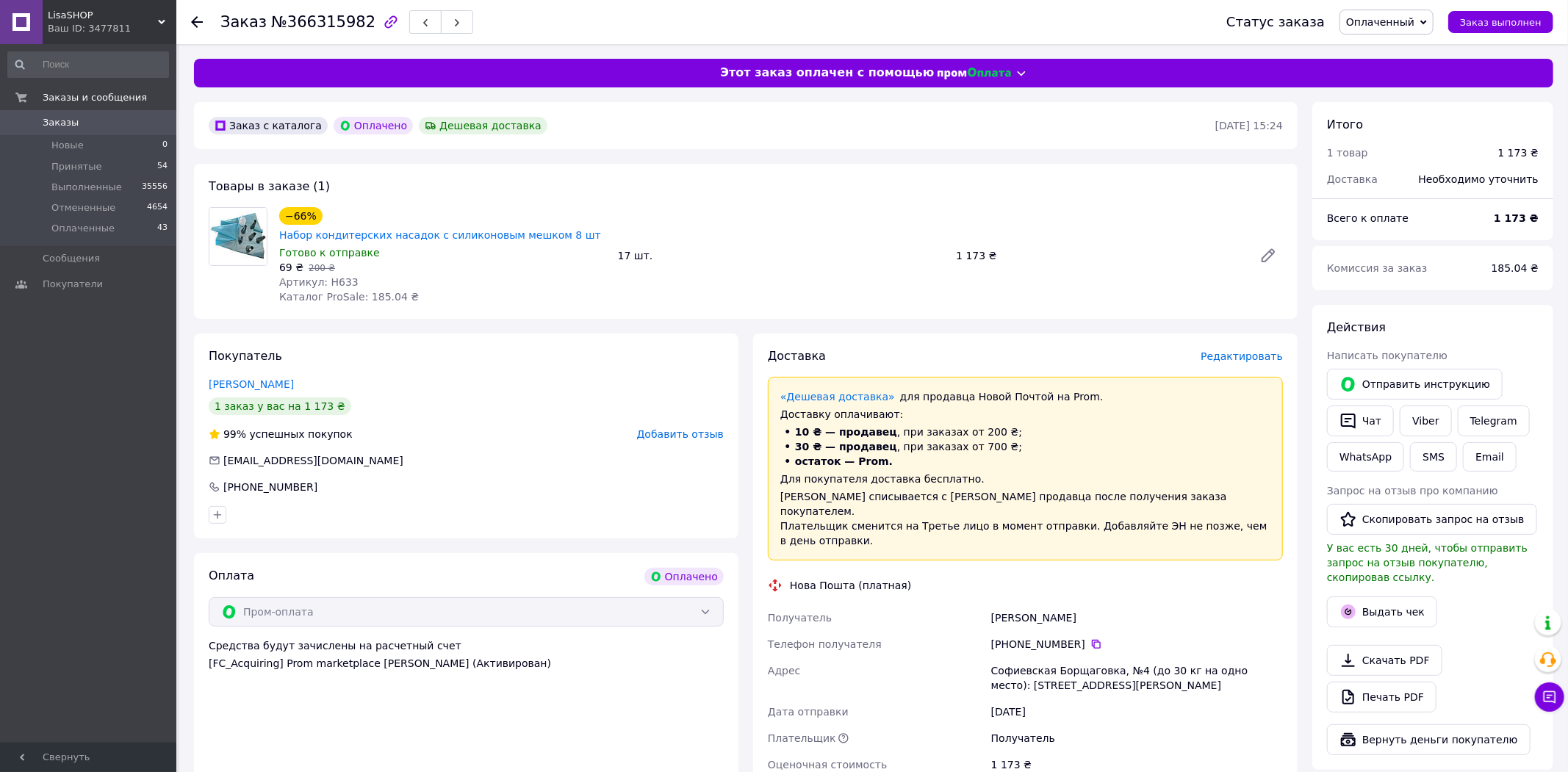
click at [1262, 355] on div "Доставка Редактировать «Дешевая доставка»   для продавца [GEOGRAPHIC_DATA] на P…" at bounding box center [1025, 634] width 516 height 571
click at [1266, 348] on div "Доставка Редактировать" at bounding box center [1025, 357] width 516 height 17
drag, startPoint x: 1266, startPoint y: 353, endPoint x: 1266, endPoint y: 340, distance: 13.0
click at [1266, 353] on div "Доставка Редактировать «Дешевая доставка»   для продавца [GEOGRAPHIC_DATA] на P…" at bounding box center [1025, 634] width 516 height 571
click at [1266, 350] on span "Редактировать" at bounding box center [1242, 356] width 82 height 12
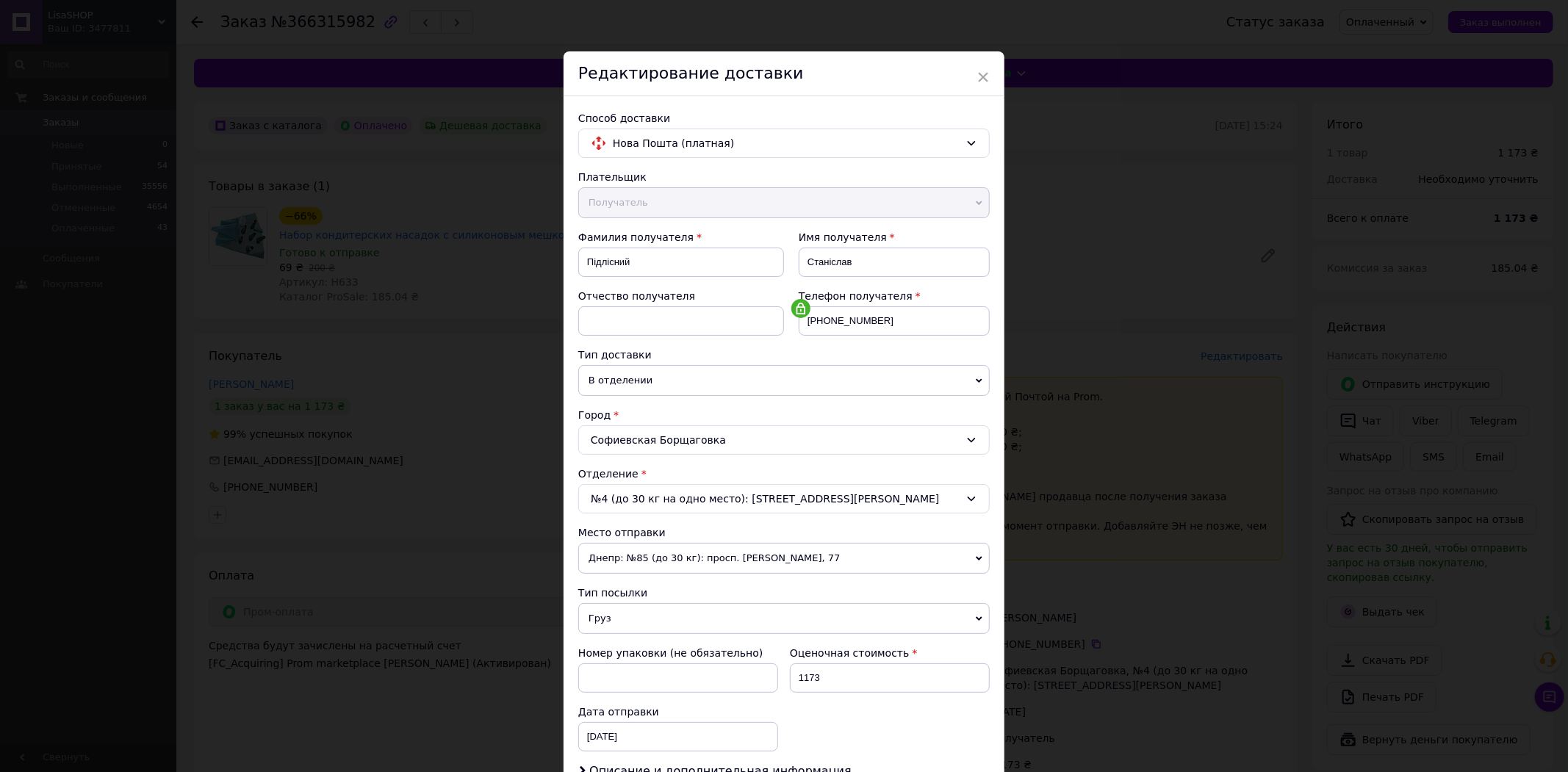
scroll to position [205, 0]
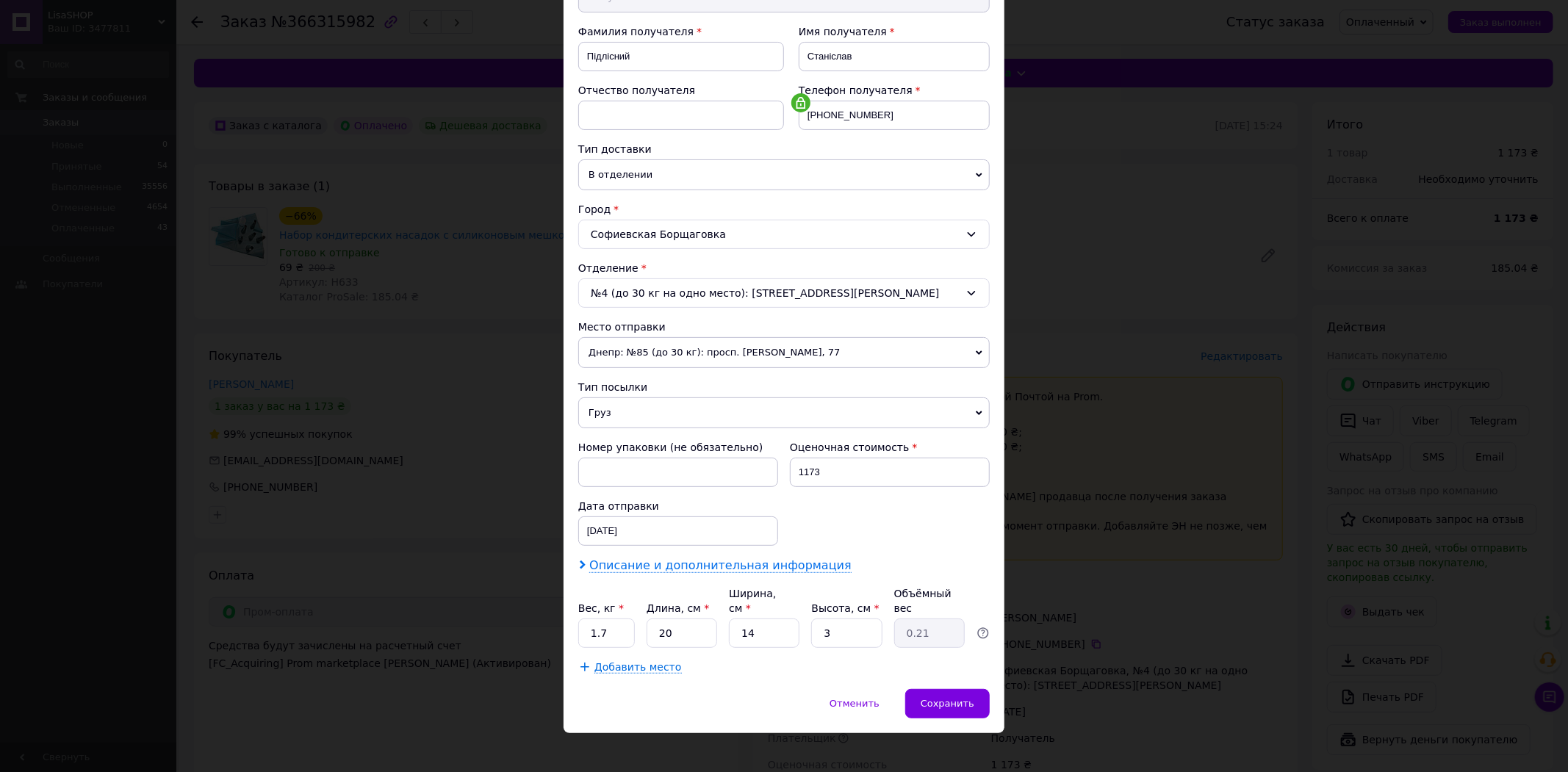
drag, startPoint x: 742, startPoint y: 563, endPoint x: 737, endPoint y: 604, distance: 41.3
click at [742, 563] on span "Описание и дополнительная информация" at bounding box center [720, 566] width 262 height 15
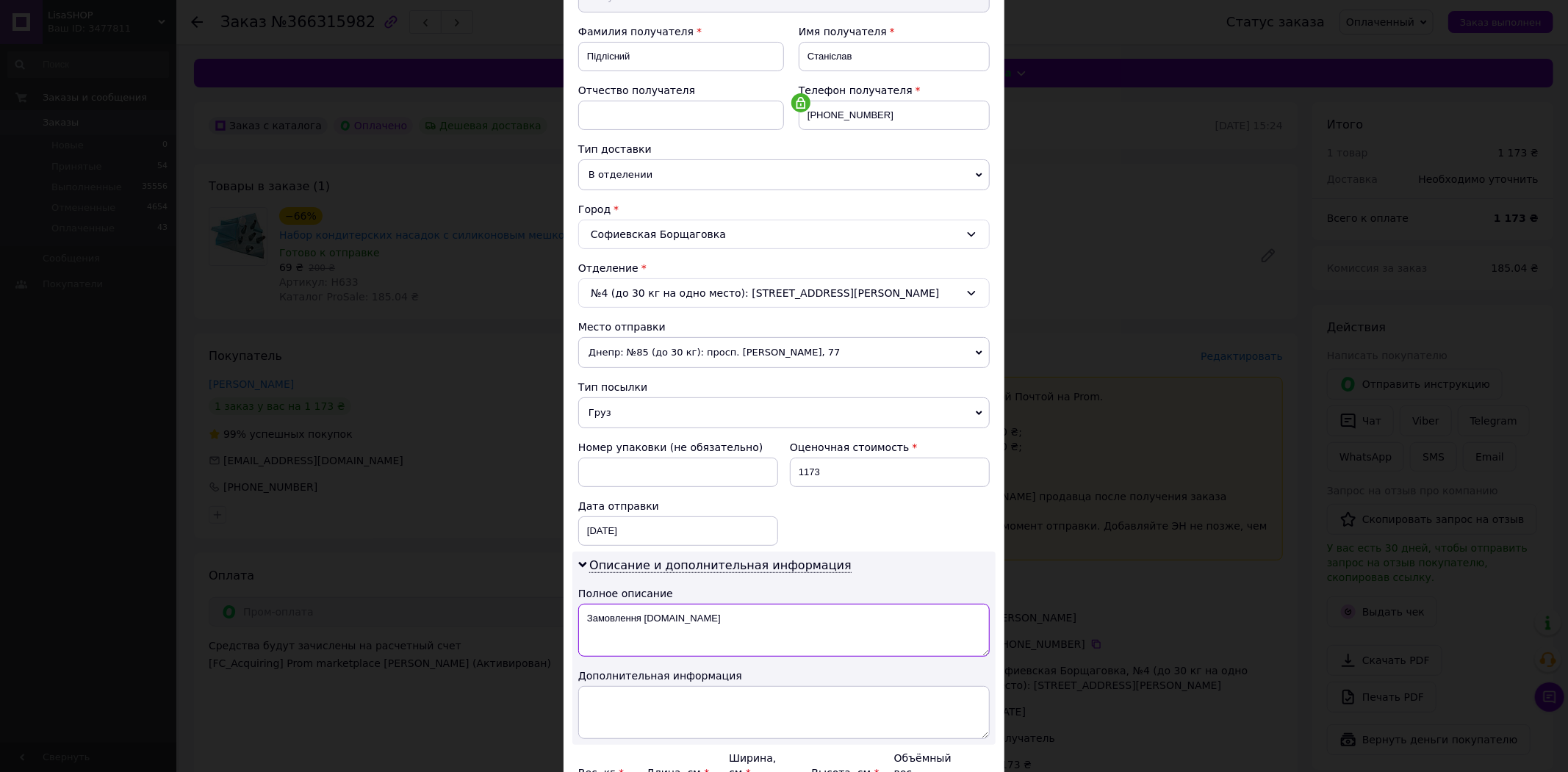
click at [739, 642] on textarea "Замовлення [DOMAIN_NAME]" at bounding box center [784, 630] width 412 height 53
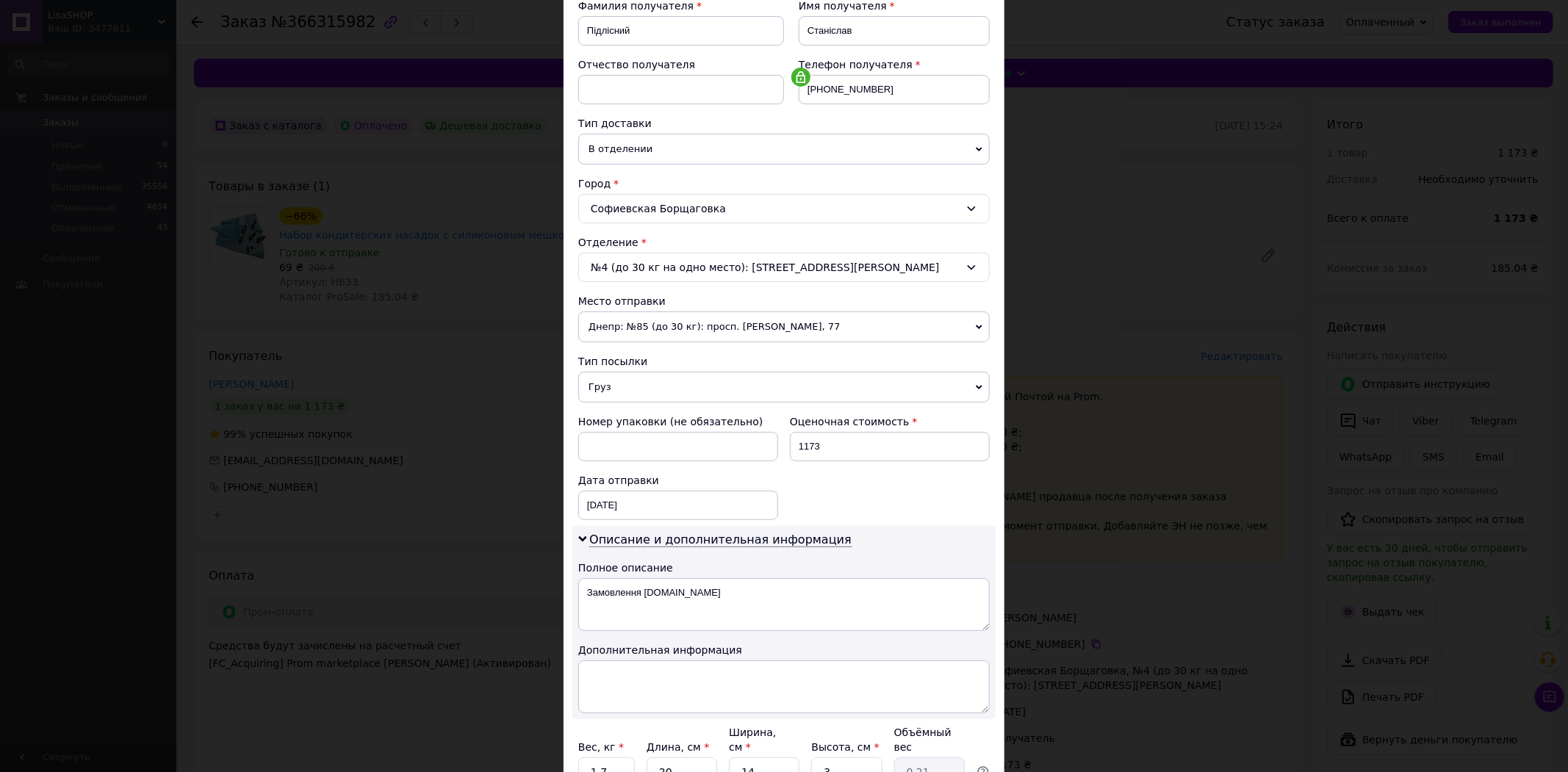
click at [739, 642] on div "Описание и дополнительная информация Полное описание Замовлення [DOMAIN_NAME] Д…" at bounding box center [784, 622] width 423 height 193
click at [722, 622] on textarea "Замовлення [DOMAIN_NAME]" at bounding box center [784, 604] width 412 height 53
type textarea "товар"
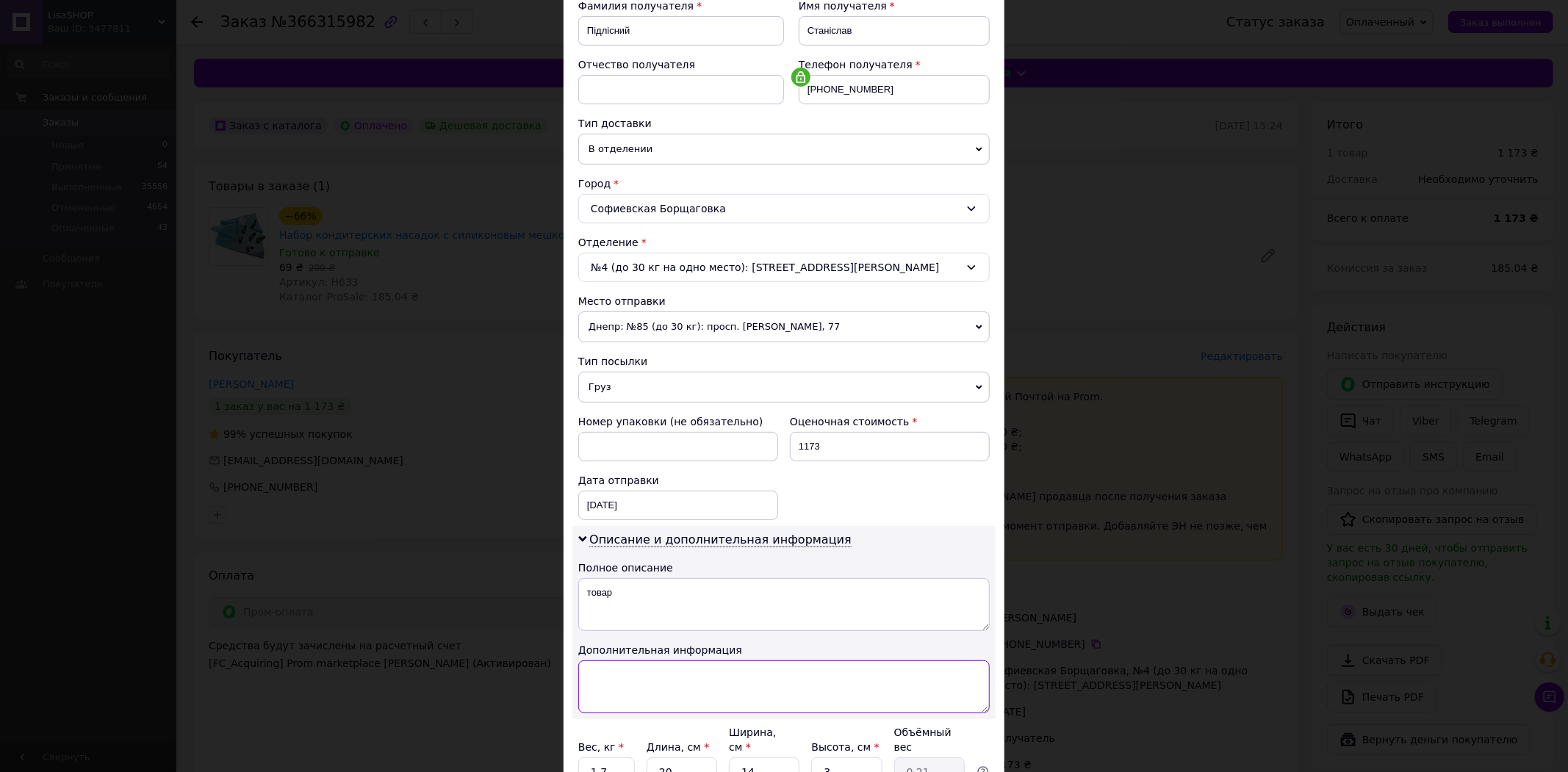
click at [653, 696] on textarea at bounding box center [784, 686] width 412 height 53
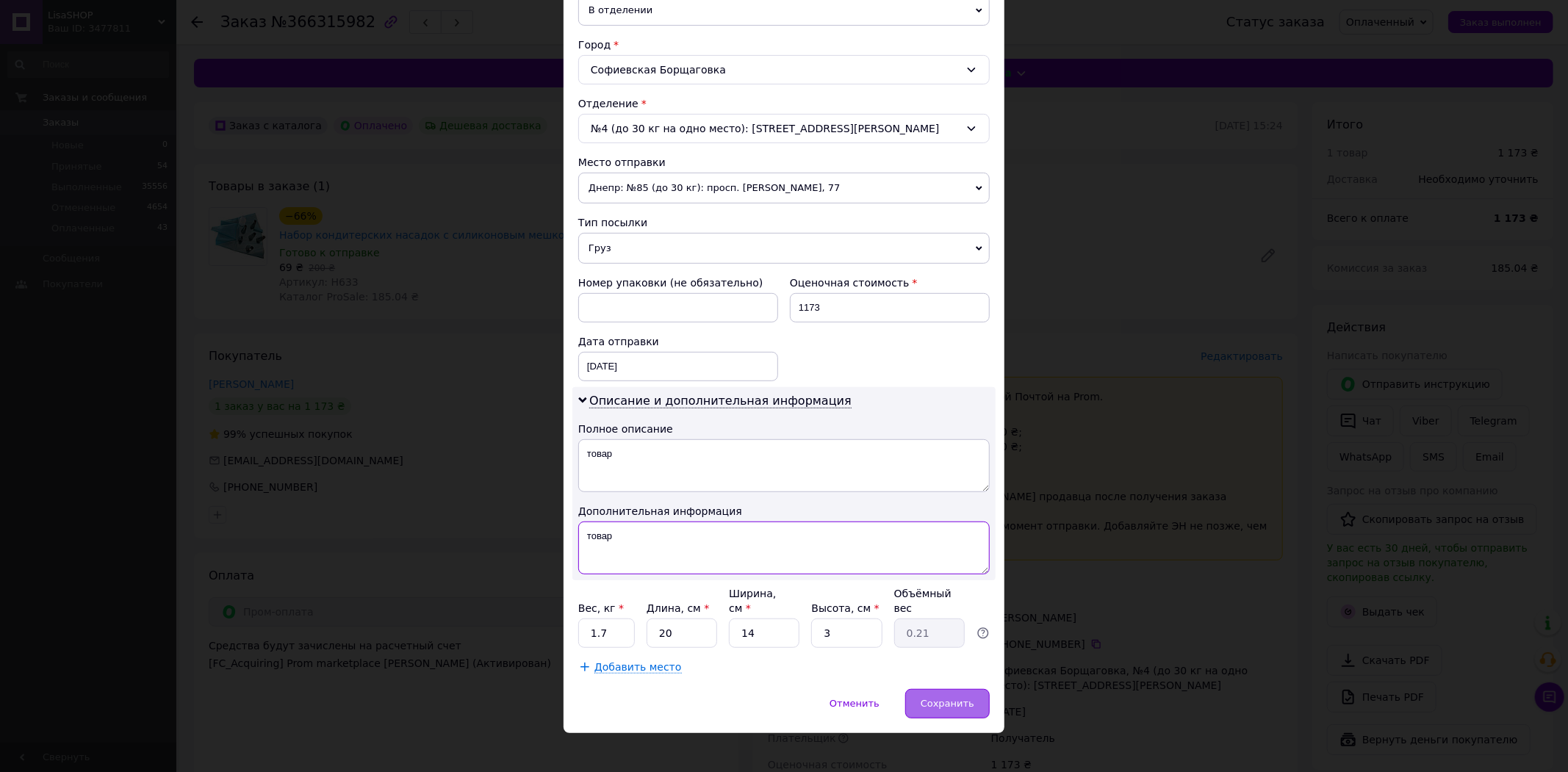
type textarea "товар"
click at [955, 689] on div "Сохранить" at bounding box center [947, 703] width 84 height 29
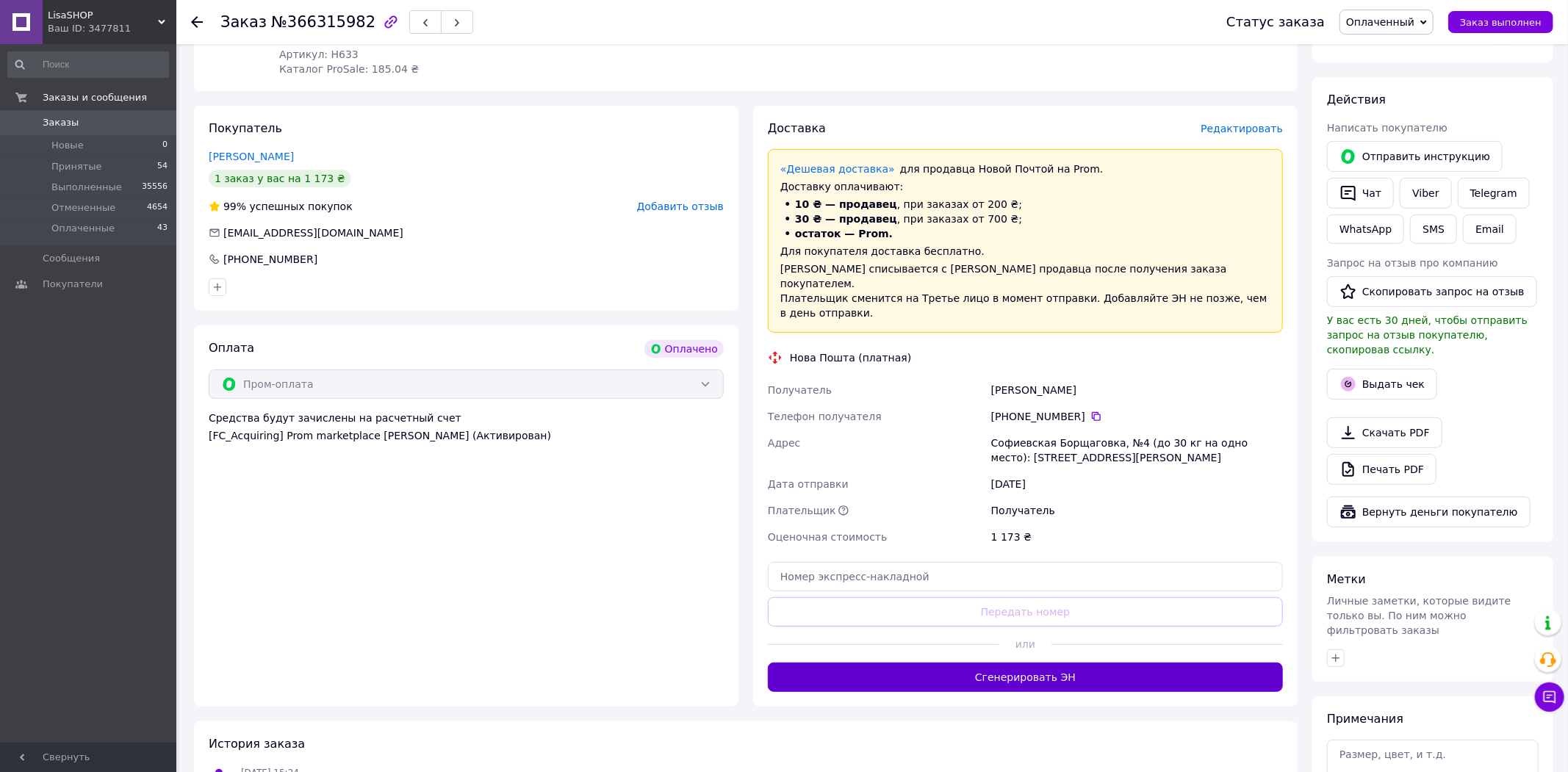
click at [993, 663] on button "Сгенерировать ЭН" at bounding box center [1025, 677] width 516 height 29
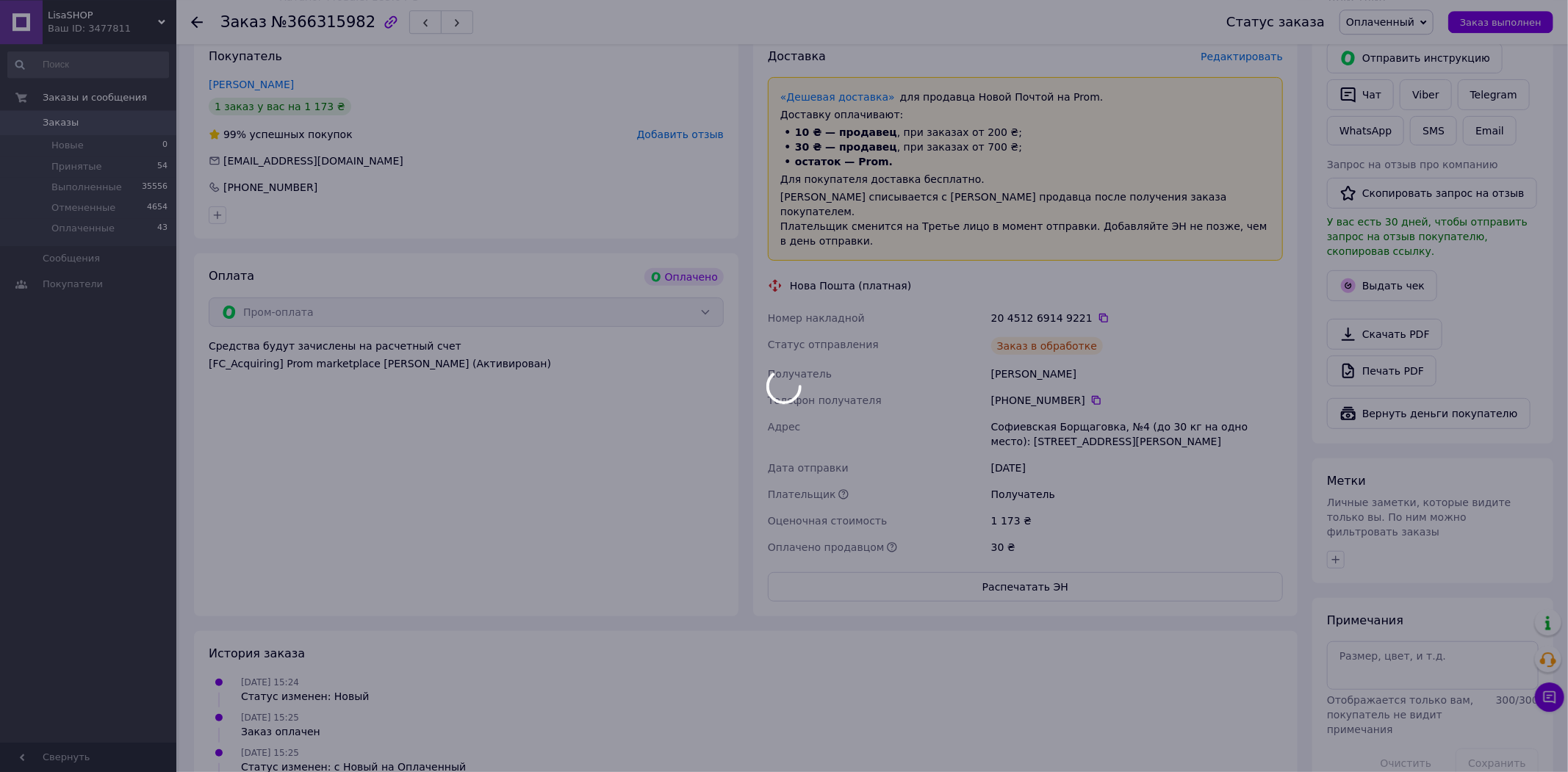
scroll to position [304, 0]
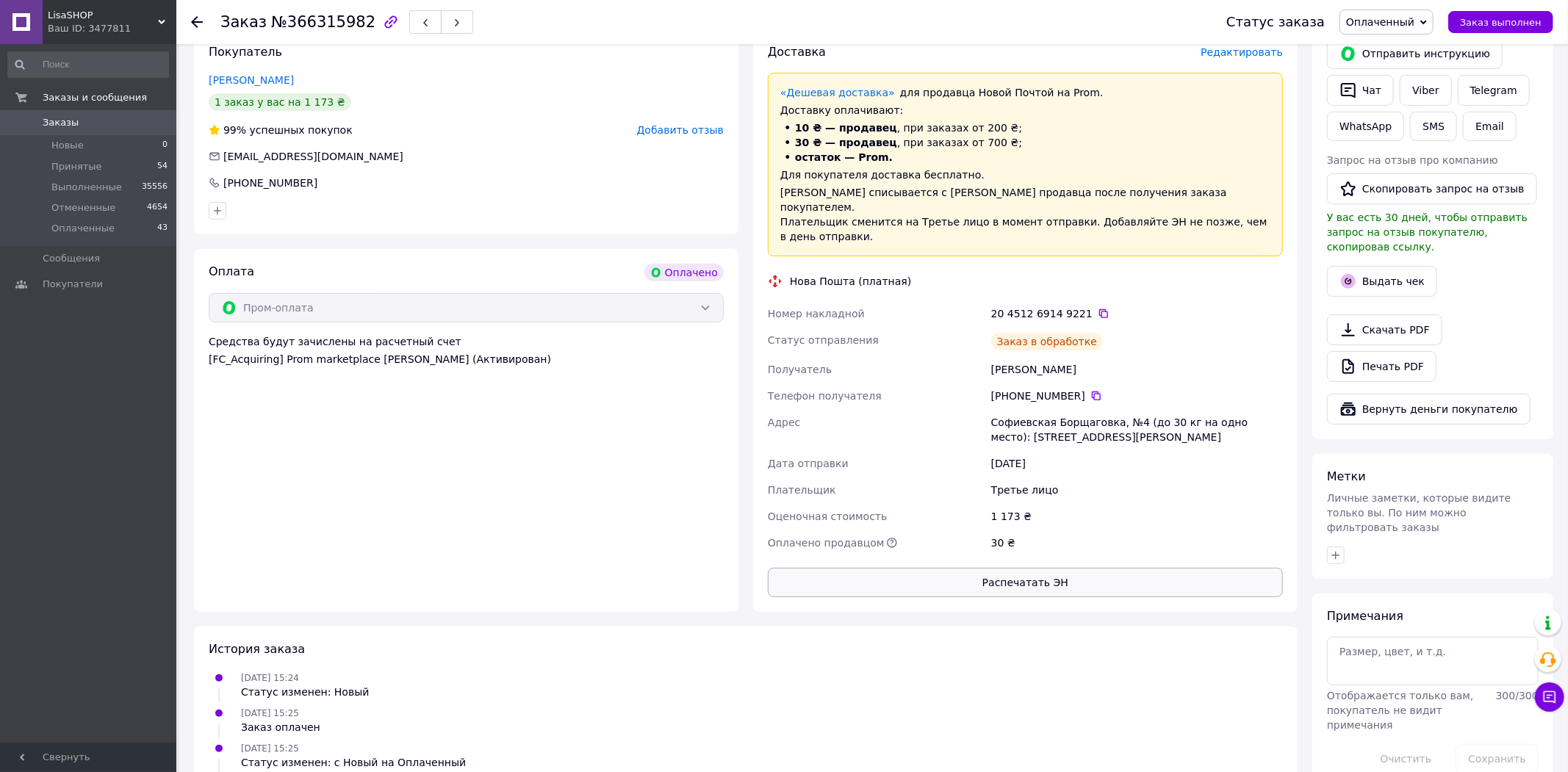
click at [997, 568] on button "Распечатать ЭН" at bounding box center [1025, 582] width 516 height 29
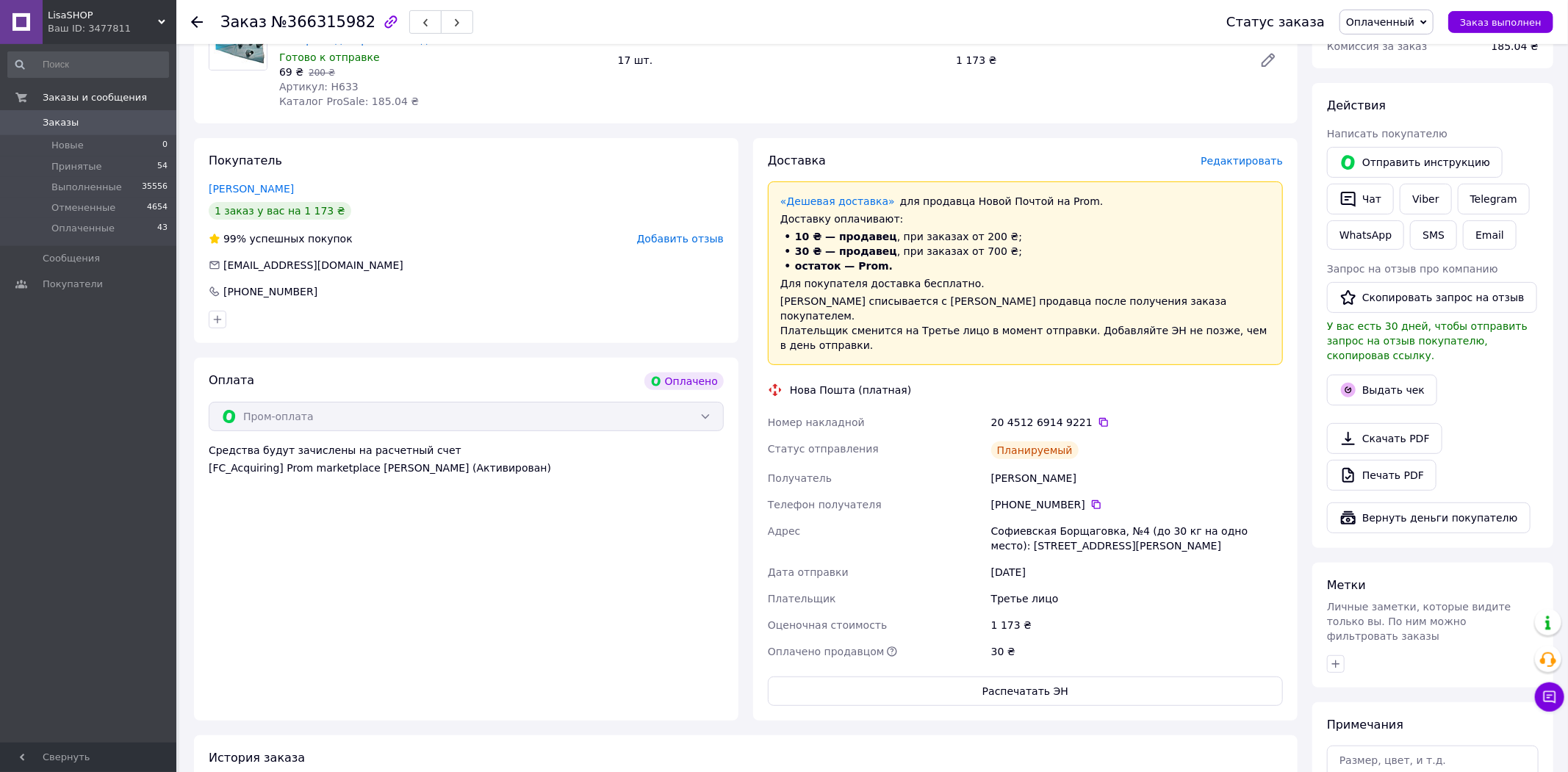
scroll to position [0, 0]
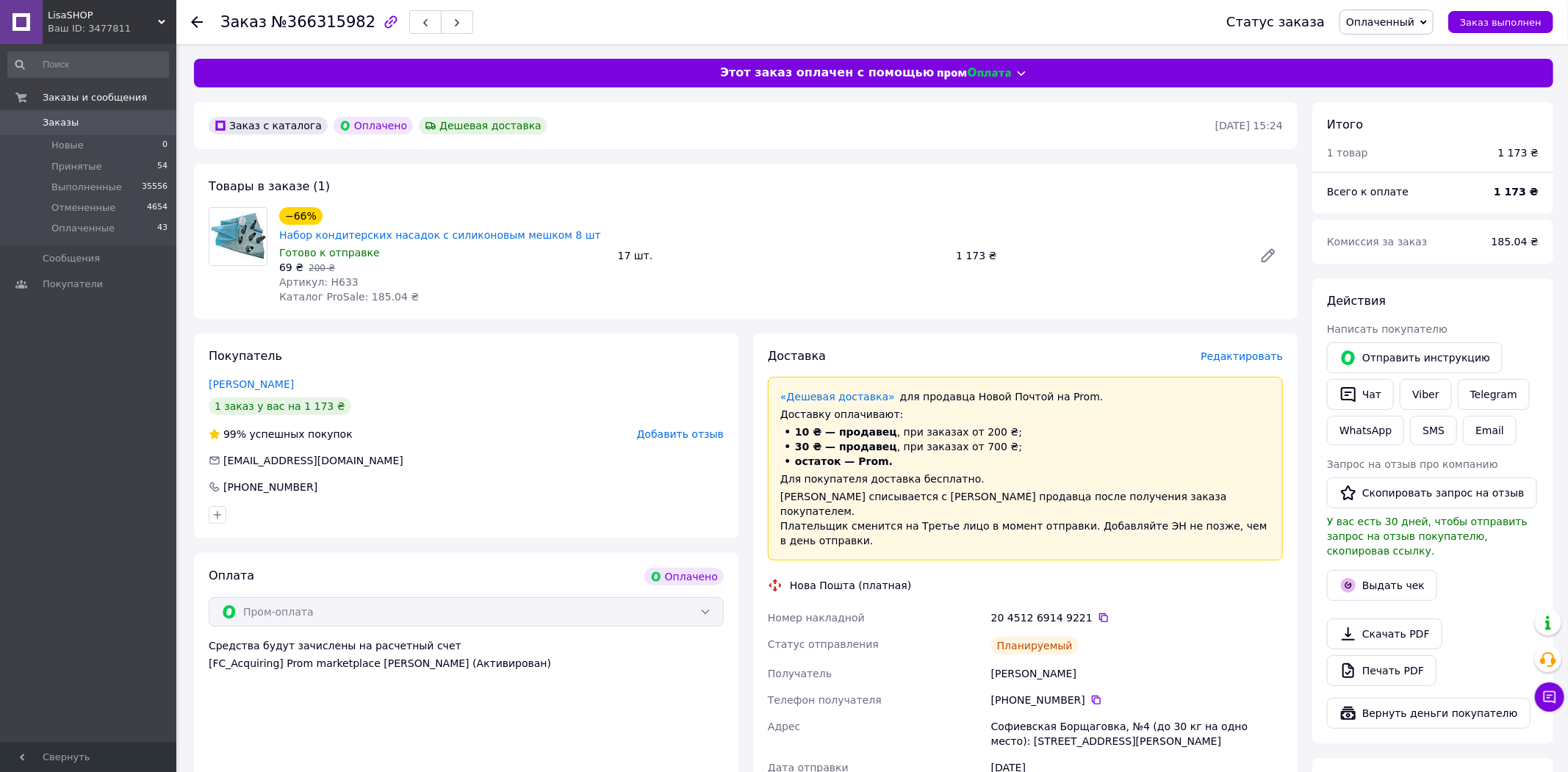
drag, startPoint x: 1552, startPoint y: 317, endPoint x: 1487, endPoint y: 322, distance: 65.2
click at [1552, 316] on div "Действия Написать покупателю   Отправить инструкцию   Чат Viber Telegram WhatsA…" at bounding box center [1433, 511] width 241 height 465
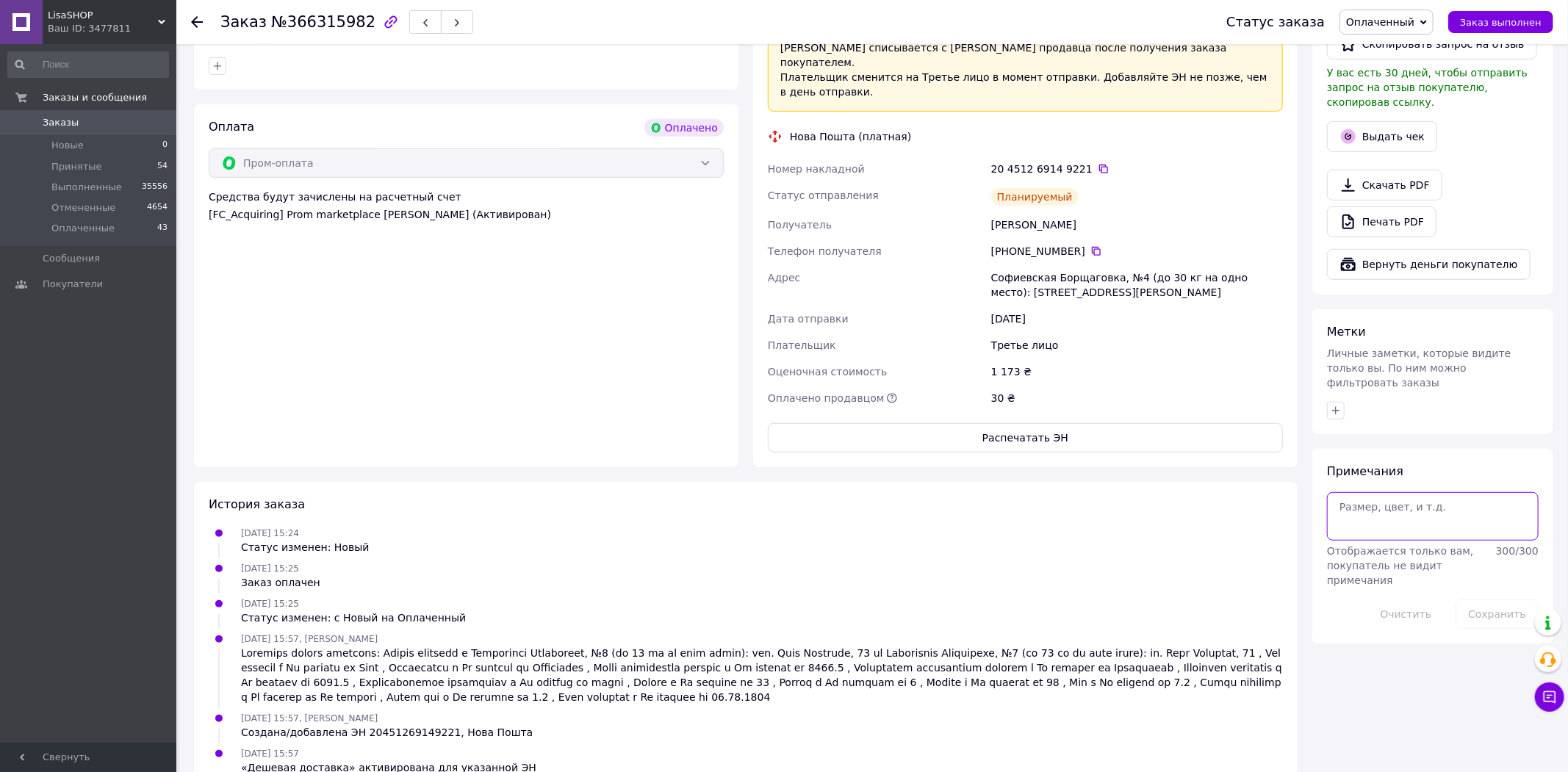
click at [1431, 519] on textarea at bounding box center [1433, 516] width 212 height 49
type textarea "собрано 17"
click at [1499, 599] on button "Сохранить" at bounding box center [1497, 613] width 83 height 29
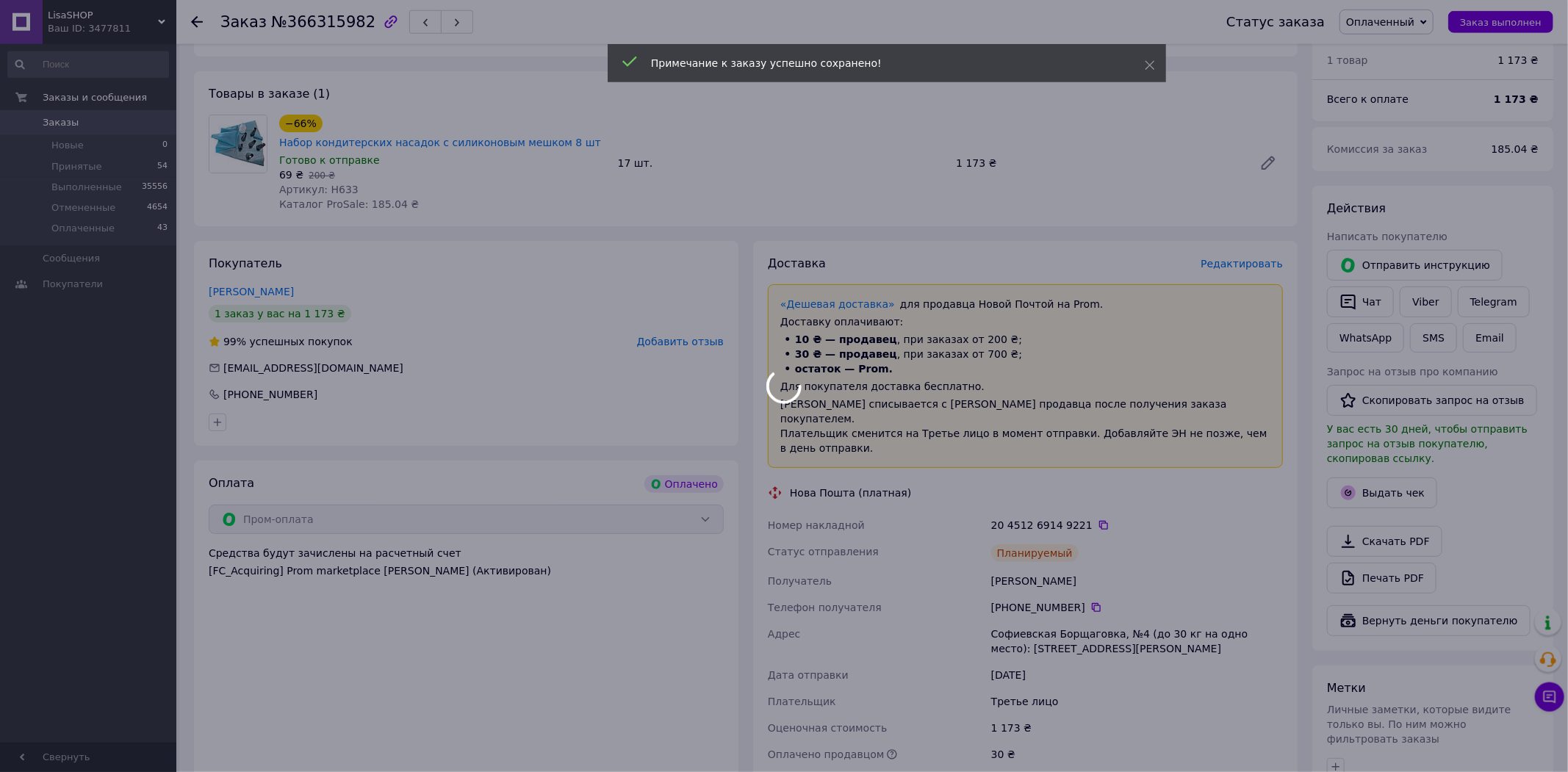
scroll to position [0, 0]
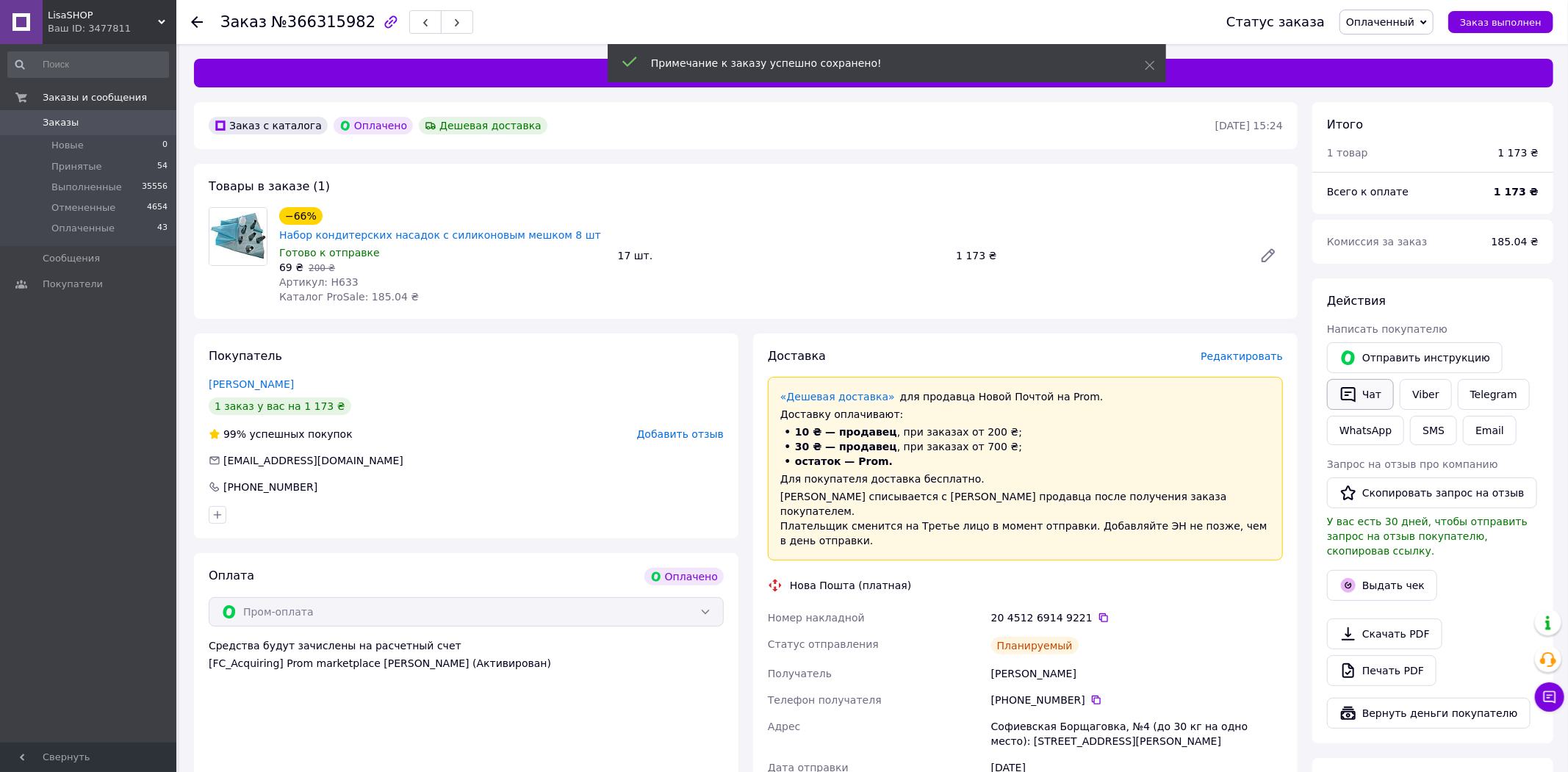
click at [1352, 392] on icon "button" at bounding box center [1349, 395] width 15 height 16
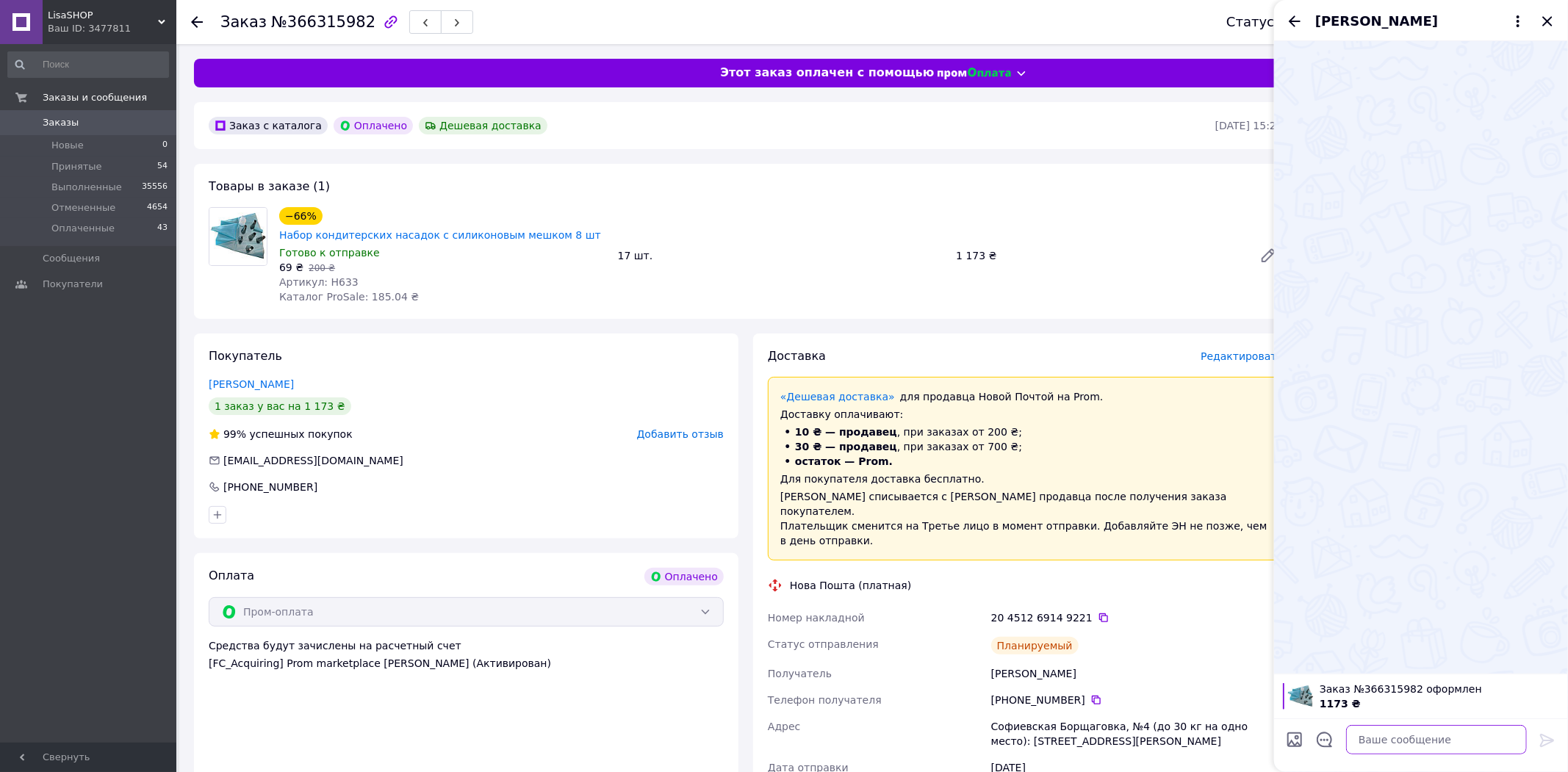
click at [1410, 742] on textarea at bounding box center [1436, 739] width 181 height 29
paste textarea "Номер Вашого відправлення Фіскальний чек буде прикріплений до Вашого замовлення…"
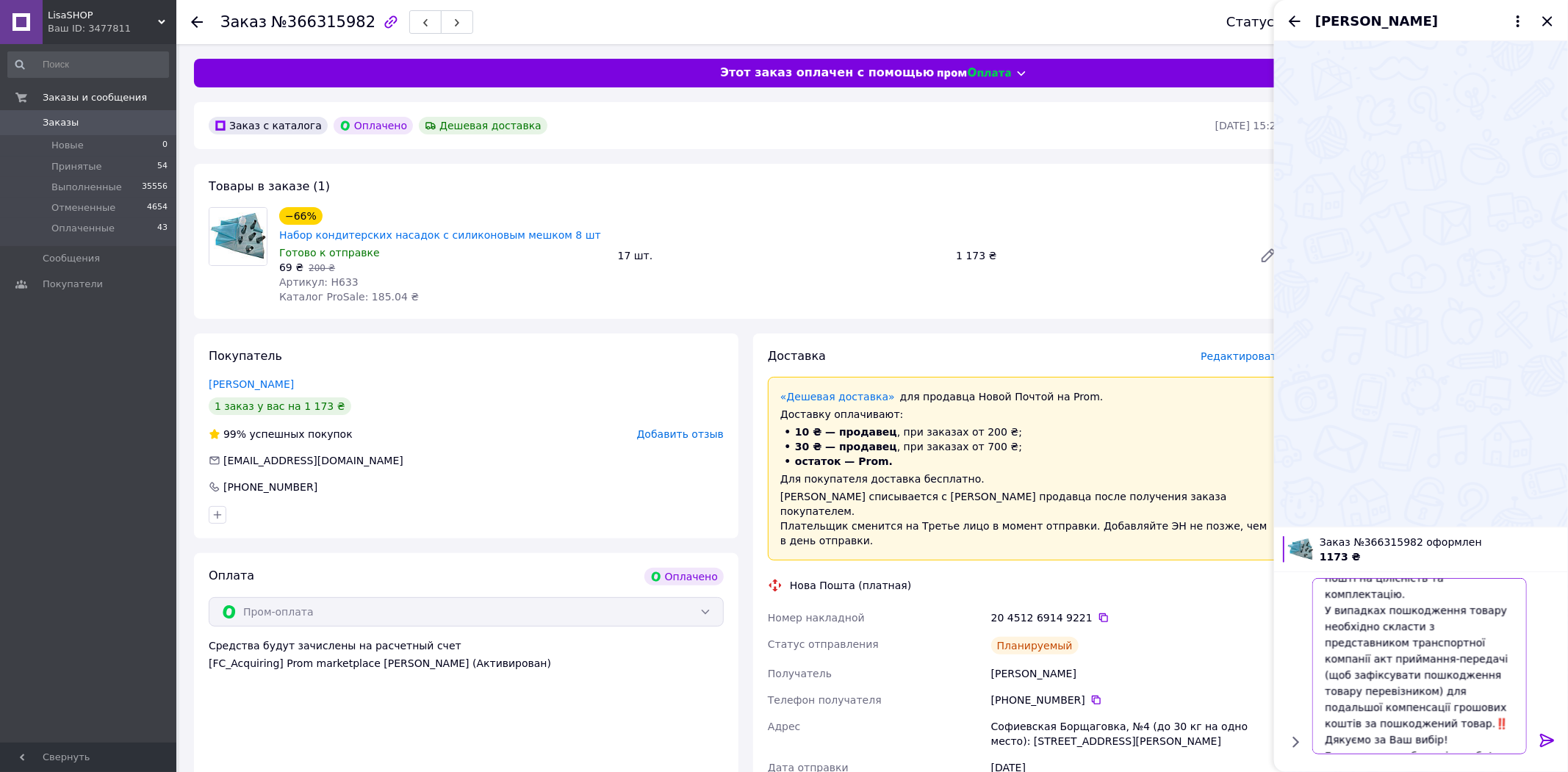
scroll to position [94, 0]
click at [1094, 611] on div "20 4512 6914 9221" at bounding box center [1137, 618] width 291 height 15
click at [1082, 611] on div "20 4512 6914 9221" at bounding box center [1137, 618] width 291 height 15
click at [1091, 611] on div "20 4512 6914 9221" at bounding box center [1137, 618] width 291 height 15
click at [1097, 611] on icon at bounding box center [1103, 617] width 12 height 12
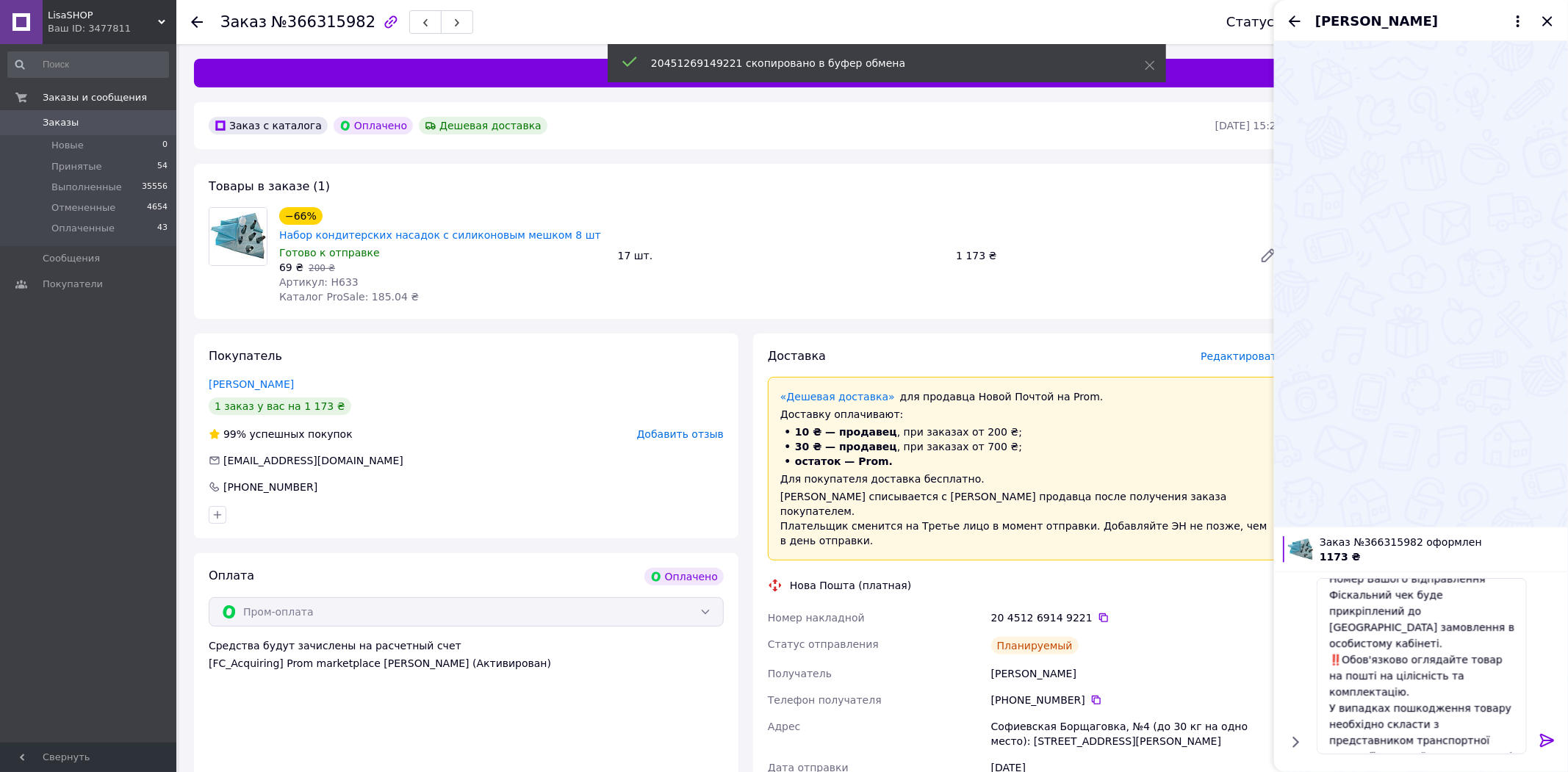
scroll to position [0, 0]
click at [1485, 592] on textarea "Номер Вашого відправлення Фіскальний чек буде прикріплений до Вашого замовлення…" at bounding box center [1421, 666] width 210 height 176
paste textarea "20451269149221"
type textarea "Номер Вашого відправлення 20451269149221 Фіскальний чек буде прикріплений до Ва…"
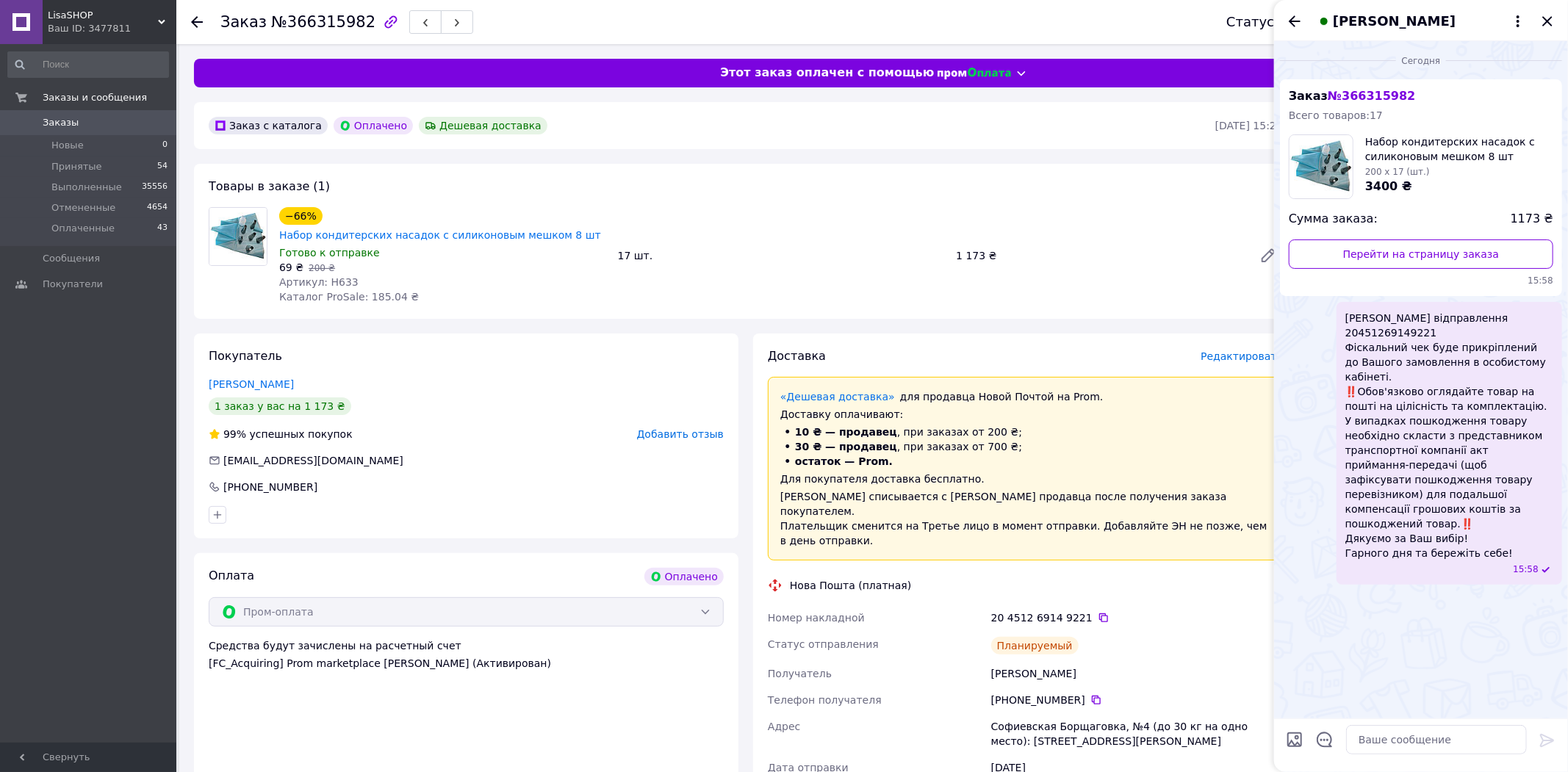
click at [1538, 22] on div "Станіслав Підлісний" at bounding box center [1420, 21] width 294 height 41
click at [1545, 22] on icon "Закрыть" at bounding box center [1547, 21] width 18 height 18
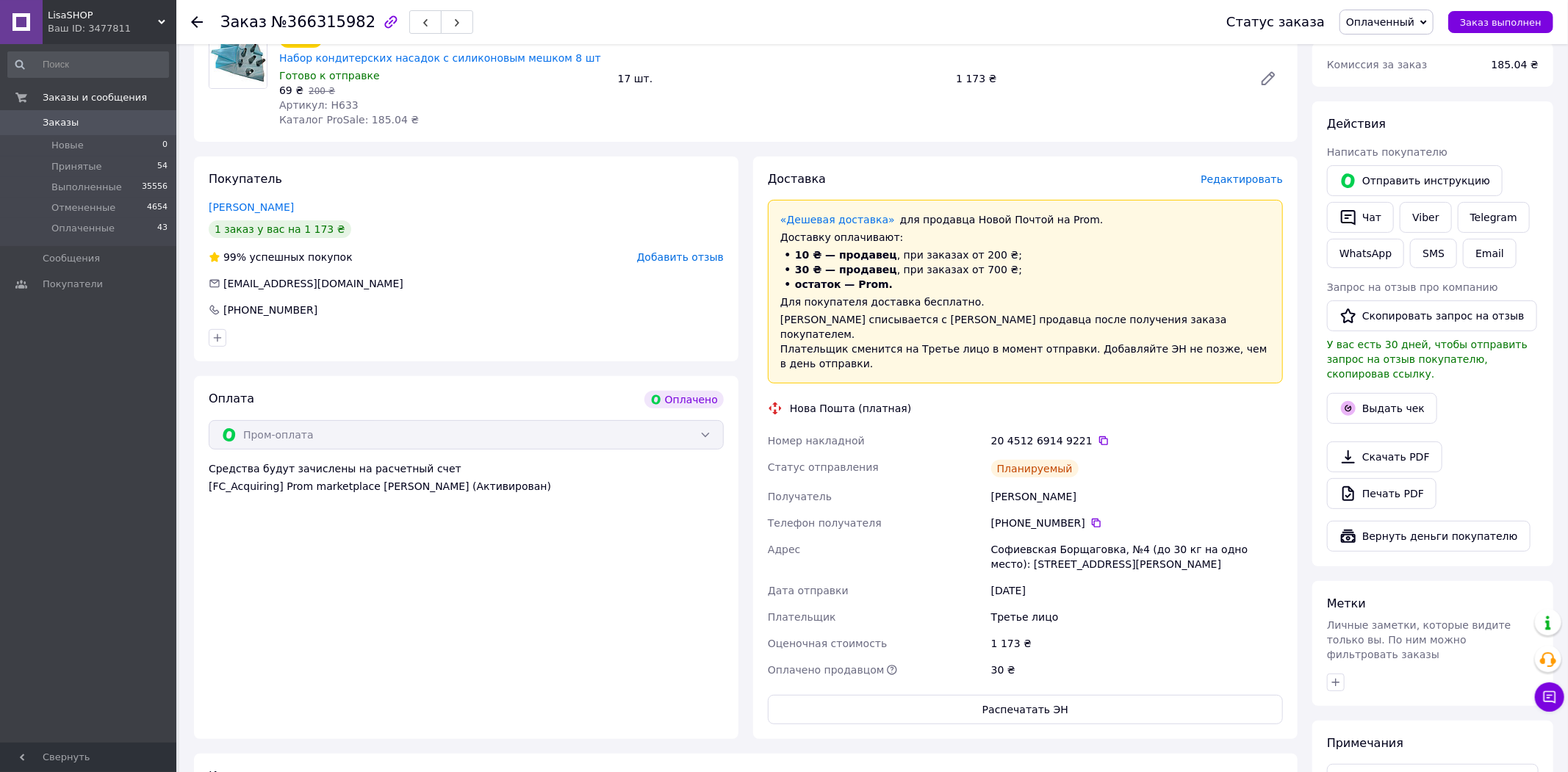
scroll to position [29, 0]
